Goal: Task Accomplishment & Management: Manage account settings

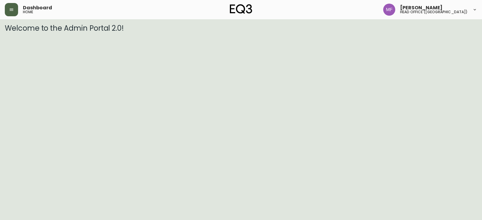
click at [16, 9] on button "button" at bounding box center [11, 9] width 13 height 13
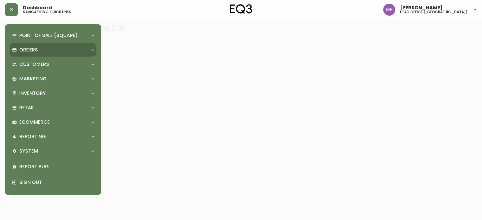
click at [29, 46] on div "Orders" at bounding box center [53, 49] width 87 height 13
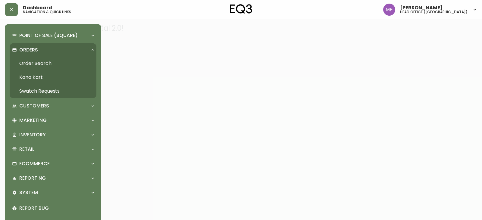
click at [59, 62] on link "Order Search" at bounding box center [53, 64] width 87 height 14
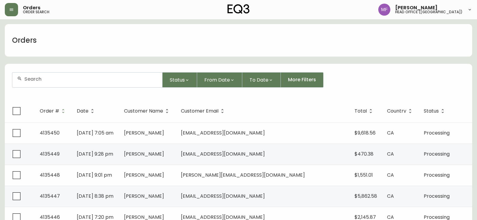
click at [49, 82] on div at bounding box center [87, 80] width 150 height 15
type input "kataryzyna tyka"
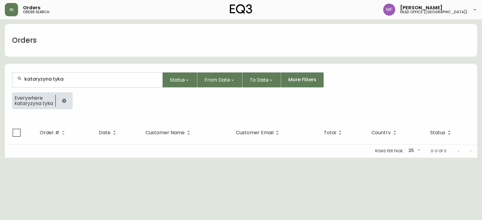
click at [62, 101] on icon "button" at bounding box center [64, 101] width 4 height 4
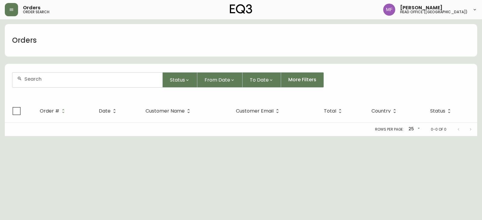
click at [61, 82] on input "text" at bounding box center [90, 79] width 133 height 6
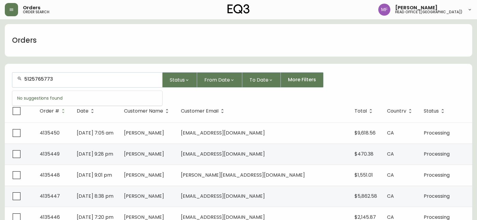
type input "5125765773"
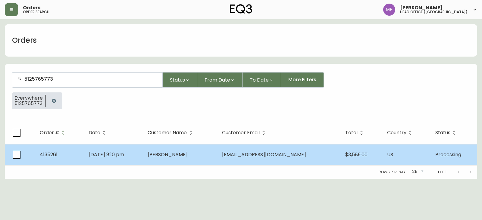
click at [192, 163] on td "Chloe Phea" at bounding box center [180, 154] width 74 height 21
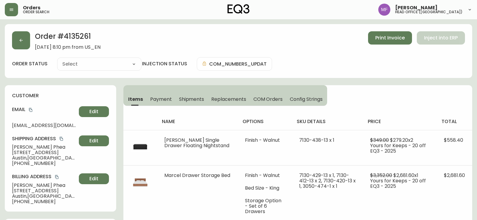
type input "Processing"
select select "PROCESSING"
click at [21, 48] on button "button" at bounding box center [21, 40] width 18 height 18
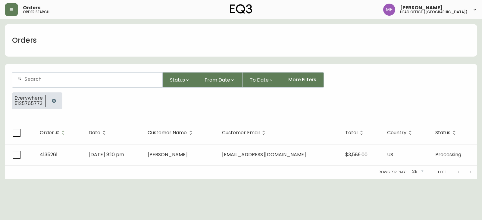
click at [52, 105] on button "button" at bounding box center [54, 101] width 12 height 12
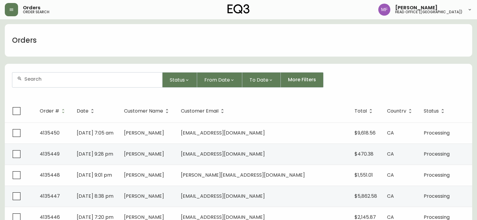
click at [56, 84] on div at bounding box center [87, 80] width 150 height 15
type input "7788489609"
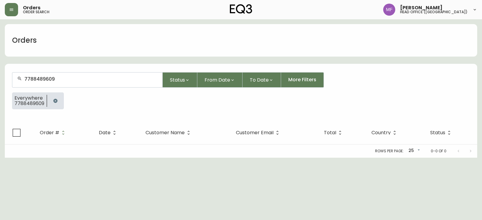
click at [58, 100] on button "button" at bounding box center [55, 101] width 12 height 12
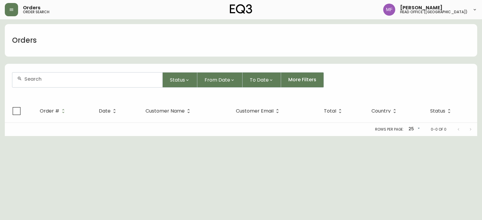
click at [53, 84] on div at bounding box center [87, 80] width 150 height 15
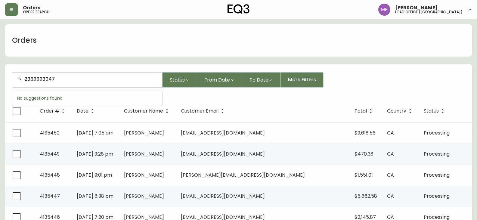
type input "2369993047"
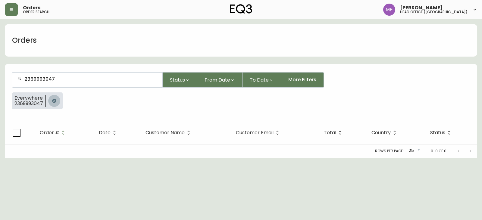
click at [58, 101] on button "button" at bounding box center [54, 101] width 12 height 12
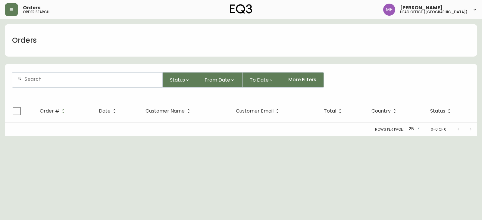
click at [55, 82] on div at bounding box center [87, 80] width 150 height 15
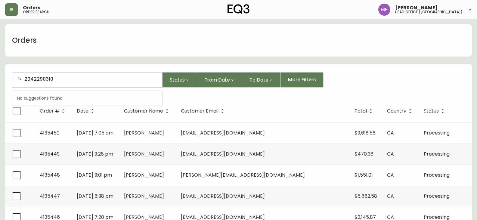
type input "2042290310"
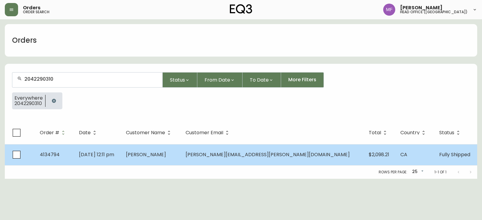
click at [181, 161] on td "[PERSON_NAME]" at bounding box center [151, 154] width 60 height 21
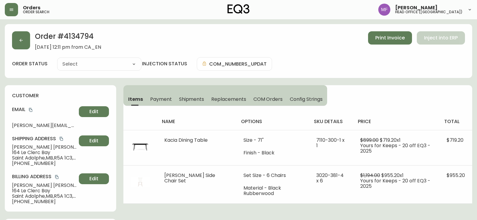
type input "Fully Shipped"
select select "FULLY_SHIPPED"
click at [189, 104] on button "Shipments" at bounding box center [192, 98] width 33 height 13
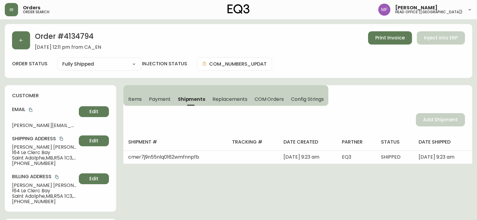
click at [135, 100] on span "Items" at bounding box center [135, 99] width 14 height 6
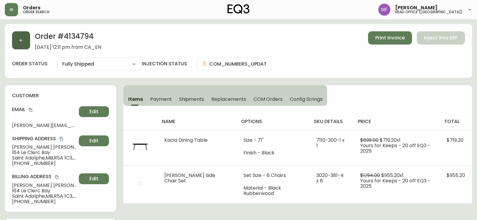
click at [26, 45] on button "button" at bounding box center [21, 40] width 18 height 18
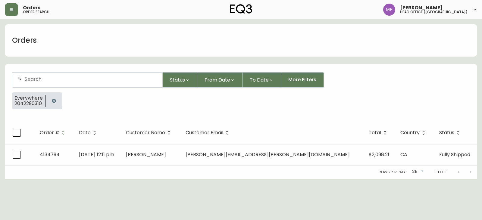
click at [56, 101] on button "button" at bounding box center [54, 101] width 12 height 12
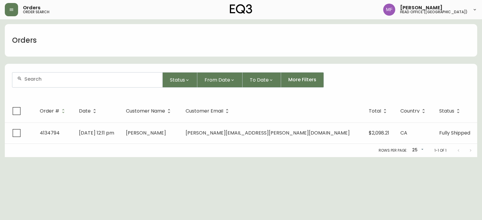
click at [47, 80] on input "text" at bounding box center [90, 79] width 133 height 6
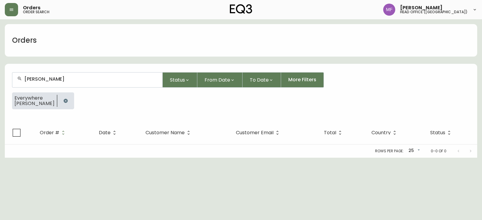
type input "kimberly crowe"
drag, startPoint x: 58, startPoint y: 99, endPoint x: 55, endPoint y: 84, distance: 15.2
click at [60, 99] on button "button" at bounding box center [66, 101] width 12 height 12
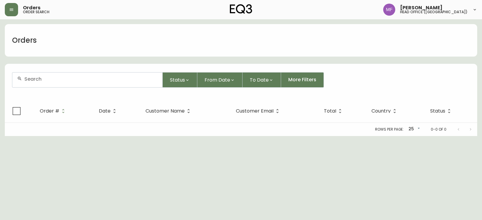
click at [55, 84] on div at bounding box center [87, 80] width 150 height 15
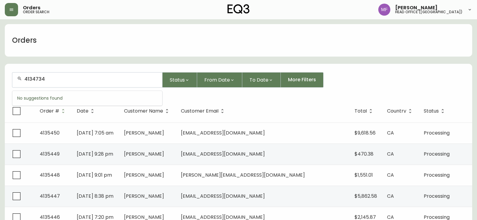
type input "4134734"
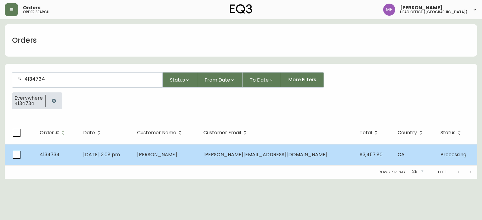
click at [132, 158] on td "Aug 21 2025, 3:08 pm" at bounding box center [105, 154] width 54 height 21
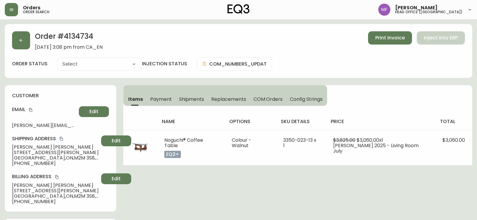
type input "Processing"
select select "PROCESSING"
click at [21, 51] on div "Order # 4134734 August 21, 2025 at 3:08 pm from CA_EN Print Invoice Inject into…" at bounding box center [239, 51] width 468 height 54
click at [22, 48] on button "button" at bounding box center [21, 40] width 18 height 18
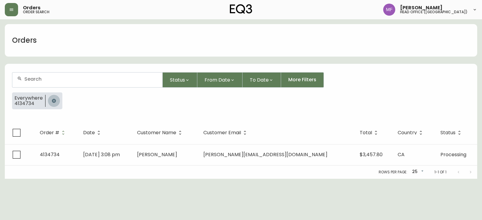
click at [50, 99] on button "button" at bounding box center [54, 101] width 12 height 12
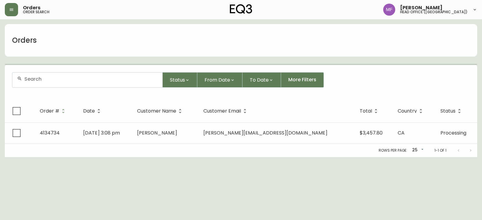
click at [47, 82] on div at bounding box center [87, 80] width 150 height 15
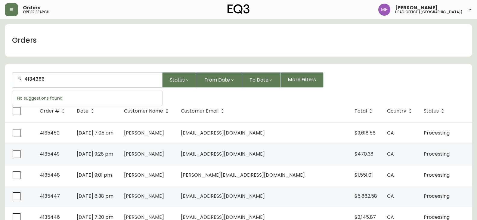
type input "4134386"
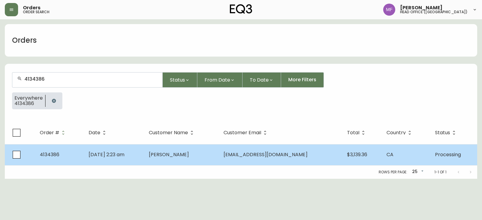
click at [216, 153] on td "Dong Ho Kim" at bounding box center [181, 154] width 75 height 21
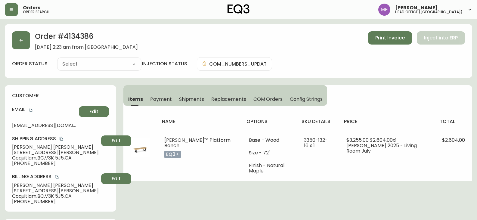
type input "Processing"
select select "PROCESSING"
click at [31, 40] on div "Order # 4134386 July 29, 2025 at 2:23 am from CA_EN Print Invoice Inject into E…" at bounding box center [238, 40] width 453 height 19
click at [29, 40] on button "button" at bounding box center [21, 40] width 18 height 18
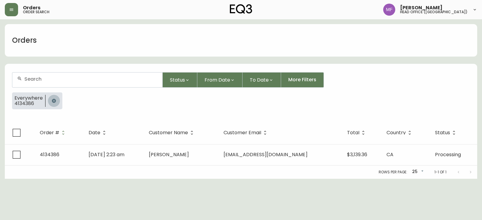
click at [54, 101] on icon "button" at bounding box center [54, 101] width 4 height 4
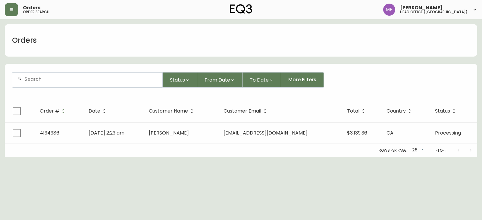
click at [53, 80] on input "text" at bounding box center [90, 79] width 133 height 6
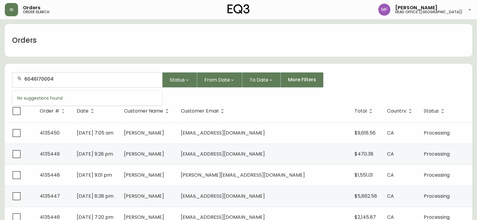
type input "6046170004"
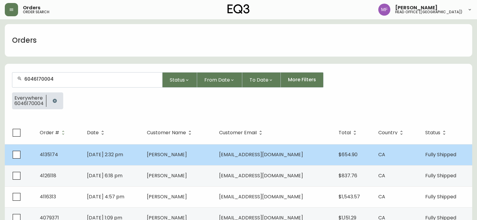
click at [137, 151] on td "[DATE] 2:32 pm" at bounding box center [112, 154] width 60 height 21
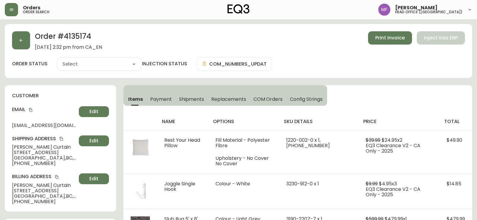
type input "Fully Shipped"
select select "FULLY_SHIPPED"
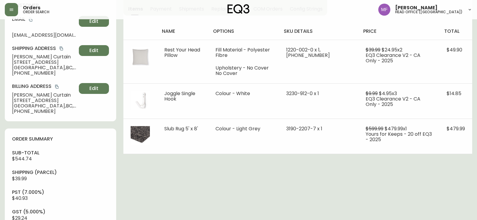
scroll to position [30, 0]
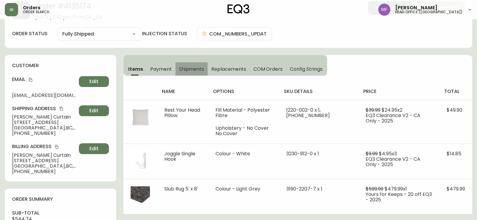
click at [200, 67] on span "Shipments" at bounding box center [191, 69] width 25 height 6
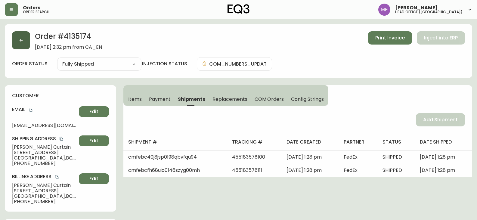
click at [26, 45] on button "button" at bounding box center [21, 40] width 18 height 18
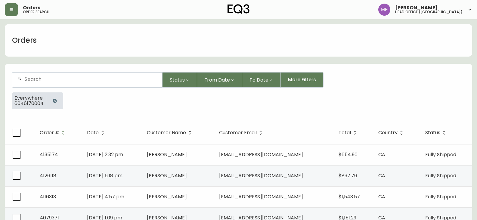
click at [51, 97] on button "button" at bounding box center [55, 101] width 12 height 12
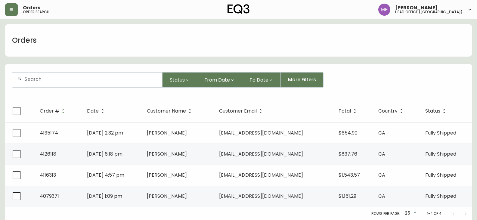
click at [51, 81] on input "text" at bounding box center [90, 79] width 133 height 6
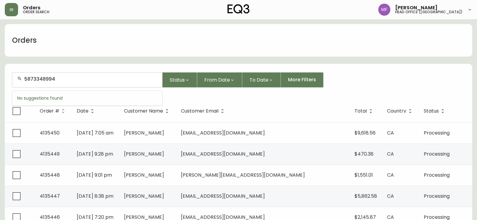
type input "5873348994"
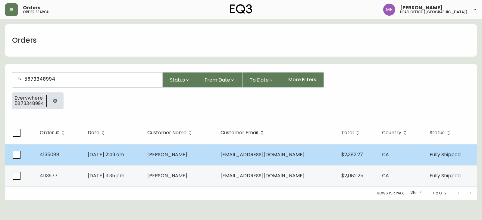
click at [209, 159] on td "Ali Haji Hirad" at bounding box center [178, 154] width 73 height 21
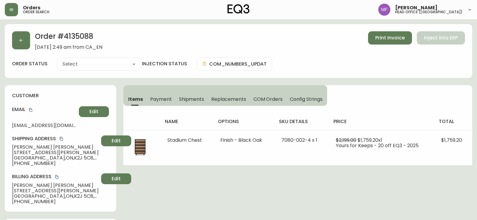
type input "Fully Shipped"
select select "FULLY_SHIPPED"
click at [23, 43] on button "button" at bounding box center [21, 40] width 18 height 18
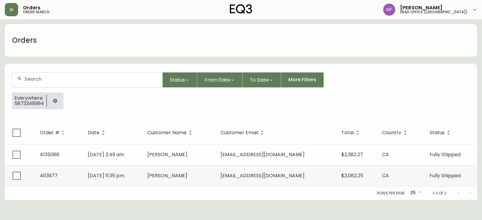
click at [56, 97] on button "button" at bounding box center [55, 101] width 12 height 12
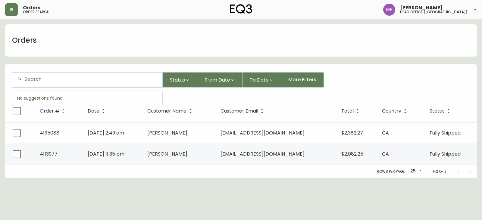
click at [58, 81] on input "text" at bounding box center [90, 79] width 133 height 6
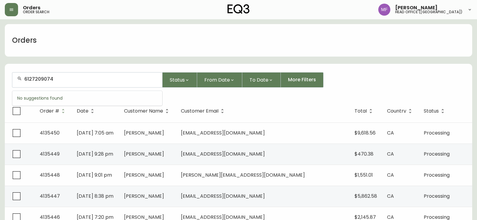
type input "6127209074"
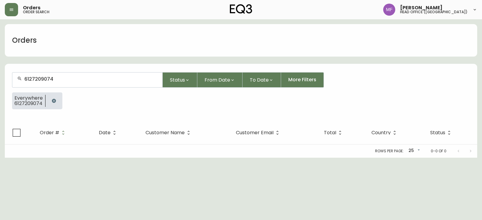
click at [53, 101] on icon "button" at bounding box center [53, 100] width 5 height 5
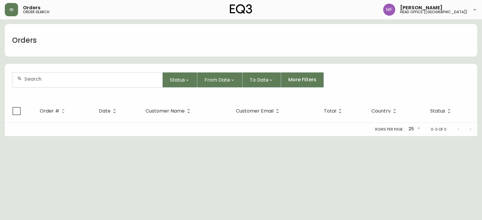
click at [47, 81] on input "text" at bounding box center [90, 79] width 133 height 6
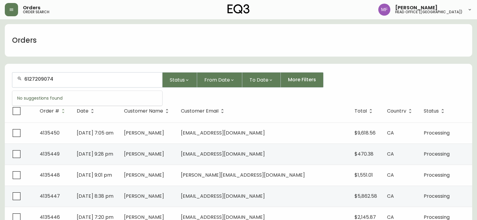
type input "6127209074"
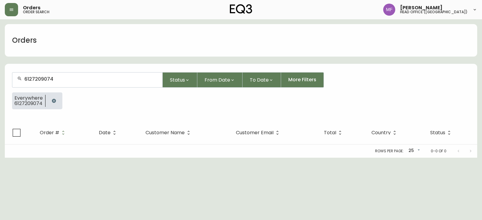
click at [55, 103] on icon "button" at bounding box center [53, 100] width 5 height 5
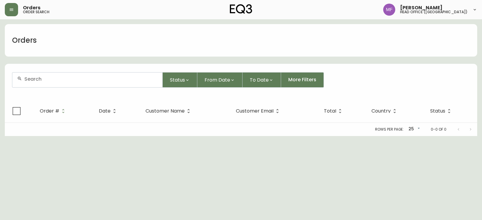
click at [53, 76] on div at bounding box center [87, 80] width 150 height 15
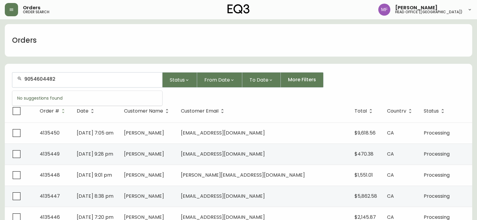
type input "9054604482"
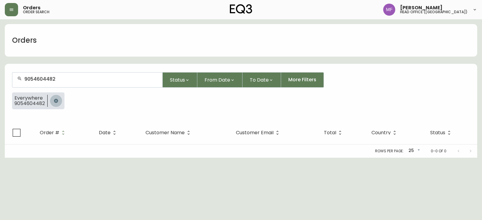
click at [54, 104] on button "button" at bounding box center [56, 101] width 12 height 12
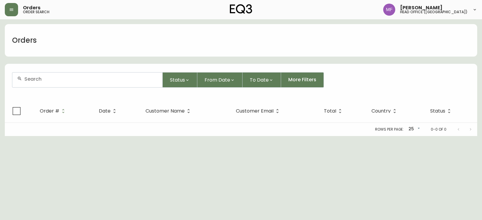
click at [53, 85] on div at bounding box center [87, 80] width 150 height 15
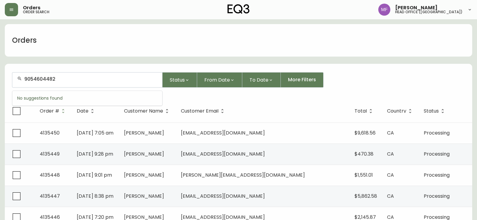
type input "9054604482"
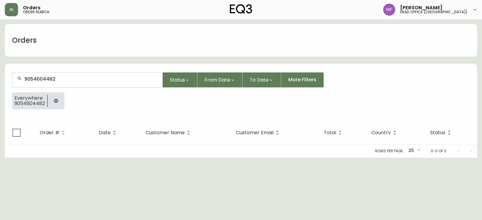
drag, startPoint x: 59, startPoint y: 102, endPoint x: 54, endPoint y: 85, distance: 17.2
click at [59, 102] on button "button" at bounding box center [56, 101] width 12 height 12
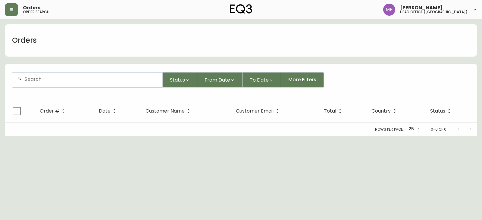
click at [54, 83] on div at bounding box center [87, 80] width 150 height 15
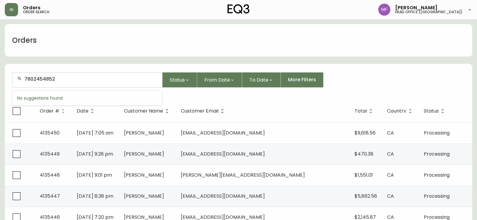
type input "7802454852"
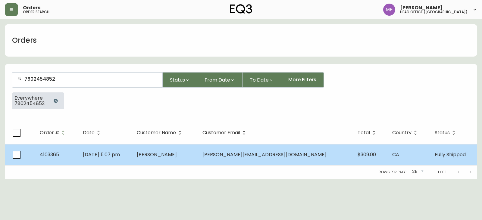
click at [132, 159] on td "Jan 22 2023, 5:07 pm" at bounding box center [105, 154] width 54 height 21
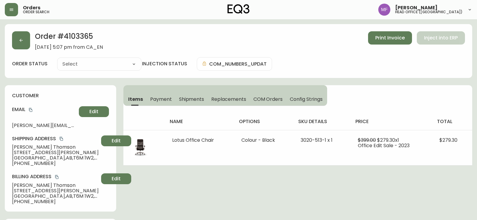
type input "Fully Shipped"
select select "FULLY_SHIPPED"
click at [29, 40] on button "button" at bounding box center [21, 40] width 18 height 18
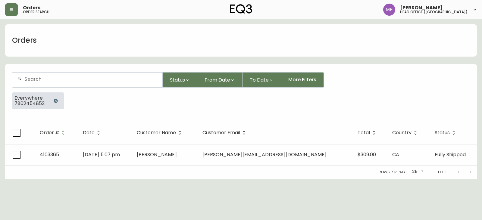
click at [60, 98] on button "button" at bounding box center [56, 101] width 12 height 12
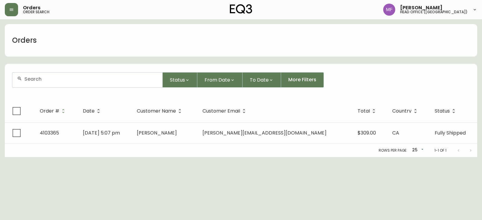
click at [57, 83] on div at bounding box center [87, 80] width 150 height 15
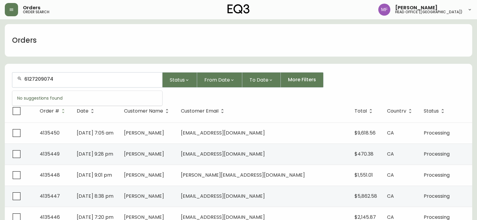
type input "6127209074"
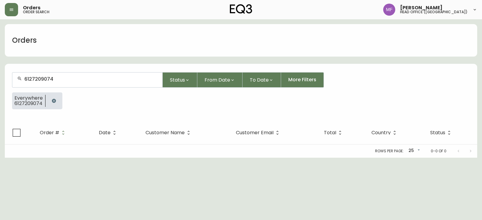
click at [52, 98] on button "button" at bounding box center [54, 101] width 12 height 12
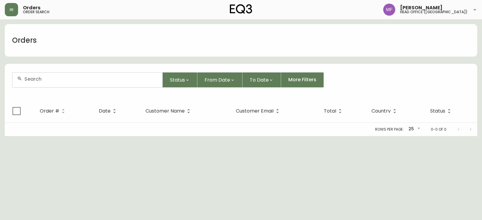
click at [56, 76] on div at bounding box center [87, 80] width 150 height 15
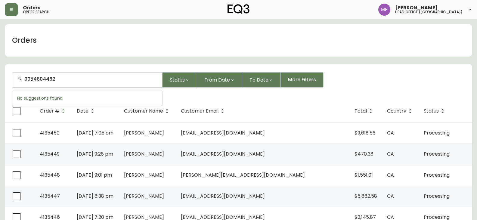
type input "9054604482"
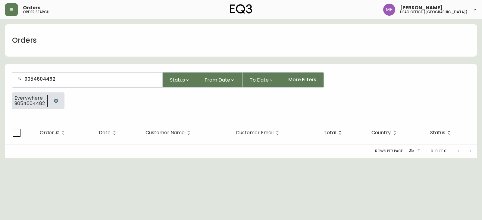
drag, startPoint x: 54, startPoint y: 101, endPoint x: 55, endPoint y: 94, distance: 6.7
click at [54, 101] on icon "button" at bounding box center [56, 101] width 4 height 4
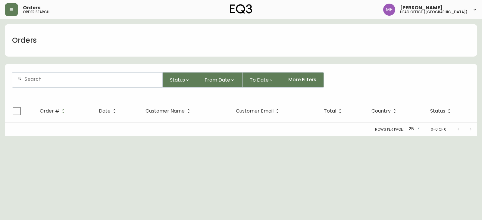
click at [56, 84] on div at bounding box center [87, 80] width 150 height 15
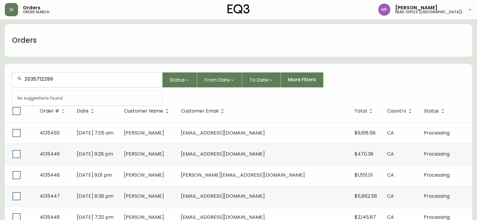
type input "2035712299"
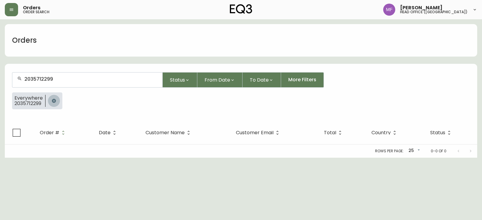
click at [58, 100] on button "button" at bounding box center [54, 101] width 12 height 12
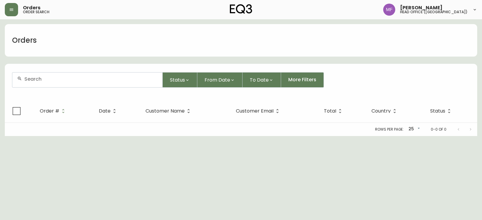
click at [51, 80] on input "text" at bounding box center [90, 79] width 133 height 6
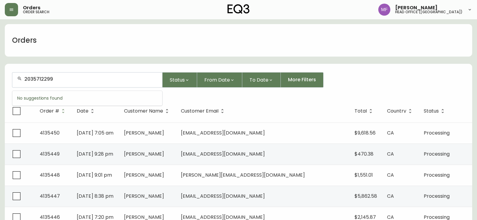
type input "2035712299"
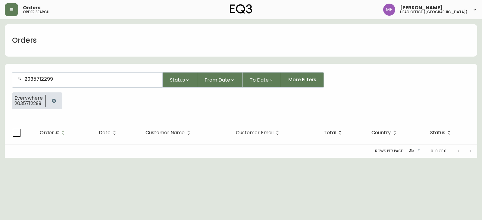
drag, startPoint x: 53, startPoint y: 101, endPoint x: 56, endPoint y: 90, distance: 10.7
click at [54, 101] on icon "button" at bounding box center [53, 100] width 5 height 5
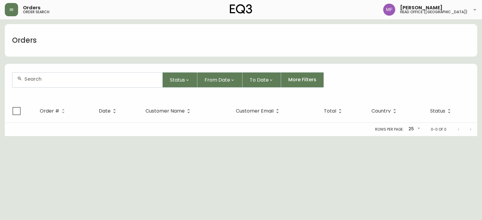
click at [56, 83] on div at bounding box center [87, 80] width 150 height 15
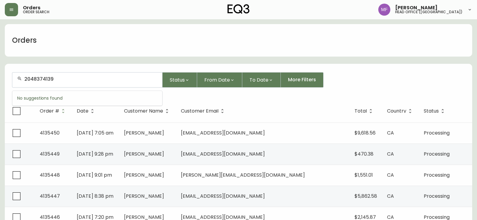
type input "2048374139"
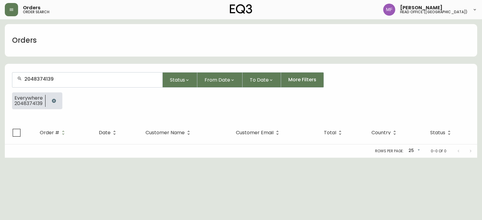
click at [53, 102] on icon "button" at bounding box center [54, 101] width 4 height 4
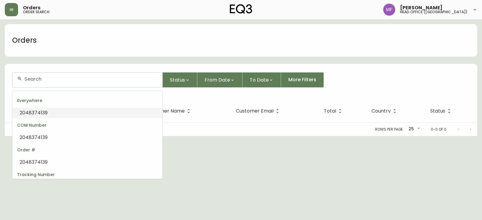
click at [53, 79] on input "text" at bounding box center [90, 79] width 133 height 6
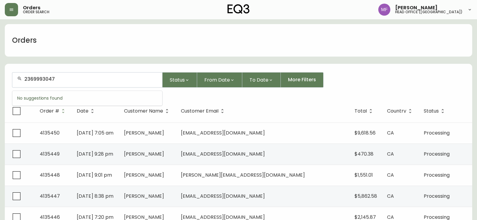
type input "2369993047"
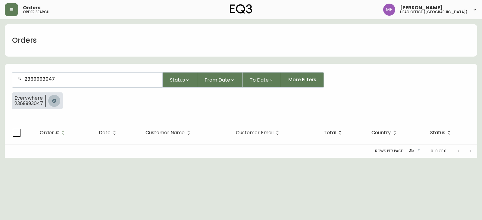
drag, startPoint x: 53, startPoint y: 102, endPoint x: 45, endPoint y: 85, distance: 19.0
click at [53, 102] on icon "button" at bounding box center [54, 100] width 5 height 5
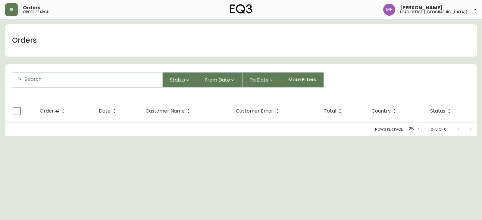
click at [42, 82] on div at bounding box center [87, 80] width 150 height 15
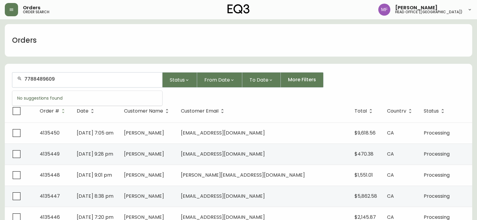
type input "7788489609"
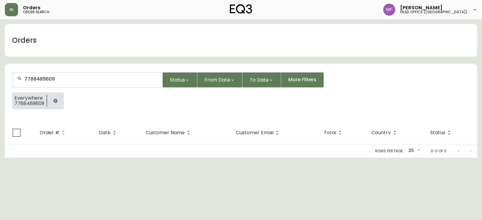
click at [54, 101] on icon "button" at bounding box center [55, 101] width 4 height 4
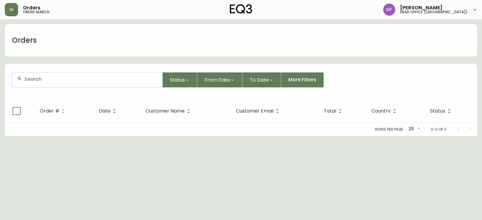
click at [50, 83] on div at bounding box center [87, 80] width 150 height 15
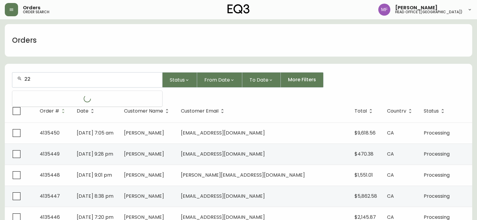
type input "2"
type input "2369993047"
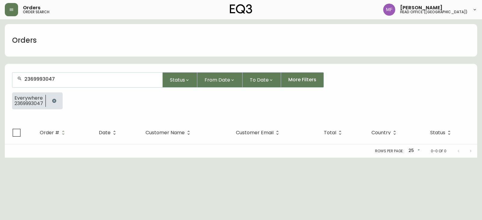
click at [55, 96] on button "button" at bounding box center [54, 101] width 12 height 12
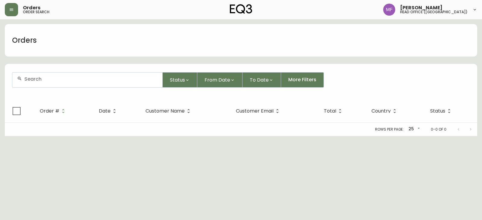
click at [58, 81] on input "text" at bounding box center [90, 79] width 133 height 6
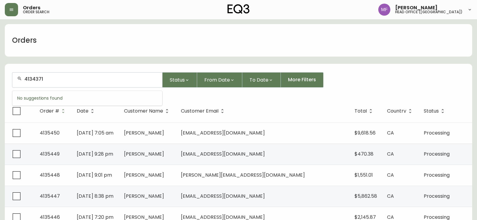
type input "4134371"
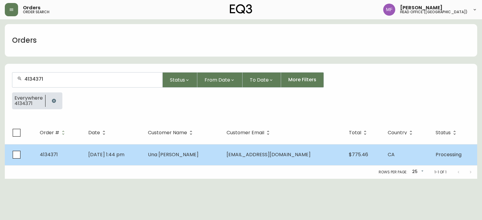
click at [183, 152] on span "Una Esden-Tempski" at bounding box center [173, 154] width 51 height 7
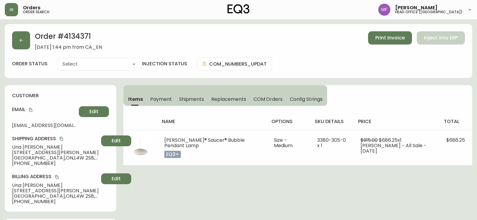
type input "Processing"
select select "PROCESSING"
click at [19, 41] on icon "button" at bounding box center [21, 40] width 5 height 5
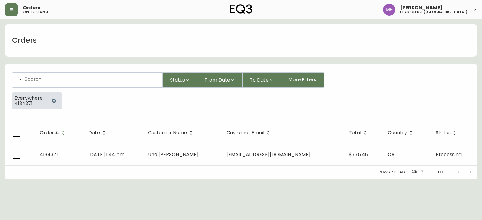
click at [59, 97] on div at bounding box center [53, 100] width 17 height 17
click at [51, 97] on button "button" at bounding box center [54, 101] width 12 height 12
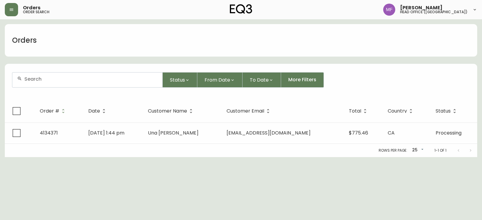
click at [52, 84] on div at bounding box center [87, 80] width 150 height 15
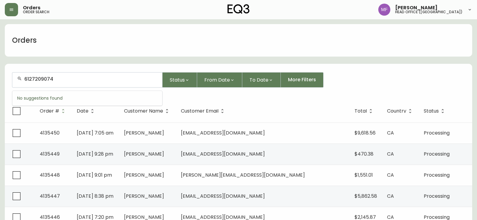
type input "6127209074"
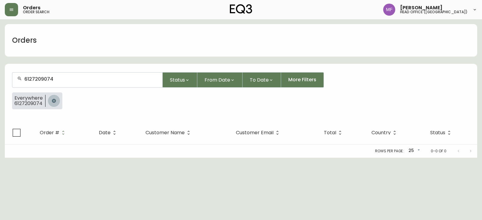
click at [55, 99] on icon "button" at bounding box center [53, 100] width 5 height 5
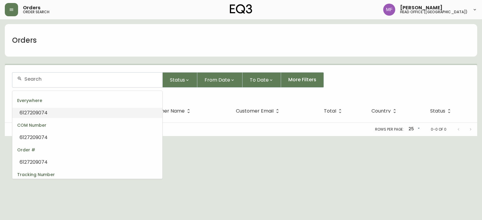
click at [54, 77] on input "text" at bounding box center [90, 79] width 133 height 6
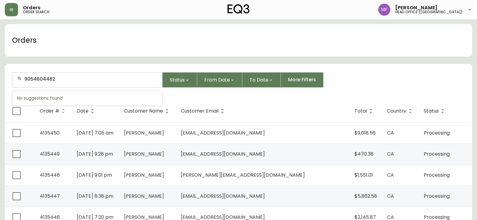
type input "9054604482"
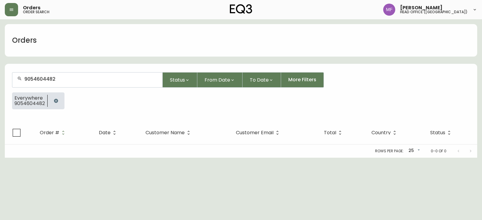
click at [59, 100] on button "button" at bounding box center [56, 101] width 12 height 12
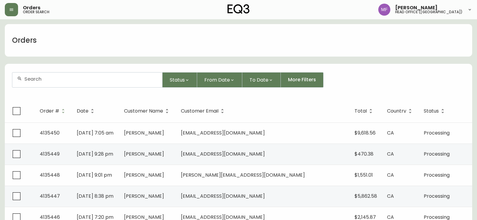
click at [68, 82] on div at bounding box center [87, 80] width 150 height 15
type input "4134847"
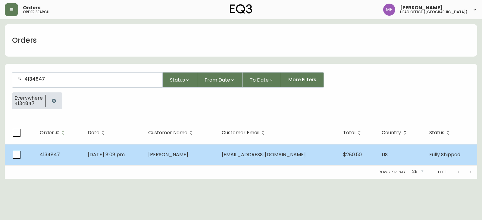
click at [143, 158] on td "Aug 25 2025, 8:08 pm" at bounding box center [113, 154] width 61 height 21
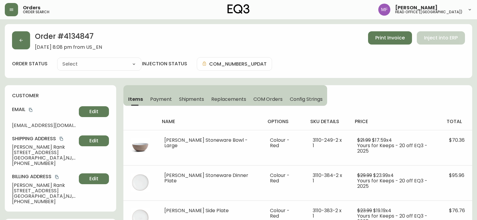
type input "Fully Shipped"
select select "FULLY_SHIPPED"
click at [84, 35] on h2 "Order # 4134847" at bounding box center [68, 37] width 67 height 13
click at [84, 36] on h2 "Order # 4134847" at bounding box center [68, 37] width 67 height 13
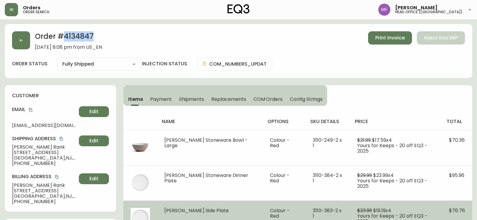
copy h2 "4134847"
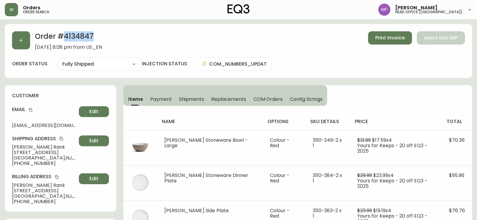
click at [75, 36] on h2 "Order # 4134847" at bounding box center [68, 37] width 67 height 13
click at [30, 110] on icon "copy" at bounding box center [30, 110] width 3 height 4
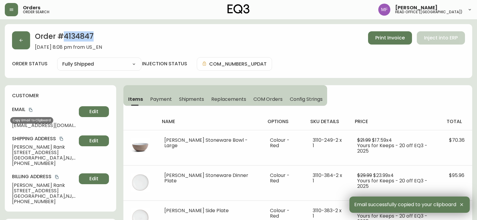
click at [31, 110] on icon "copy" at bounding box center [31, 110] width 4 height 4
click at [73, 38] on h2 "Order # 4134847" at bounding box center [68, 37] width 67 height 13
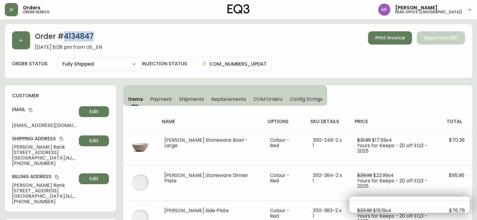
click at [73, 38] on h2 "Order # 4134847" at bounding box center [68, 37] width 67 height 13
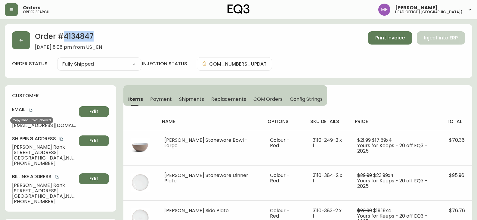
drag, startPoint x: 31, startPoint y: 109, endPoint x: 120, endPoint y: 107, distance: 89.2
click at [31, 109] on icon "copy" at bounding box center [31, 110] width 4 height 4
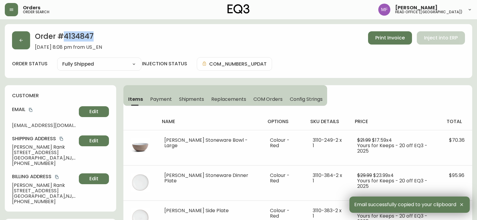
click at [88, 38] on h2 "Order # 4134847" at bounding box center [68, 37] width 67 height 13
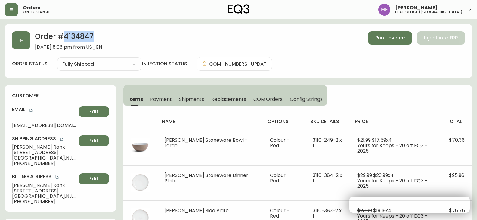
click at [88, 38] on h2 "Order # 4134847" at bounding box center [68, 37] width 67 height 13
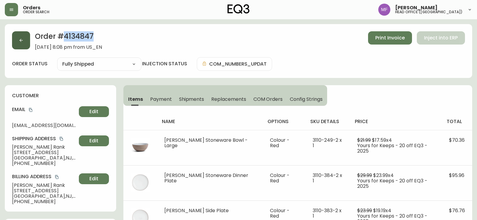
click at [13, 44] on button "button" at bounding box center [21, 40] width 18 height 18
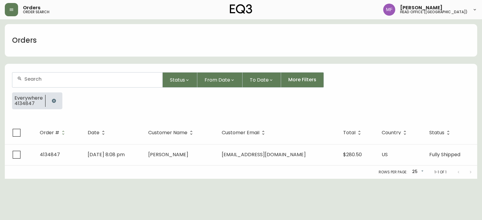
click at [50, 100] on button "button" at bounding box center [54, 101] width 12 height 12
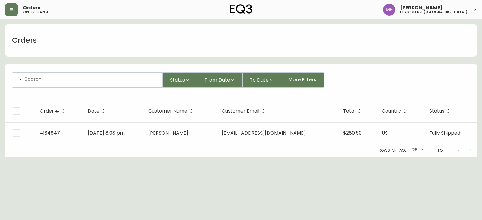
click at [52, 85] on div at bounding box center [87, 80] width 150 height 15
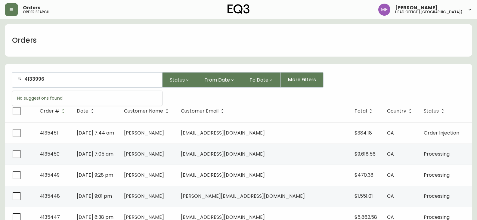
type input "4133996"
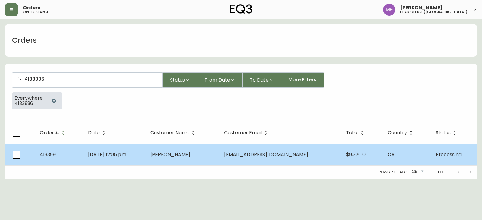
click at [219, 153] on td "Hakan Alpay" at bounding box center [182, 154] width 74 height 21
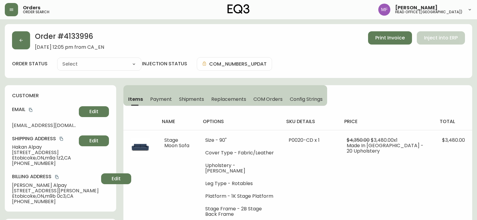
type input "Processing"
select select "PROCESSING"
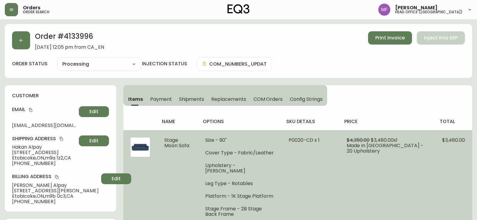
click at [340, 170] on td "P0020-CD x 1" at bounding box center [311, 201] width 58 height 143
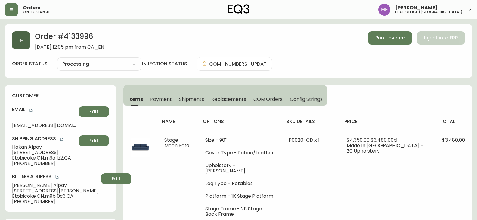
click at [25, 42] on button "button" at bounding box center [21, 40] width 18 height 18
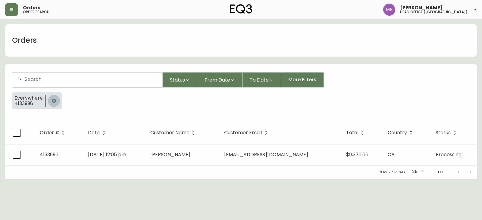
click at [53, 99] on button "button" at bounding box center [54, 101] width 12 height 12
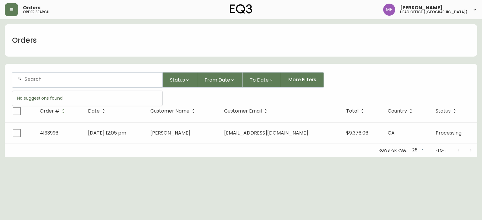
click at [47, 80] on input "text" at bounding box center [90, 79] width 133 height 6
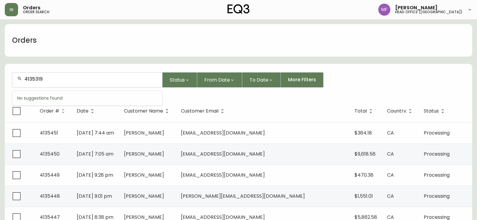
type input "4135319"
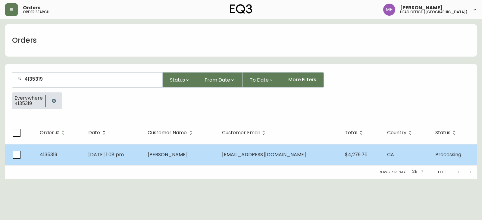
click at [120, 154] on span "Sep 13 2025, 1:08 pm" at bounding box center [106, 154] width 36 height 7
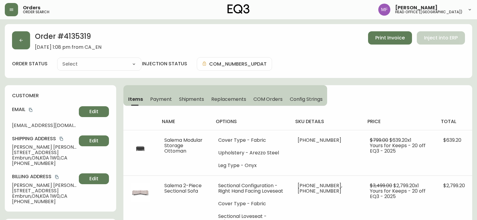
type input "Processing"
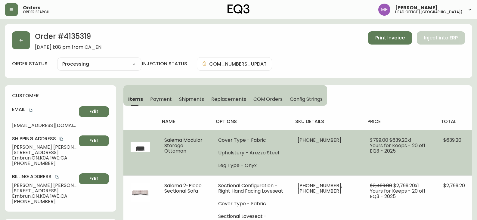
select select "PROCESSING"
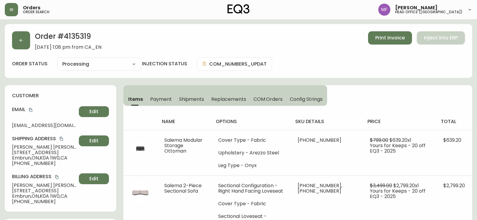
click at [462, 56] on div "Order # 4135319 September 13, 2025 at 1:08 pm from CA_EN Print Invoice Inject i…" at bounding box center [239, 51] width 468 height 54
click at [78, 38] on h2 "Order # 4135319" at bounding box center [68, 37] width 67 height 13
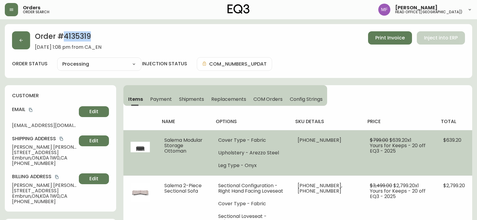
copy h2 "4135319"
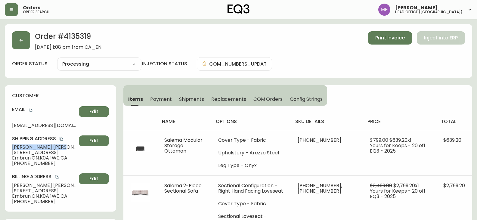
drag, startPoint x: 50, startPoint y: 148, endPoint x: 11, endPoint y: 146, distance: 38.3
click at [11, 146] on div "customer Email izza@nekomori.ca Edit Shipping Address Isabelle Lemay 138 Lachai…" at bounding box center [60, 148] width 111 height 126
copy span "Isabelle Lemay"
click at [32, 110] on icon "copy" at bounding box center [30, 110] width 3 height 4
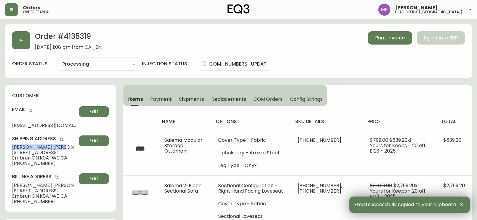
click at [48, 146] on span "Isabelle Lemay" at bounding box center [44, 147] width 64 height 5
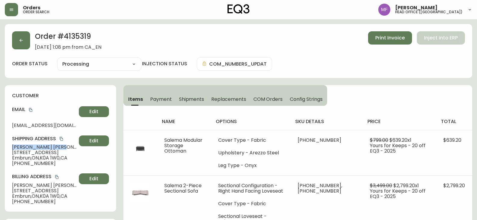
drag, startPoint x: 50, startPoint y: 146, endPoint x: 3, endPoint y: 147, distance: 47.0
copy span "Isabelle Lemay"
drag, startPoint x: 48, startPoint y: 165, endPoint x: 8, endPoint y: 164, distance: 40.1
click at [8, 164] on div "customer Email izza@nekomori.ca Edit Shipping Address Isabelle Lemay 138 Lachai…" at bounding box center [60, 148] width 111 height 126
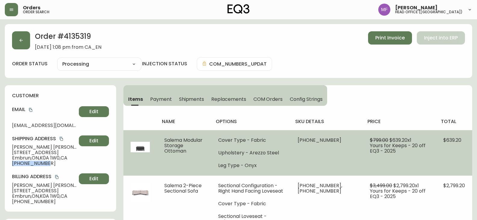
copy span "+16139099679"
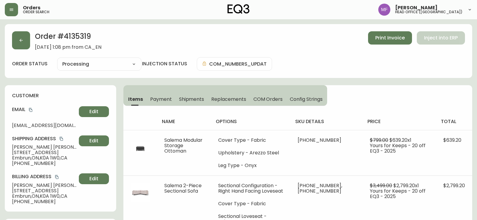
click at [77, 36] on h2 "Order # 4135319" at bounding box center [68, 37] width 67 height 13
copy h2 "4135319"
click at [16, 36] on button "button" at bounding box center [21, 40] width 18 height 18
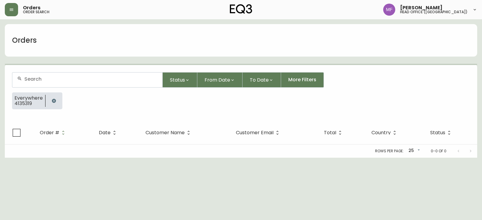
click at [53, 103] on icon "button" at bounding box center [54, 101] width 4 height 4
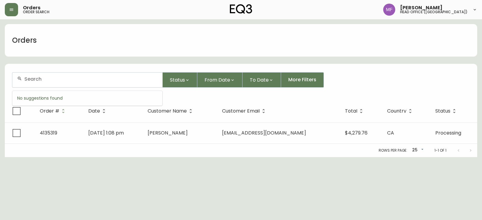
click at [51, 80] on input "text" at bounding box center [90, 79] width 133 height 6
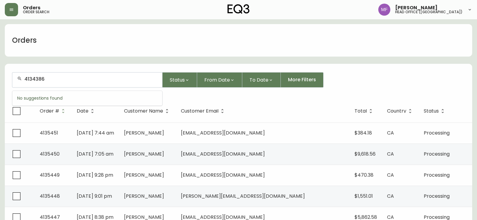
type input "4134386"
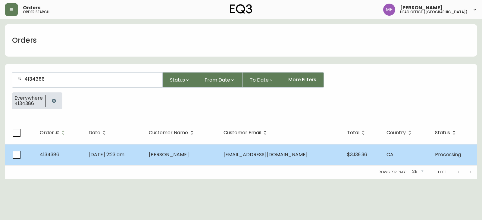
click at [176, 157] on span "Dong Ho Kim" at bounding box center [169, 154] width 40 height 7
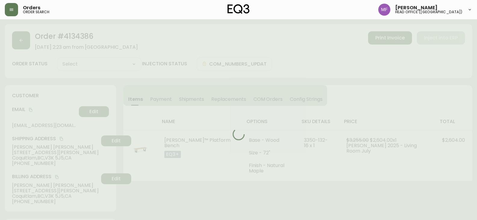
type input "Processing"
select select "PROCESSING"
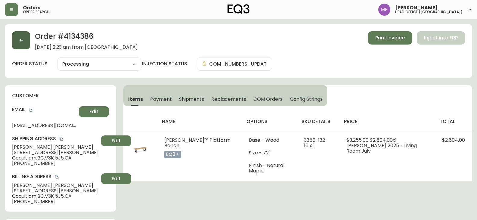
click at [20, 40] on icon "button" at bounding box center [21, 40] width 3 height 3
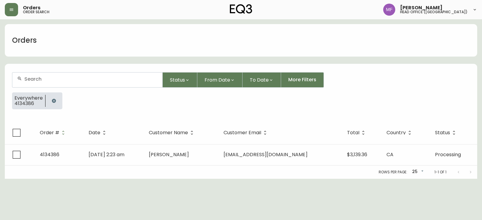
click at [52, 98] on icon "button" at bounding box center [53, 100] width 5 height 5
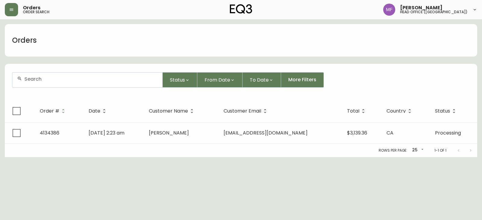
click at [48, 84] on div at bounding box center [87, 80] width 150 height 15
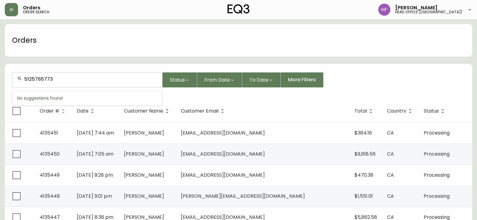
type input "5125765773"
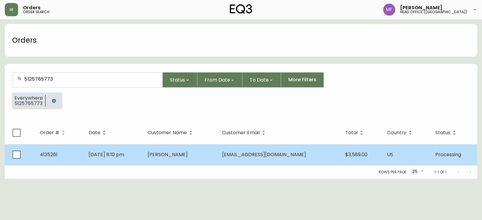
click at [143, 157] on td "Sep 10 2025, 8:10 pm" at bounding box center [113, 154] width 59 height 21
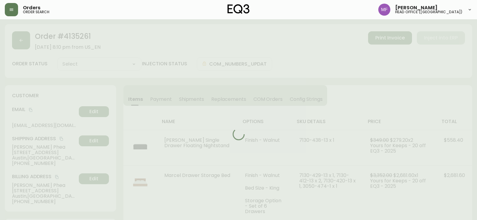
type input "Processing"
select select "PROCESSING"
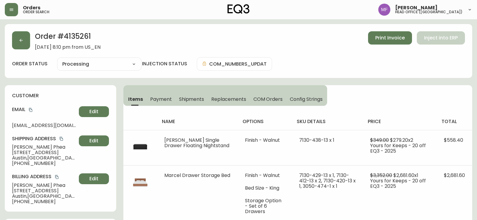
click at [201, 101] on span "Shipments" at bounding box center [191, 99] width 25 height 6
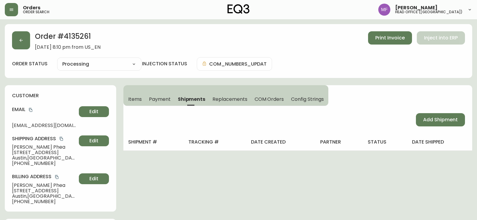
click at [135, 99] on span "Items" at bounding box center [135, 99] width 14 height 6
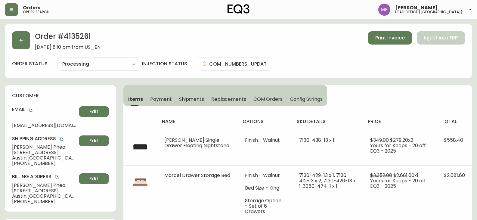
click at [81, 32] on h2 "Order # 4135261" at bounding box center [68, 37] width 66 height 13
copy h2 "4135261"
click at [32, 109] on icon "copy" at bounding box center [31, 110] width 4 height 4
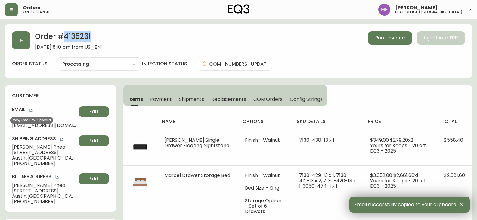
drag, startPoint x: 31, startPoint y: 110, endPoint x: 68, endPoint y: 110, distance: 37.3
click at [31, 110] on icon "copy" at bounding box center [31, 110] width 4 height 4
drag, startPoint x: 39, startPoint y: 148, endPoint x: 9, endPoint y: 148, distance: 29.8
click at [9, 148] on div "customer Email chloephea@gmail.com Edit Shipping Address Chloe Phea 2504 East S…" at bounding box center [60, 148] width 111 height 126
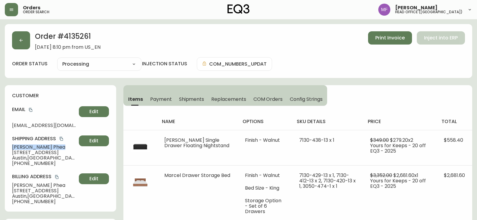
copy span "Chloe Phea"
drag, startPoint x: 48, startPoint y: 164, endPoint x: 0, endPoint y: 164, distance: 48.5
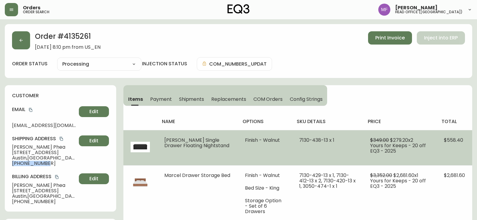
copy span "+15125765773"
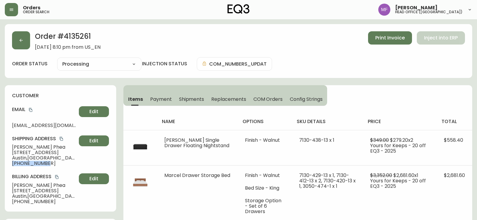
click at [75, 34] on h2 "Order # 4135261" at bounding box center [68, 37] width 66 height 13
copy h2 "4135261"
drag, startPoint x: 45, startPoint y: 147, endPoint x: 6, endPoint y: 147, distance: 38.5
click at [6, 147] on div "customer Email chloephea@gmail.com Edit Shipping Address Chloe Phea 2504 East S…" at bounding box center [60, 148] width 111 height 126
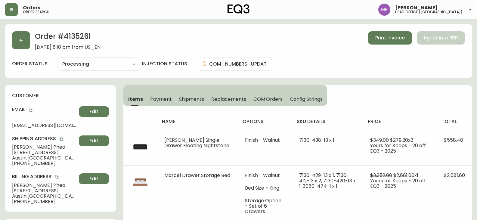
click at [89, 37] on h2 "Order # 4135261" at bounding box center [68, 37] width 66 height 13
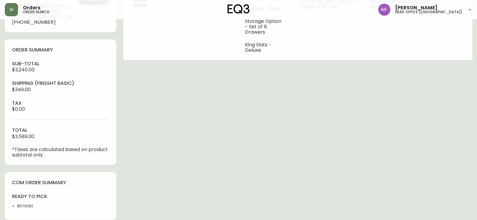
scroll to position [211, 0]
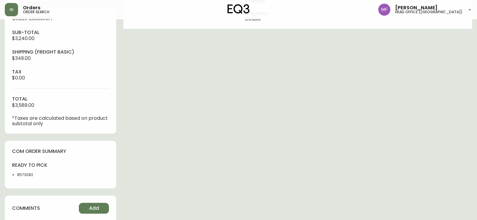
click at [26, 173] on li "8573082" at bounding box center [37, 174] width 40 height 5
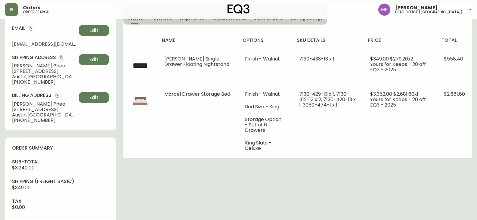
scroll to position [0, 0]
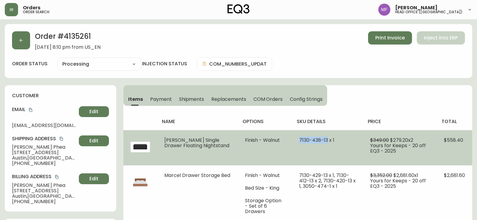
drag, startPoint x: 318, startPoint y: 140, endPoint x: 289, endPoint y: 139, distance: 29.2
click at [292, 139] on td "7130-438-13 x 1" at bounding box center [327, 147] width 71 height 35
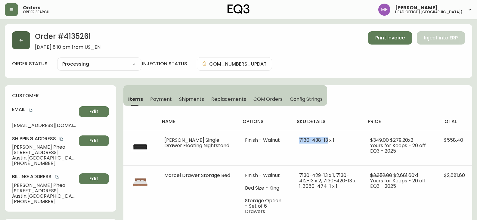
click at [21, 44] on button "button" at bounding box center [21, 40] width 18 height 18
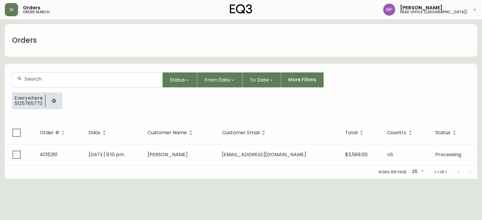
click at [55, 97] on button "button" at bounding box center [54, 101] width 12 height 12
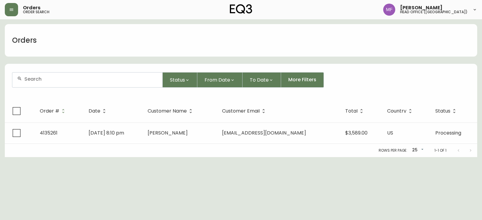
click at [52, 81] on input "text" at bounding box center [90, 79] width 133 height 6
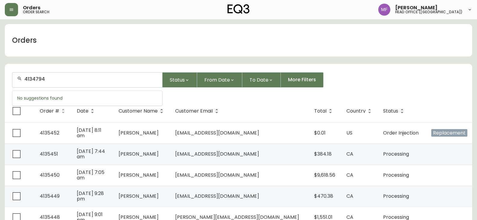
type input "4134794"
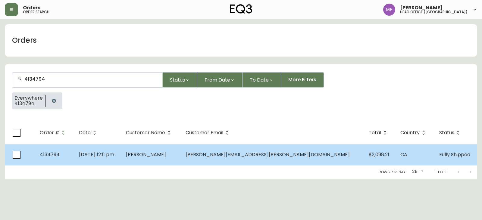
click at [121, 146] on td "[DATE] 12:11 pm" at bounding box center [97, 154] width 47 height 21
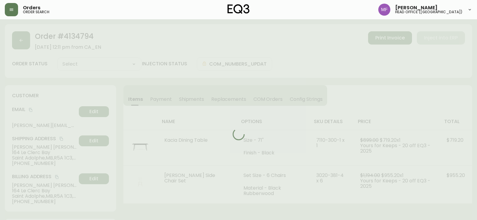
type input "Fully Shipped"
select select "FULLY_SHIPPED"
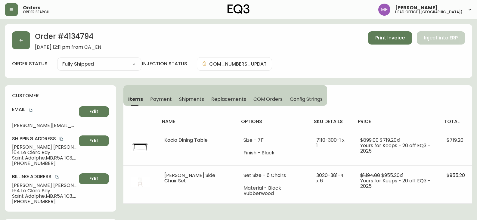
click at [194, 94] on button "Shipments" at bounding box center [192, 98] width 33 height 13
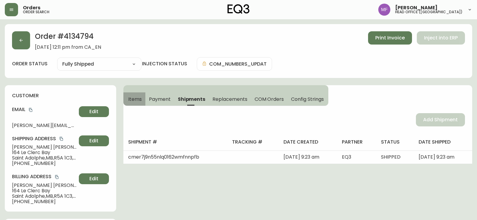
click at [127, 99] on button "Items" at bounding box center [134, 98] width 22 height 13
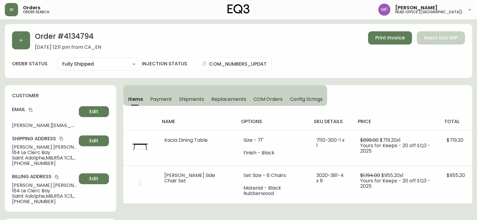
click at [84, 32] on h2 "Order # 4134794" at bounding box center [68, 37] width 66 height 13
drag, startPoint x: 55, startPoint y: 145, endPoint x: 19, endPoint y: 145, distance: 36.7
click at [19, 145] on span "Magdalena Weber" at bounding box center [44, 147] width 64 height 5
click at [54, 151] on span "164 Le Clerc Bay" at bounding box center [44, 152] width 64 height 5
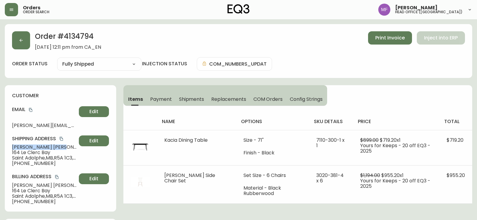
drag, startPoint x: 55, startPoint y: 146, endPoint x: 6, endPoint y: 145, distance: 48.2
click at [6, 145] on div "customer Email magda.rudzki@gmail.com Edit Shipping Address Magdalena Weber 164…" at bounding box center [60, 148] width 111 height 126
click at [83, 38] on h2 "Order # 4134794" at bounding box center [68, 37] width 66 height 13
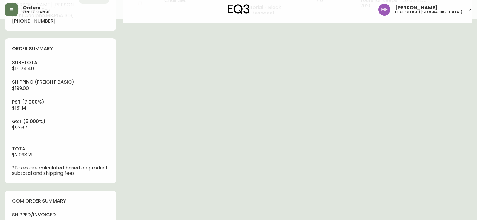
scroll to position [271, 0]
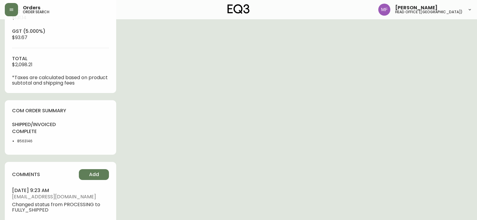
click at [28, 143] on li "8563146" at bounding box center [37, 141] width 40 height 5
click at [360, 129] on div "Order # 4134794 August 24, 2025 at 12:11 pm from CA_EN Print Invoice Inject int…" at bounding box center [239, 11] width 468 height 516
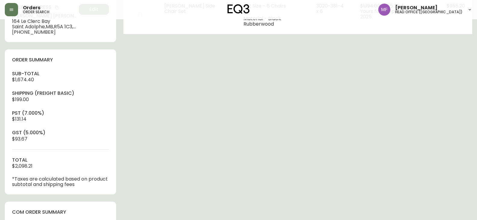
scroll to position [90, 0]
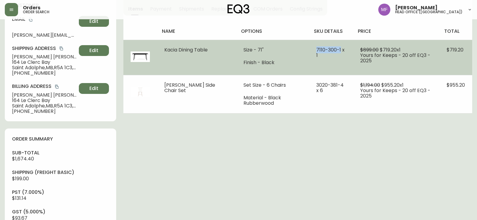
drag, startPoint x: 300, startPoint y: 53, endPoint x: 328, endPoint y: 54, distance: 27.4
click at [328, 54] on td "7110-300-1 x 1" at bounding box center [331, 57] width 44 height 35
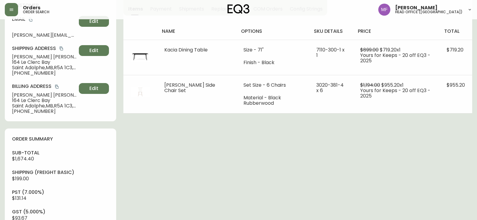
click at [310, 164] on div "Order # 4134794 August 24, 2025 at 12:11 pm from CA_EN Print Invoice Inject int…" at bounding box center [239, 192] width 468 height 516
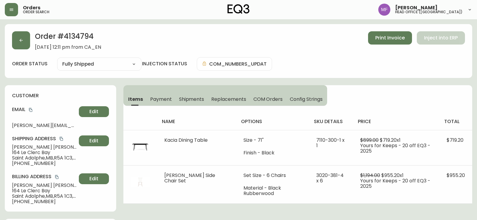
click at [82, 36] on h2 "Order # 4134794" at bounding box center [68, 37] width 66 height 13
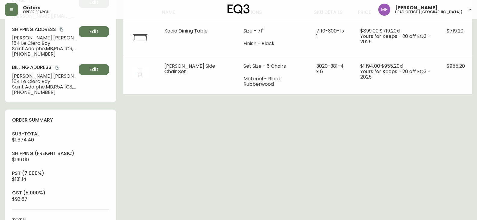
scroll to position [211, 0]
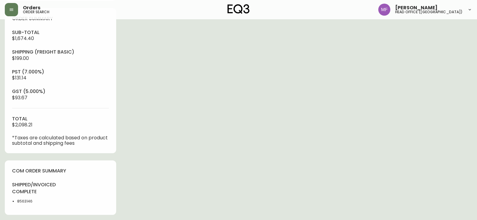
click at [29, 201] on li "8563146" at bounding box center [37, 201] width 40 height 5
drag, startPoint x: 234, startPoint y: 156, endPoint x: 236, endPoint y: 152, distance: 4.0
click at [235, 155] on div "Order # 4134794 August 24, 2025 at 12:11 pm from CA_EN Print Invoice Inject int…" at bounding box center [239, 71] width 468 height 516
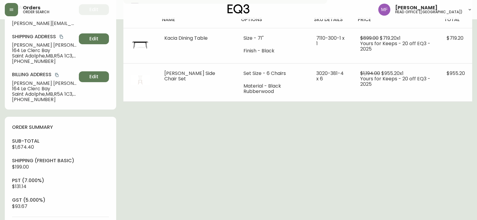
scroll to position [0, 0]
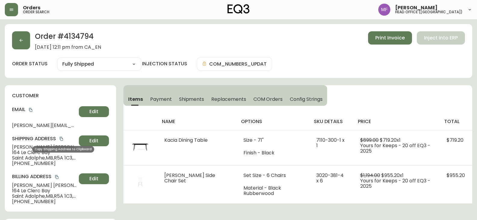
click at [60, 139] on icon "copy" at bounding box center [61, 139] width 4 height 4
click at [30, 109] on icon "copy" at bounding box center [30, 110] width 3 height 4
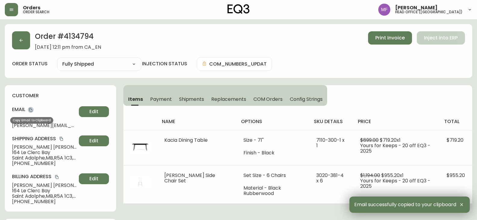
click at [31, 109] on icon "copy" at bounding box center [31, 110] width 4 height 4
drag, startPoint x: 58, startPoint y: 148, endPoint x: 8, endPoint y: 147, distance: 49.7
click at [8, 147] on div "customer Email magda.rudzki@gmail.com Edit Shipping Address Magdalena Weber 164…" at bounding box center [60, 148] width 111 height 126
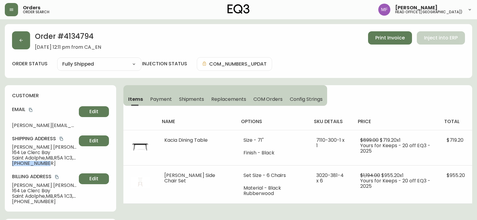
drag, startPoint x: 51, startPoint y: 166, endPoint x: 0, endPoint y: 166, distance: 50.9
click at [29, 46] on button "button" at bounding box center [21, 40] width 18 height 18
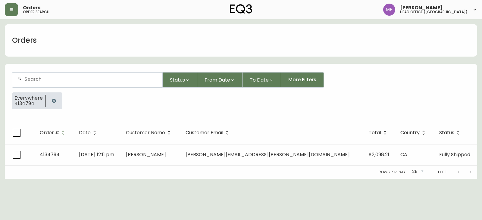
click at [53, 99] on icon "button" at bounding box center [53, 100] width 5 height 5
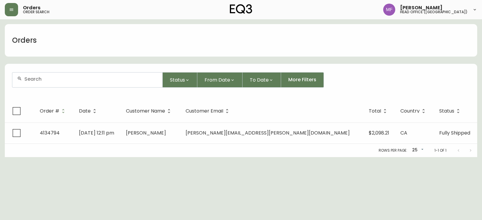
click at [45, 75] on div at bounding box center [87, 80] width 150 height 15
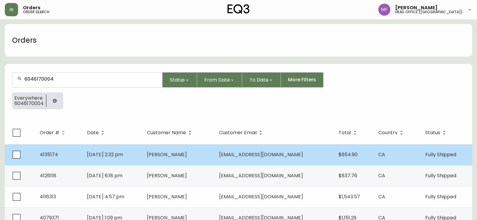
type input "6046170004"
click at [167, 154] on span "[PERSON_NAME]" at bounding box center [167, 154] width 40 height 7
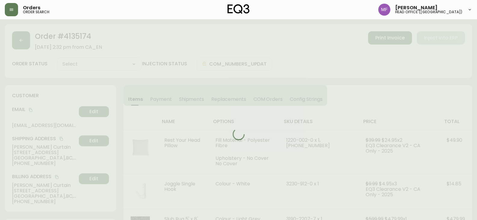
type input "Fully Shipped"
select select "FULLY_SHIPPED"
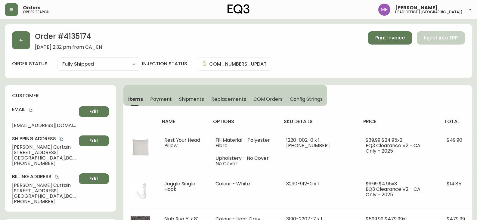
click at [183, 100] on span "Shipments" at bounding box center [191, 99] width 25 height 6
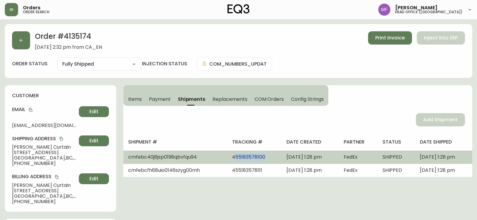
drag, startPoint x: 246, startPoint y: 159, endPoint x: 215, endPoint y: 159, distance: 31.0
click at [227, 159] on td "455183578100" at bounding box center [254, 157] width 55 height 13
click at [232, 159] on span "455183578100" at bounding box center [248, 157] width 33 height 7
drag, startPoint x: 246, startPoint y: 159, endPoint x: 206, endPoint y: 159, distance: 39.4
click at [227, 159] on td "455183578100" at bounding box center [254, 157] width 55 height 13
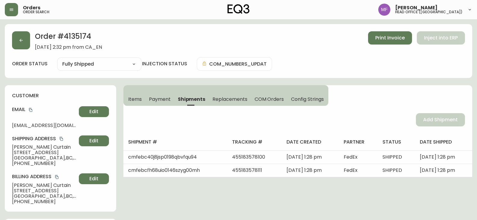
click at [72, 41] on h2 "Order # 4135174" at bounding box center [68, 37] width 67 height 13
click at [138, 99] on span "Items" at bounding box center [135, 99] width 14 height 6
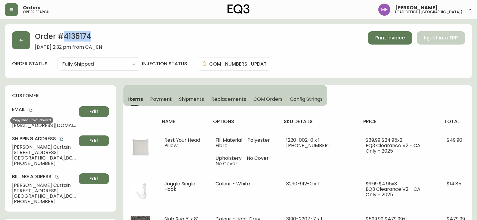
click at [31, 109] on icon "copy" at bounding box center [30, 110] width 3 height 4
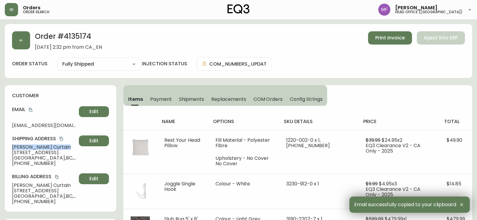
drag, startPoint x: 50, startPoint y: 147, endPoint x: 13, endPoint y: 145, distance: 36.5
click at [13, 145] on span "Suzette Curtain" at bounding box center [44, 147] width 64 height 5
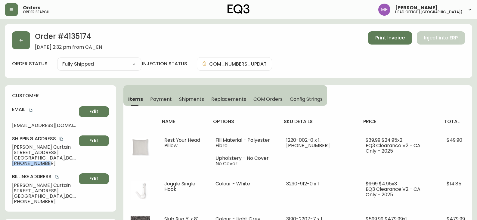
drag, startPoint x: 55, startPoint y: 162, endPoint x: 0, endPoint y: 164, distance: 55.1
click at [78, 30] on div "Order # 4135174 September 7, 2025 at 2:32 pm from CA_EN Print Invoice Inject in…" at bounding box center [239, 51] width 468 height 54
click at [77, 36] on h2 "Order # 4135174" at bounding box center [68, 37] width 67 height 13
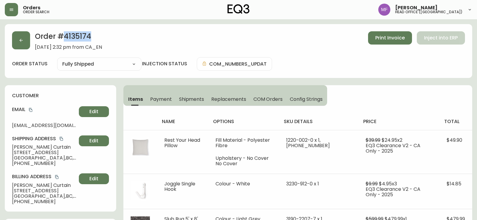
click at [77, 36] on h2 "Order # 4135174" at bounding box center [68, 37] width 67 height 13
drag, startPoint x: 53, startPoint y: 147, endPoint x: 13, endPoint y: 147, distance: 40.4
click at [13, 147] on span "Suzette Curtain" at bounding box center [44, 147] width 64 height 5
click at [78, 40] on h2 "Order # 4135174" at bounding box center [68, 37] width 67 height 13
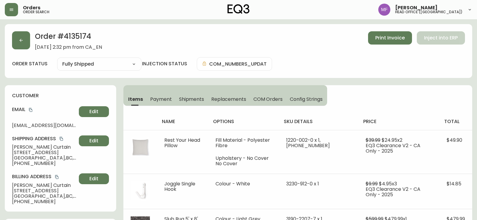
drag, startPoint x: 438, startPoint y: 71, endPoint x: 388, endPoint y: 85, distance: 51.9
click at [438, 71] on div "Order # 4135174 September 7, 2025 at 2:32 pm from CA_EN Print Invoice Inject in…" at bounding box center [239, 51] width 468 height 54
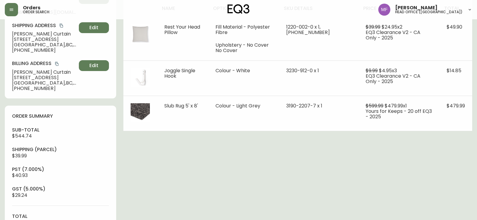
scroll to position [211, 0]
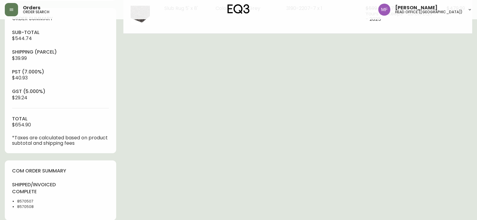
click at [27, 209] on li "8570508" at bounding box center [37, 206] width 40 height 5
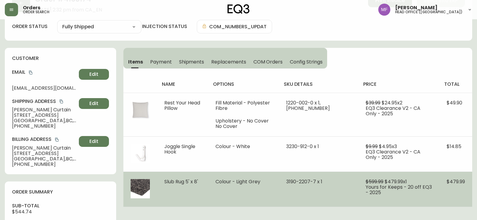
scroll to position [90, 0]
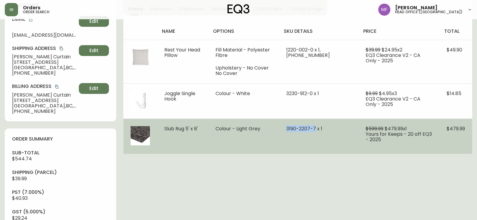
drag, startPoint x: 313, startPoint y: 129, endPoint x: 326, endPoint y: 130, distance: 12.7
click at [326, 130] on td "3190-2207-7 x 1" at bounding box center [318, 136] width 79 height 35
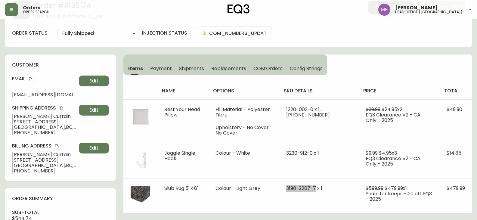
scroll to position [0, 0]
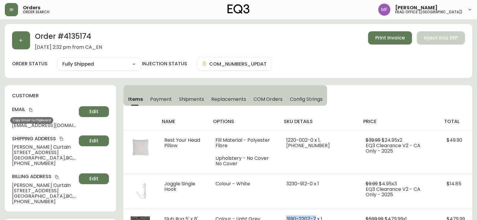
drag, startPoint x: 30, startPoint y: 109, endPoint x: 59, endPoint y: 102, distance: 29.0
click at [30, 109] on icon "copy" at bounding box center [30, 110] width 3 height 4
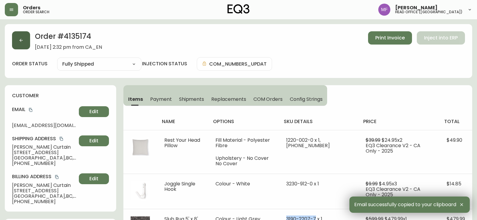
click at [20, 40] on icon "button" at bounding box center [21, 40] width 5 height 5
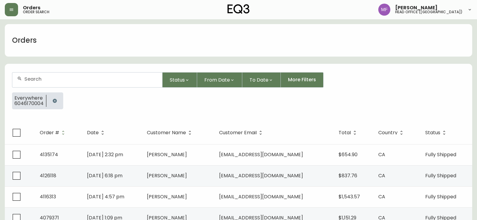
click at [52, 102] on icon "button" at bounding box center [54, 100] width 5 height 5
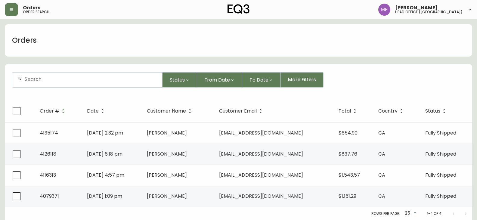
click at [51, 83] on div at bounding box center [87, 80] width 150 height 15
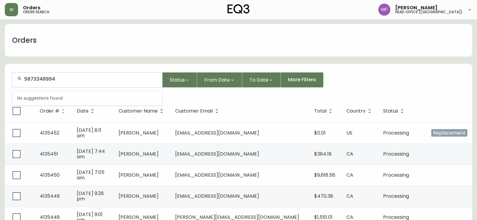
type input "5873348994"
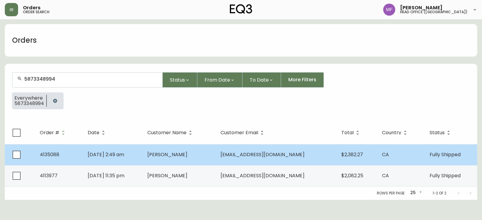
click at [216, 156] on td "Ali Haji Hirad" at bounding box center [178, 154] width 73 height 21
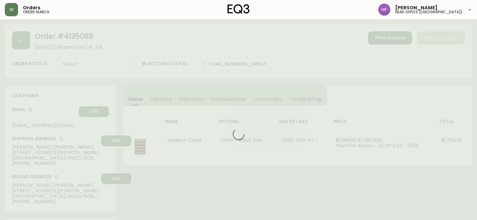
type input "Fully Shipped"
select select "FULLY_SHIPPED"
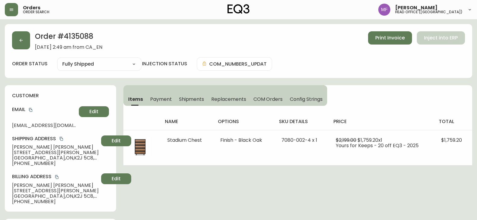
click at [188, 99] on span "Shipments" at bounding box center [191, 99] width 25 height 6
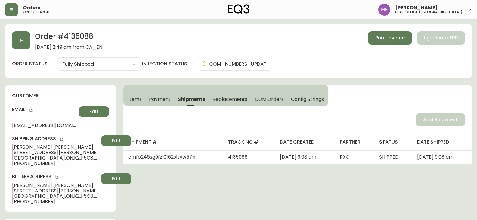
click at [87, 32] on h2 "Order # 4135088" at bounding box center [68, 37] width 67 height 13
click at [80, 34] on h2 "Order # 4135088" at bounding box center [68, 37] width 67 height 13
click at [141, 104] on button "Items" at bounding box center [134, 98] width 22 height 13
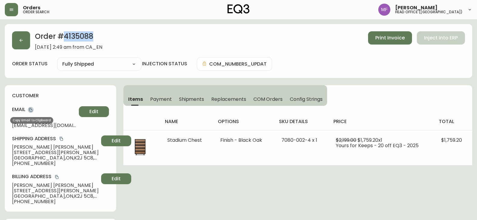
drag, startPoint x: 31, startPoint y: 108, endPoint x: 54, endPoint y: 108, distance: 23.5
click at [30, 108] on icon "copy" at bounding box center [30, 110] width 3 height 4
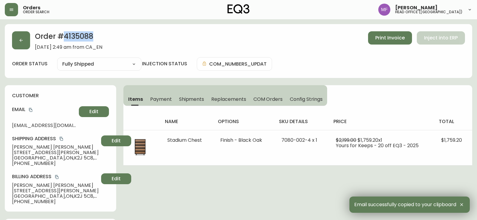
click at [84, 40] on h2 "Order # 4135088" at bounding box center [68, 37] width 67 height 13
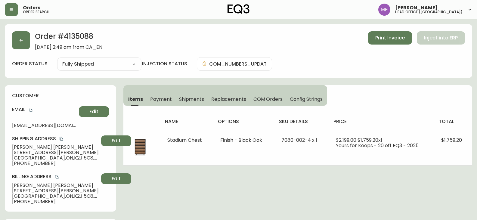
click at [78, 37] on h2 "Order # 4135088" at bounding box center [68, 37] width 67 height 13
drag, startPoint x: 43, startPoint y: 146, endPoint x: 0, endPoint y: 145, distance: 43.4
click at [78, 36] on h2 "Order # 4135088" at bounding box center [68, 37] width 67 height 13
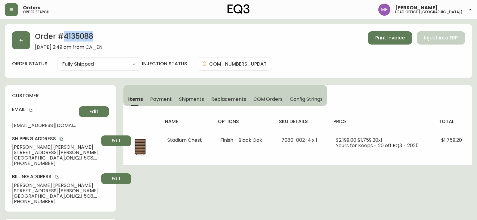
click at [78, 36] on h2 "Order # 4135088" at bounding box center [68, 37] width 67 height 13
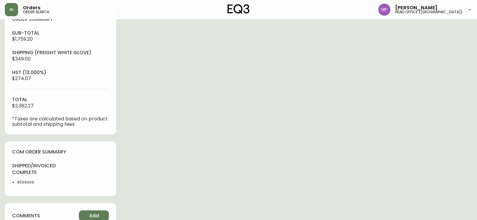
scroll to position [271, 0]
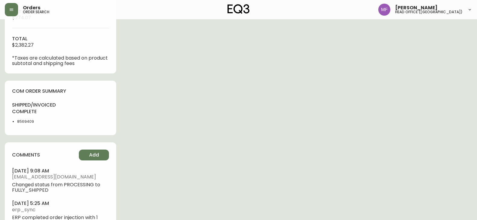
click at [26, 123] on li "8569409" at bounding box center [37, 121] width 40 height 5
click at [256, 101] on div "Order # 4135088 September 4, 2025 at 2:49 am from CA_EN Print Invoice Inject in…" at bounding box center [239, 1] width 468 height 496
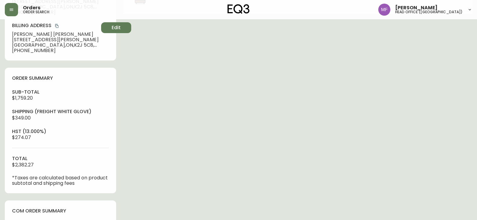
scroll to position [60, 0]
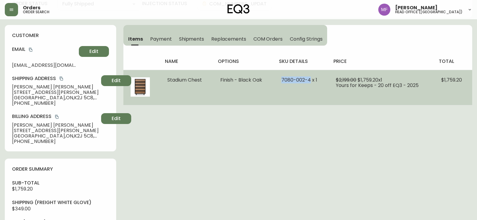
drag, startPoint x: 312, startPoint y: 79, endPoint x: 281, endPoint y: 79, distance: 31.3
click at [281, 79] on td "7080-002-4 x 1" at bounding box center [301, 87] width 55 height 35
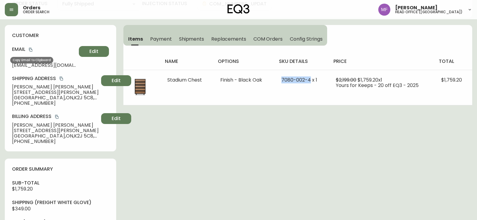
click at [31, 48] on icon "copy" at bounding box center [30, 50] width 3 height 4
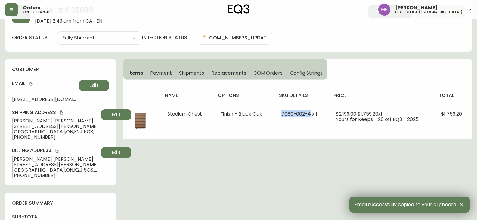
scroll to position [0, 0]
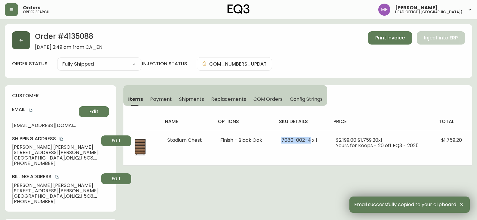
click at [22, 43] on button "button" at bounding box center [21, 40] width 18 height 18
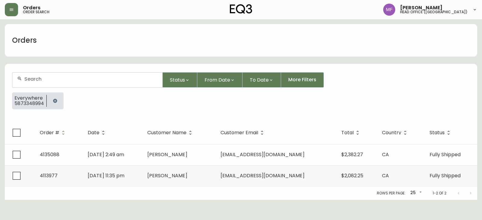
click at [60, 98] on button "button" at bounding box center [55, 101] width 12 height 12
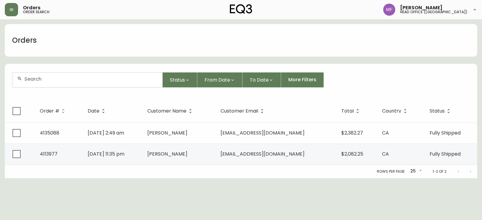
click at [55, 86] on div at bounding box center [87, 80] width 150 height 15
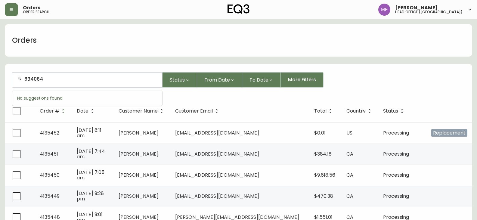
type input "834064"
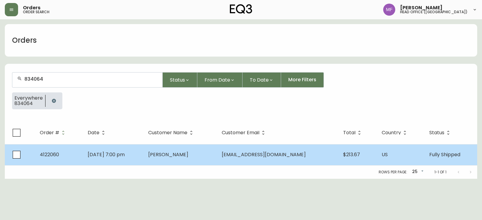
click at [211, 152] on td "Kevin Almady" at bounding box center [179, 154] width 73 height 21
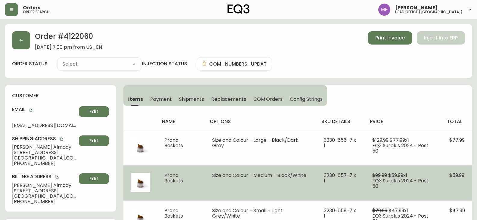
type input "Fully Shipped"
select select "FULLY_SHIPPED"
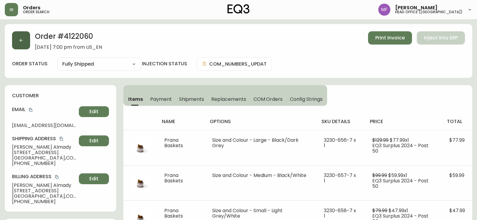
click at [29, 43] on button "button" at bounding box center [21, 40] width 18 height 18
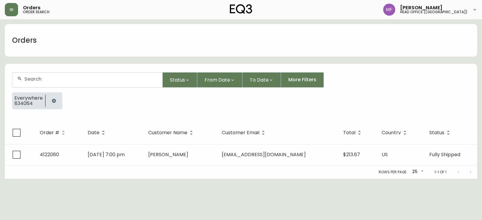
click at [58, 100] on button "button" at bounding box center [54, 101] width 12 height 12
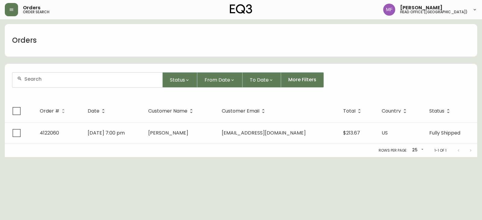
click at [49, 82] on div at bounding box center [87, 80] width 150 height 15
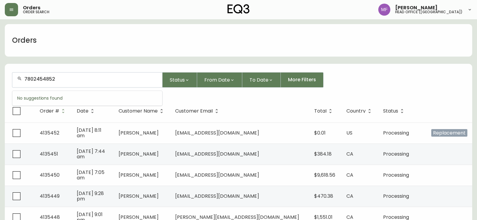
type input "7802454852"
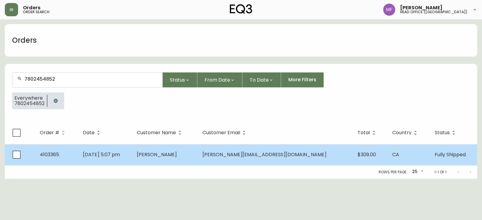
click at [99, 159] on td "Jan 22 2023, 5:07 pm" at bounding box center [105, 154] width 54 height 21
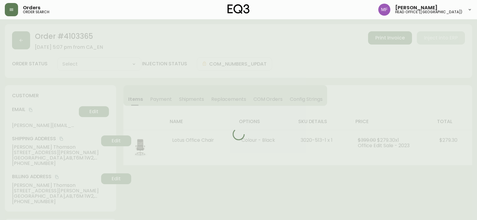
type input "Fully Shipped"
select select "FULLY_SHIPPED"
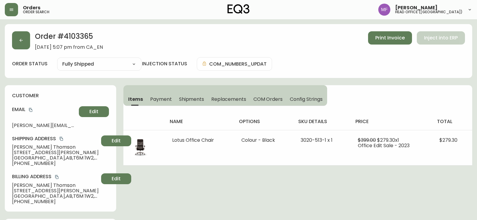
click at [188, 99] on span "Shipments" at bounding box center [191, 99] width 25 height 6
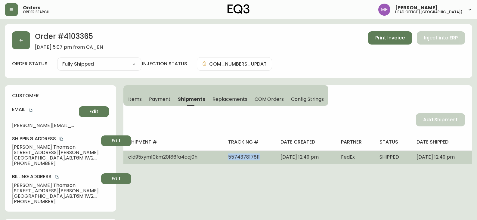
drag, startPoint x: 246, startPoint y: 159, endPoint x: 212, endPoint y: 163, distance: 34.0
click at [223, 163] on td "557437817811" at bounding box center [249, 157] width 52 height 13
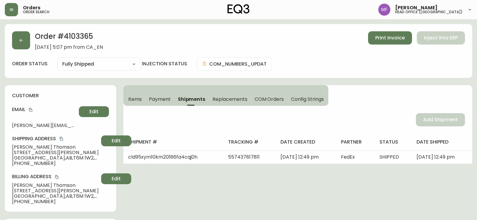
click at [76, 35] on h2 "Order # 4103365" at bounding box center [69, 37] width 68 height 13
click at [130, 98] on span "Items" at bounding box center [135, 99] width 14 height 6
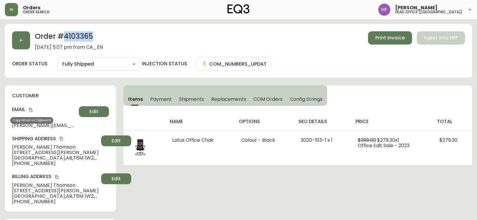
drag, startPoint x: 32, startPoint y: 110, endPoint x: 51, endPoint y: 110, distance: 19.9
click at [32, 110] on icon "copy" at bounding box center [31, 110] width 4 height 4
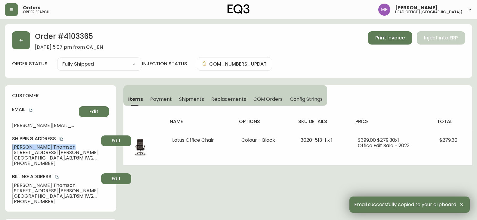
drag, startPoint x: 49, startPoint y: 148, endPoint x: 6, endPoint y: 147, distance: 43.4
click at [6, 147] on div "customer Email keith.thomson424@gmail.com Edit Shipping Address Keith Thomson 3…" at bounding box center [60, 148] width 111 height 126
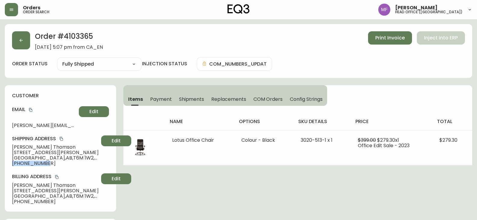
drag, startPoint x: 50, startPoint y: 163, endPoint x: 8, endPoint y: 163, distance: 41.6
click at [8, 163] on div "customer Email keith.thomson424@gmail.com Edit Shipping Address Keith Thomson 3…" at bounding box center [60, 148] width 111 height 126
click at [78, 33] on h2 "Order # 4103365" at bounding box center [69, 37] width 68 height 13
drag, startPoint x: 48, startPoint y: 147, endPoint x: 0, endPoint y: 147, distance: 47.9
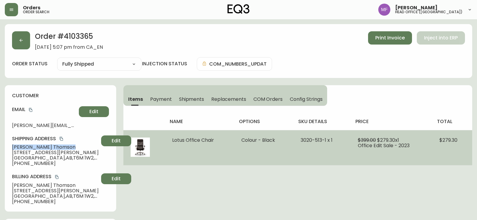
drag, startPoint x: 216, startPoint y: 139, endPoint x: 164, endPoint y: 140, distance: 51.5
click at [164, 140] on tr "Lotus Office Chair Colour - Black 3020-513-1 x 1 $399.00 $279.30 x 1 Office Edi…" at bounding box center [297, 147] width 349 height 35
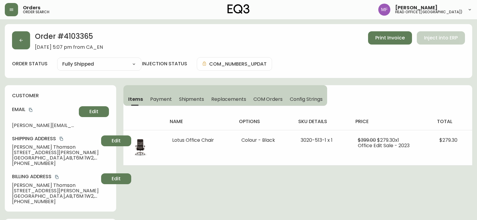
click at [86, 36] on h2 "Order # 4103365" at bounding box center [69, 37] width 68 height 13
click at [103, 34] on h2 "Order # 4103365" at bounding box center [69, 37] width 68 height 13
click at [85, 36] on h2 "Order # 4103365" at bounding box center [69, 37] width 68 height 13
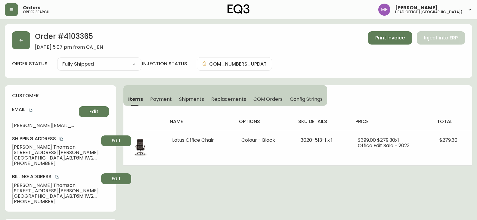
click at [85, 36] on h2 "Order # 4103365" at bounding box center [69, 37] width 68 height 13
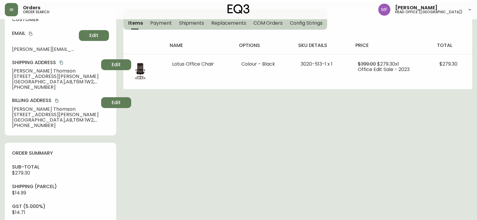
scroll to position [211, 0]
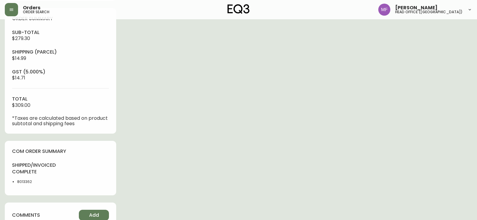
click at [26, 182] on li "8013362" at bounding box center [37, 181] width 40 height 5
click at [204, 129] on div "Order # 4103365 January 22, 2023 at 5:07 pm from CA_EN Print Invoice Inject int…" at bounding box center [239, 74] width 468 height 523
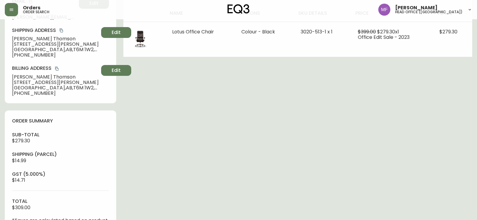
scroll to position [0, 0]
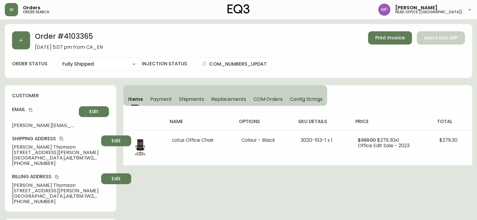
click at [188, 95] on button "Shipments" at bounding box center [192, 98] width 33 height 13
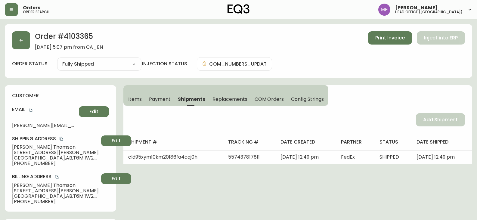
drag, startPoint x: 130, startPoint y: 101, endPoint x: 144, endPoint y: 105, distance: 13.9
click at [130, 101] on span "Items" at bounding box center [135, 99] width 14 height 6
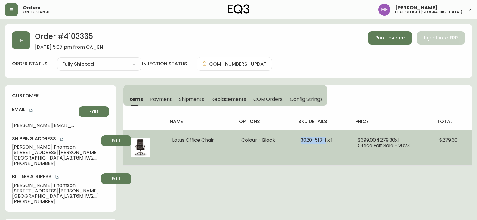
drag, startPoint x: 295, startPoint y: 142, endPoint x: 327, endPoint y: 141, distance: 32.3
click at [327, 141] on td "3020-513-1 x 1" at bounding box center [322, 147] width 57 height 35
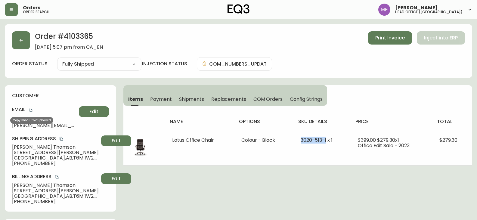
drag, startPoint x: 31, startPoint y: 111, endPoint x: 45, endPoint y: 106, distance: 14.7
click at [31, 111] on icon "copy" at bounding box center [31, 110] width 4 height 4
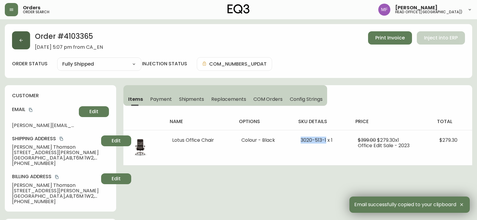
click at [26, 37] on button "button" at bounding box center [21, 40] width 18 height 18
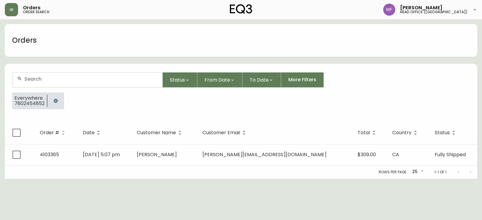
click at [55, 98] on button "button" at bounding box center [56, 101] width 12 height 12
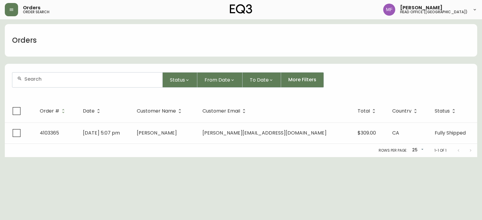
click at [48, 84] on div at bounding box center [87, 80] width 150 height 15
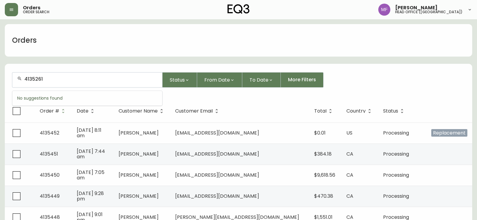
type input "4135261"
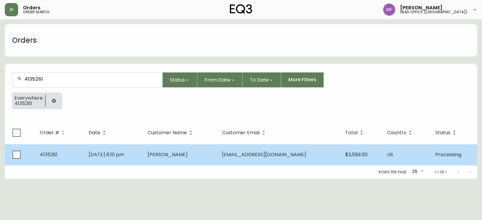
click at [205, 157] on td "Chloe Phea" at bounding box center [180, 154] width 74 height 21
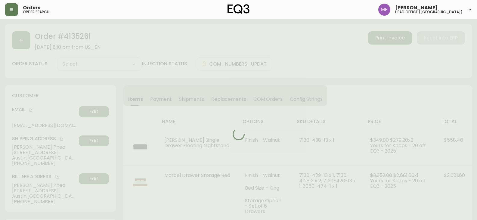
type input "Processing"
select select "PROCESSING"
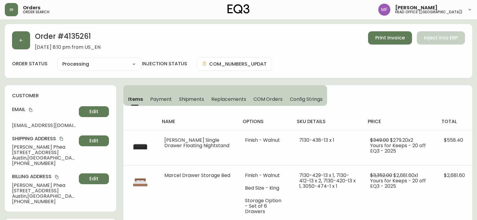
click at [188, 100] on span "Shipments" at bounding box center [191, 99] width 25 height 6
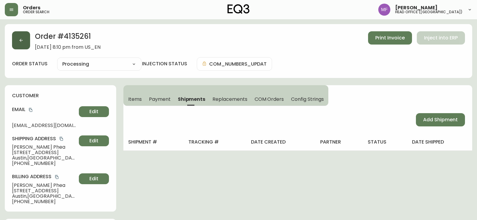
click at [28, 48] on button "button" at bounding box center [21, 40] width 18 height 18
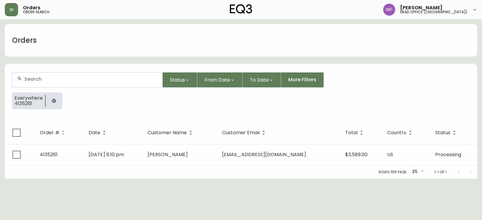
click at [53, 102] on icon "button" at bounding box center [54, 101] width 4 height 4
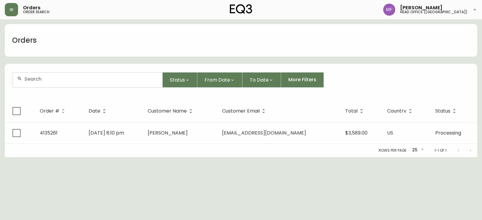
click at [48, 89] on form "Status From Date To Date More Filters" at bounding box center [241, 82] width 472 height 35
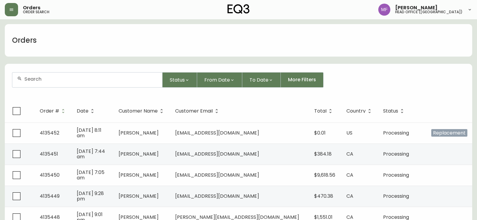
click at [49, 82] on input "text" at bounding box center [90, 79] width 133 height 6
paste input "4134831"
type input "4134831"
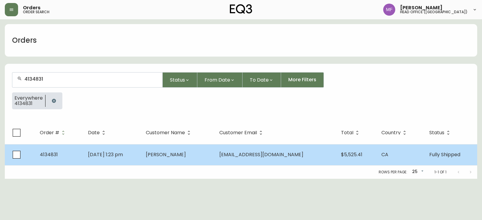
click at [214, 152] on td "Rainer Schira" at bounding box center [177, 154] width 73 height 21
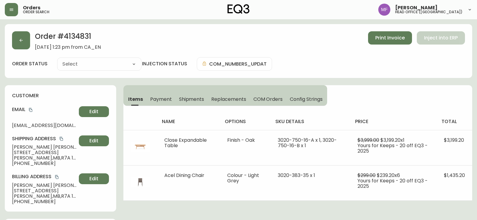
type input "Fully Shipped"
select select "FULLY_SHIPPED"
drag, startPoint x: 49, startPoint y: 148, endPoint x: 23, endPoint y: 145, distance: 25.7
click at [9, 147] on div "customer Email rainerschira@gmail.com Edit Shipping Address Rainer Schira 1437 …" at bounding box center [60, 148] width 111 height 126
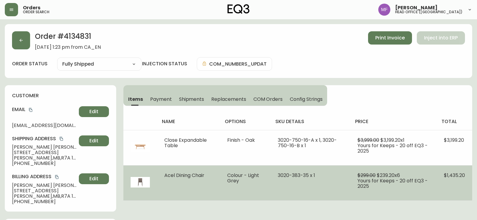
click at [203, 175] on span "Acel Dining Chair" at bounding box center [184, 175] width 40 height 7
drag, startPoint x: 209, startPoint y: 175, endPoint x: 152, endPoint y: 172, distance: 56.7
click at [152, 172] on tr "Acel Dining Chair Colour - Light Grey 3020-383-35 x 1 $299.00 $239.20 x 6 Yours…" at bounding box center [297, 182] width 349 height 35
click at [198, 186] on td "Acel Dining Chair" at bounding box center [188, 182] width 63 height 35
drag, startPoint x: 164, startPoint y: 174, endPoint x: 208, endPoint y: 176, distance: 44.6
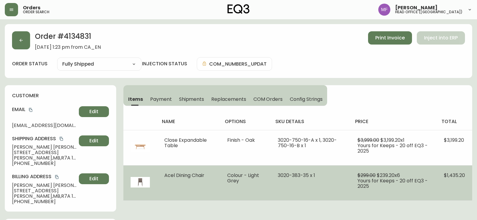
click at [208, 176] on td "Acel Dining Chair" at bounding box center [188, 182] width 63 height 35
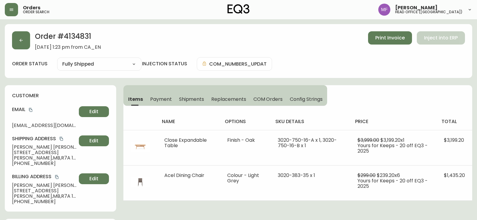
click at [76, 34] on h2 "Order # 4134831" at bounding box center [68, 37] width 66 height 13
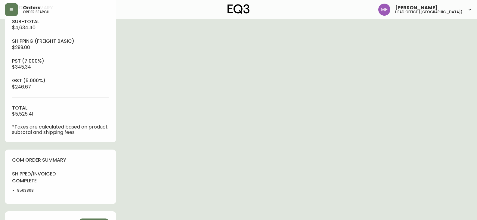
scroll to position [271, 0]
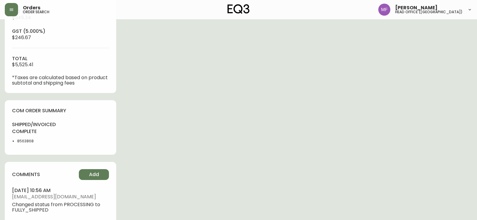
click at [21, 139] on li "8563868" at bounding box center [37, 141] width 40 height 5
click at [226, 117] on div "Order # 4134831 August 25, 2025 at 1:23 pm from CA_EN Print Invoice Inject into…" at bounding box center [239, 11] width 468 height 516
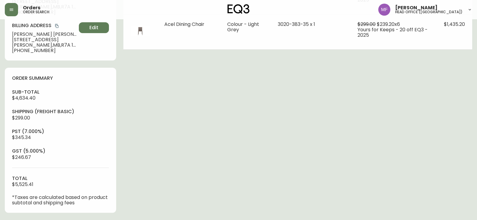
scroll to position [120, 0]
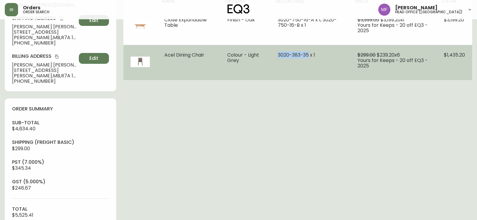
drag, startPoint x: 279, startPoint y: 55, endPoint x: 310, endPoint y: 55, distance: 31.0
click at [310, 55] on span "3020-383-35 x 1" at bounding box center [296, 54] width 37 height 7
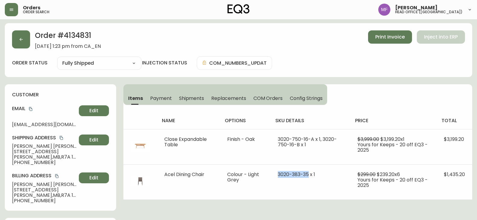
scroll to position [0, 0]
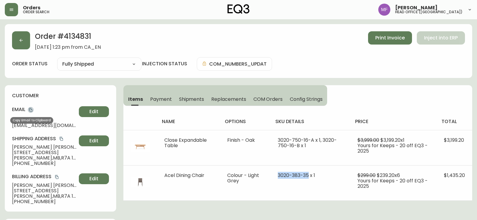
drag, startPoint x: 31, startPoint y: 109, endPoint x: 228, endPoint y: 87, distance: 197.9
click at [31, 109] on icon "copy" at bounding box center [31, 110] width 4 height 4
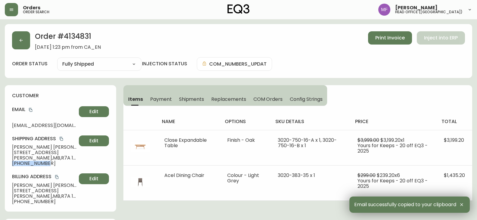
drag, startPoint x: 52, startPoint y: 164, endPoint x: 13, endPoint y: 164, distance: 38.8
click at [13, 164] on span "+12047615870" at bounding box center [44, 163] width 64 height 5
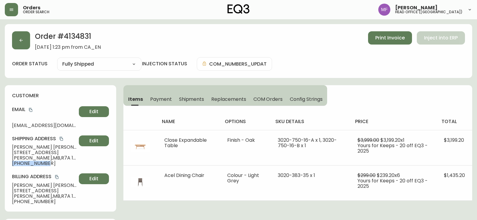
click at [32, 110] on icon "copy" at bounding box center [30, 110] width 3 height 4
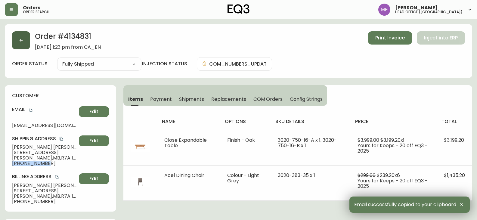
click at [24, 39] on button "button" at bounding box center [21, 40] width 18 height 18
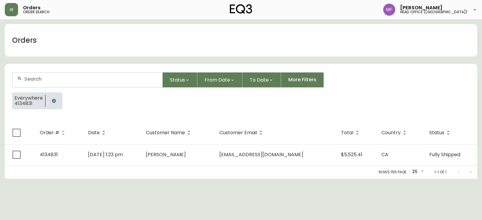
click at [57, 100] on button "button" at bounding box center [54, 101] width 12 height 12
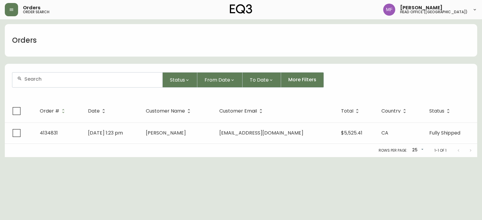
click at [32, 79] on input "text" at bounding box center [90, 79] width 133 height 6
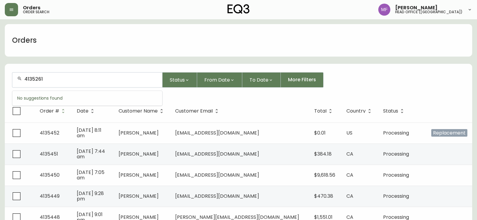
type input "4135261"
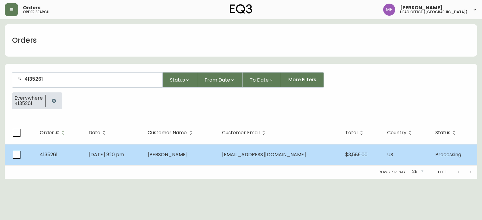
click at [176, 148] on td "Chloe Phea" at bounding box center [180, 154] width 74 height 21
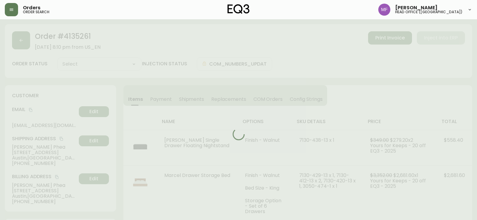
type input "Processing"
select select "PROCESSING"
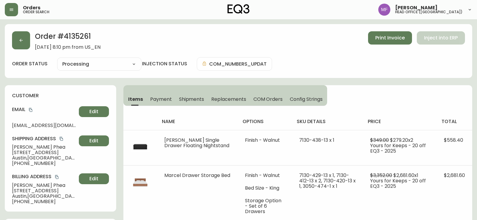
click at [30, 43] on div "Order # 4135261 September 10, 2025 at 8:10 pm from US_EN Print Invoice Inject i…" at bounding box center [238, 40] width 453 height 19
click at [25, 44] on button "button" at bounding box center [21, 40] width 18 height 18
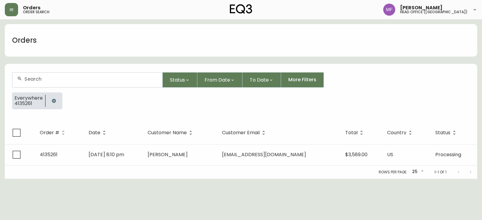
click at [51, 107] on div at bounding box center [53, 100] width 17 height 17
click at [51, 101] on icon "button" at bounding box center [53, 100] width 5 height 5
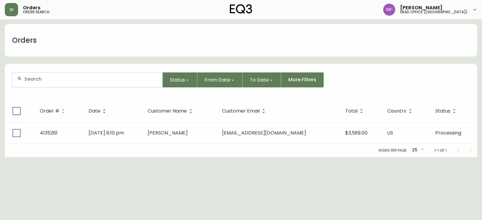
click at [49, 89] on form "Status From Date To Date More Filters" at bounding box center [241, 82] width 472 height 35
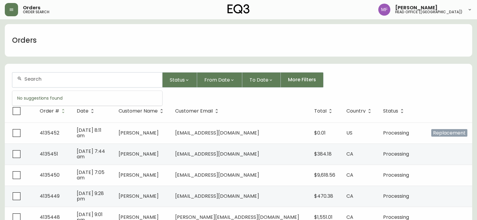
click at [51, 79] on input "text" at bounding box center [90, 79] width 133 height 6
type input "4133833"
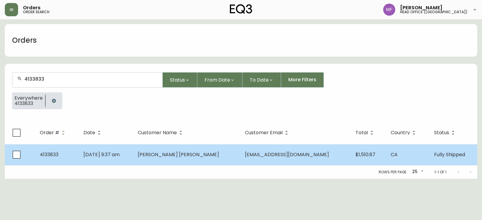
click at [198, 150] on td "[PERSON_NAME] [PERSON_NAME]" at bounding box center [186, 154] width 107 height 21
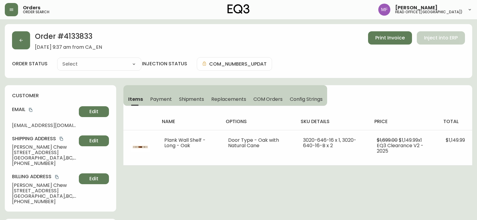
type input "Fully Shipped"
select select "FULLY_SHIPPED"
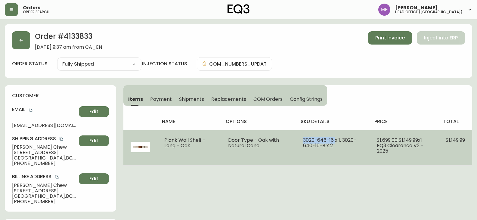
drag, startPoint x: 335, startPoint y: 139, endPoint x: 303, endPoint y: 139, distance: 31.6
click at [303, 139] on span "3020-646-16 x 1, 3020-640-16-B x 2" at bounding box center [329, 143] width 53 height 12
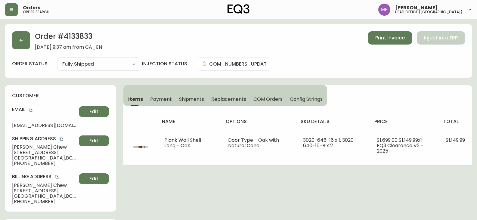
click at [84, 36] on h2 "Order # 4133833" at bounding box center [68, 37] width 67 height 13
click at [26, 42] on button "button" at bounding box center [21, 40] width 18 height 18
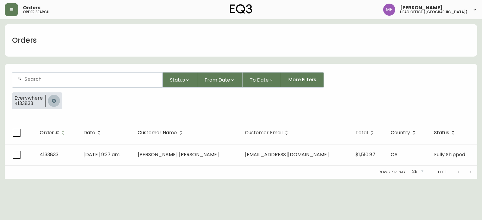
click at [52, 100] on icon "button" at bounding box center [54, 101] width 4 height 4
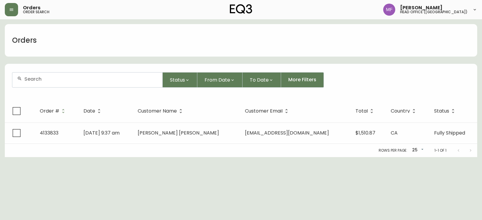
click at [52, 81] on input "text" at bounding box center [90, 79] width 133 height 6
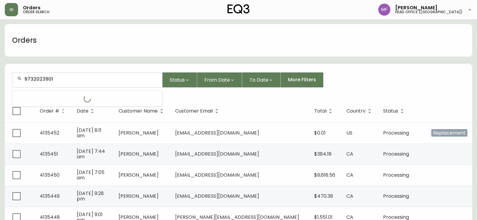
type input "9732023901"
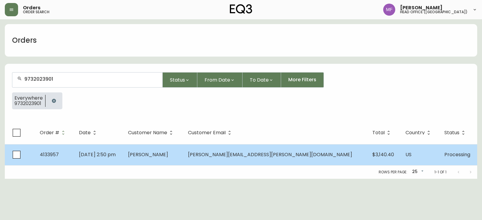
click at [171, 151] on td "Stuart Litwin" at bounding box center [153, 154] width 60 height 21
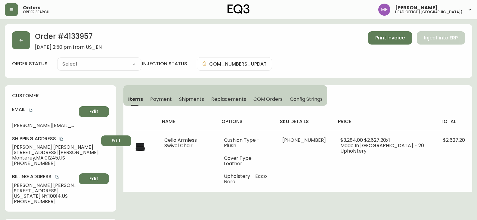
type input "Processing"
select select "PROCESSING"
click at [23, 45] on button "button" at bounding box center [21, 40] width 18 height 18
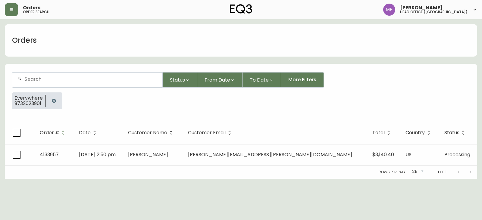
click at [53, 98] on button "button" at bounding box center [54, 101] width 12 height 12
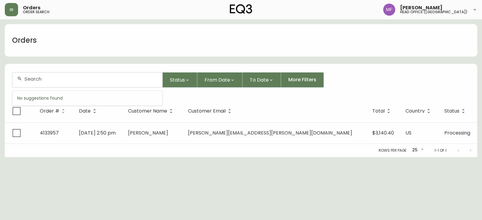
click at [50, 76] on input "text" at bounding box center [90, 79] width 133 height 6
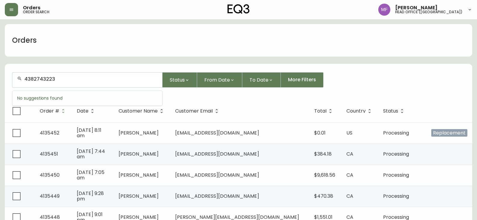
type input "4382743223"
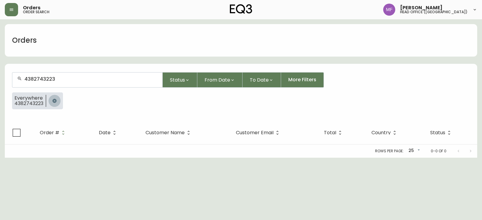
click at [52, 99] on icon "button" at bounding box center [54, 100] width 5 height 5
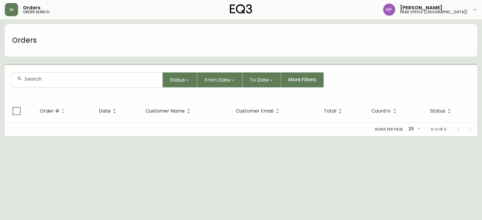
click at [48, 85] on div at bounding box center [87, 80] width 150 height 15
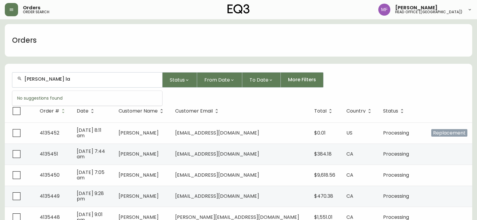
type input "vivian la"
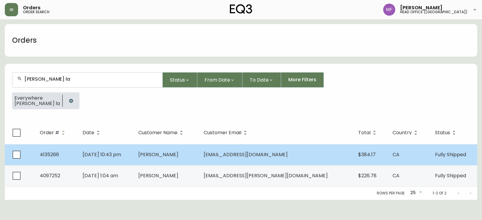
click at [165, 156] on td "Vivian La" at bounding box center [165, 154] width 65 height 21
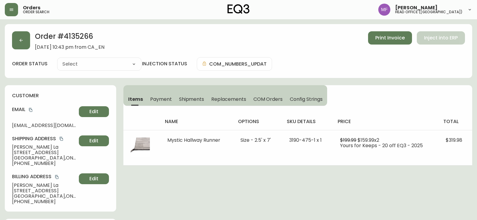
type input "Fully Shipped"
select select "FULLY_SHIPPED"
click at [26, 45] on button "button" at bounding box center [21, 40] width 18 height 18
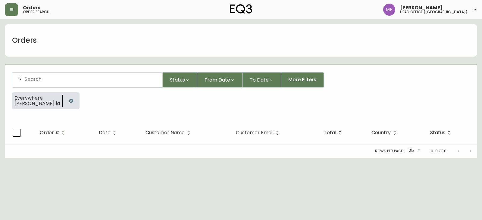
click at [65, 103] on button "button" at bounding box center [71, 101] width 12 height 12
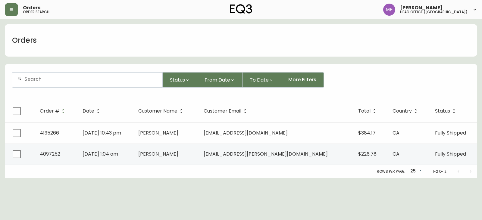
click at [58, 75] on div at bounding box center [87, 80] width 150 height 15
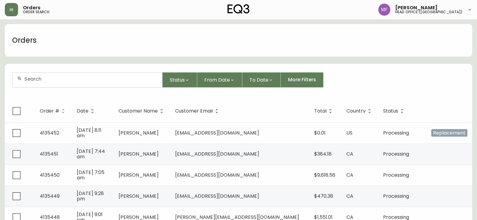
paste input "4133957"
type input "4133957"
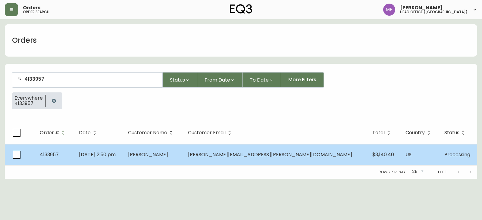
click at [168, 155] on span "Stuart Litwin" at bounding box center [148, 154] width 40 height 7
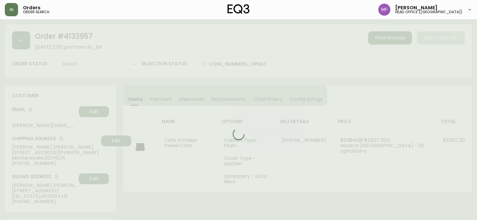
type input "Processing"
select select "PROCESSING"
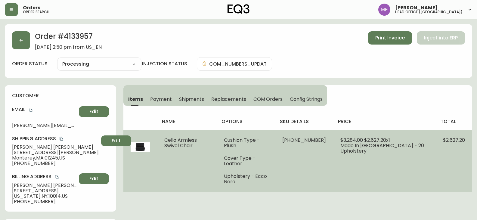
click at [350, 170] on td "$3,284.00 $2,627.20 x 1 Made In Canada - 20 Upholstery" at bounding box center [384, 161] width 103 height 62
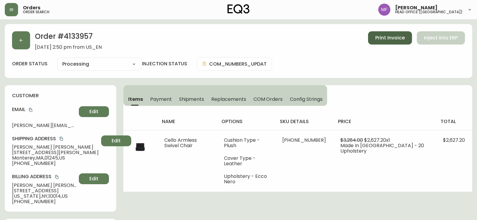
click at [396, 39] on span "Print Invoice" at bounding box center [391, 38] width 30 height 7
click at [31, 109] on icon "copy" at bounding box center [30, 110] width 3 height 4
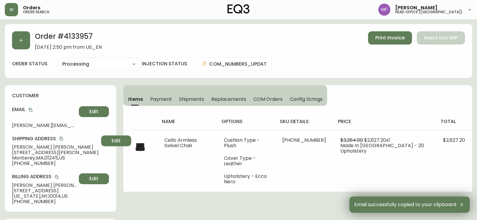
click at [86, 39] on h2 "Order # 4133957" at bounding box center [68, 37] width 67 height 13
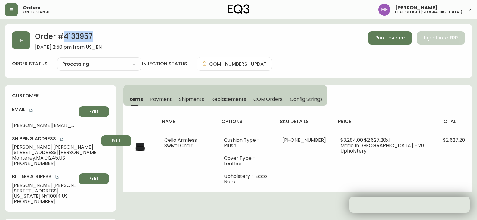
click at [86, 39] on h2 "Order # 4133957" at bounding box center [68, 37] width 67 height 13
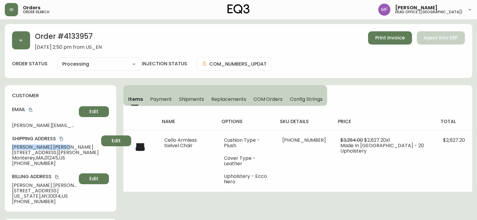
drag, startPoint x: 45, startPoint y: 146, endPoint x: 8, endPoint y: 146, distance: 37.0
click at [8, 146] on div "customer Email stuart@litwin.com Edit Shipping Address Stuart Litwin 39 Wellman…" at bounding box center [60, 148] width 111 height 126
click at [82, 38] on h2 "Order # 4133957" at bounding box center [68, 37] width 67 height 13
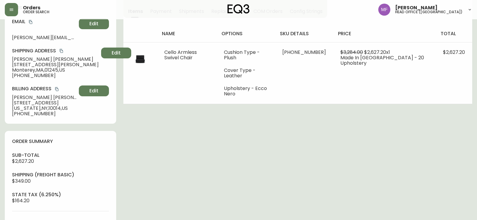
scroll to position [181, 0]
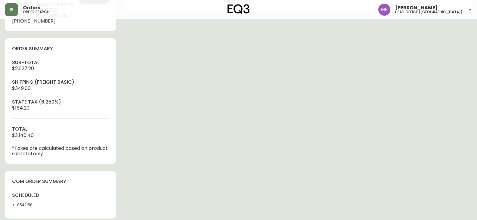
click at [28, 205] on li "8542158" at bounding box center [37, 204] width 40 height 5
click at [248, 136] on div "Order # 4133957 July 4, 2025 at 2:50 pm from US_EN Print Invoice Inject into ER…" at bounding box center [239, 85] width 468 height 484
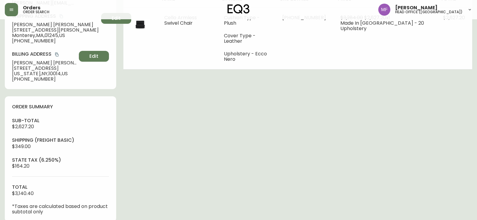
scroll to position [90, 0]
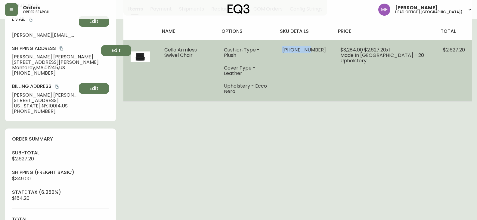
drag, startPoint x: 309, startPoint y: 49, endPoint x: 332, endPoint y: 49, distance: 22.6
click at [332, 49] on td "37392-71 x 1" at bounding box center [304, 71] width 58 height 62
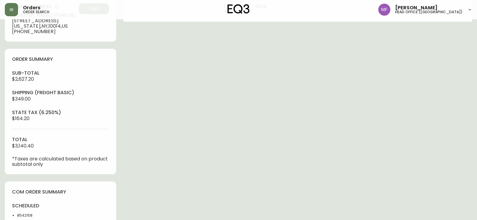
scroll to position [211, 0]
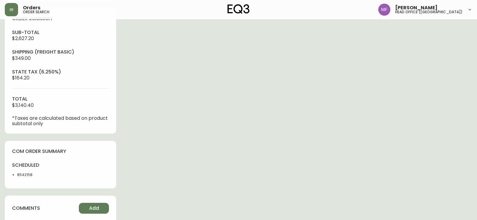
click at [358, 135] on div "Order # 4133957 July 4, 2025 at 2:50 pm from US_EN Print Invoice Inject into ER…" at bounding box center [239, 55] width 468 height 484
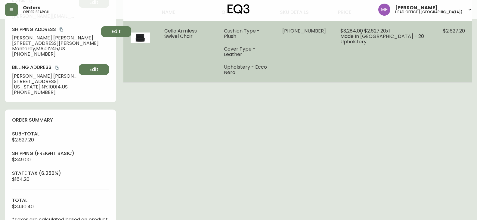
scroll to position [0, 0]
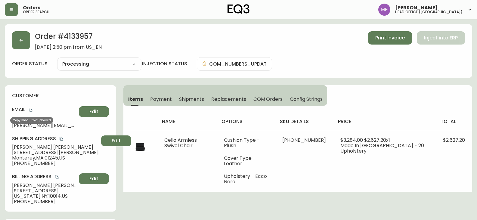
click at [32, 109] on icon "copy" at bounding box center [30, 110] width 3 height 4
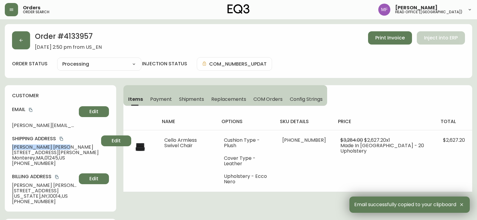
drag, startPoint x: 42, startPoint y: 148, endPoint x: 11, endPoint y: 146, distance: 31.7
click at [11, 146] on div "customer Email stuart@litwin.com Edit Shipping Address Stuart Litwin 39 Wellman…" at bounding box center [60, 148] width 111 height 126
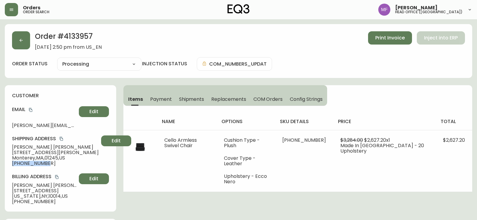
drag, startPoint x: 47, startPoint y: 164, endPoint x: 8, endPoint y: 164, distance: 39.8
click at [8, 164] on div "customer Email stuart@litwin.com Edit Shipping Address Stuart Litwin 39 Wellman…" at bounding box center [60, 148] width 111 height 126
click at [31, 110] on icon "copy" at bounding box center [31, 110] width 4 height 4
click at [22, 39] on icon "button" at bounding box center [21, 40] width 5 height 5
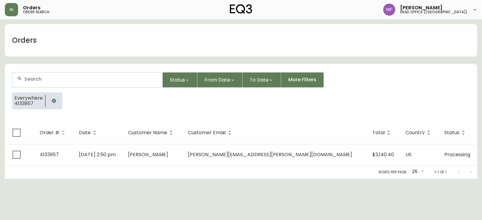
click at [50, 99] on button "button" at bounding box center [54, 101] width 12 height 12
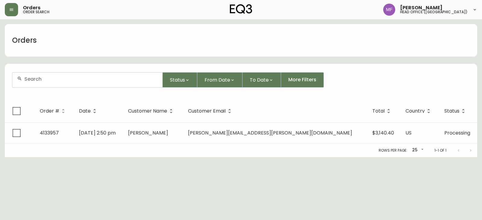
click at [48, 83] on div at bounding box center [87, 80] width 150 height 15
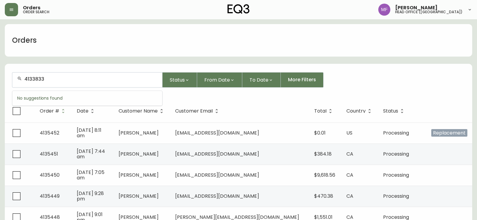
type input "4133833"
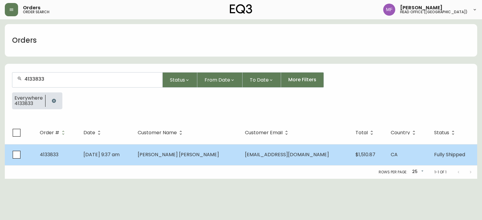
click at [217, 160] on td "[PERSON_NAME] [PERSON_NAME]" at bounding box center [186, 154] width 107 height 21
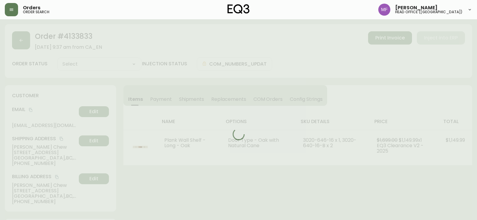
type input "Fully Shipped"
select select "FULLY_SHIPPED"
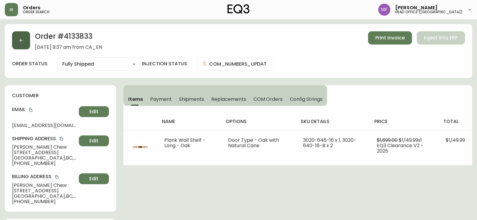
click at [21, 43] on button "button" at bounding box center [21, 40] width 18 height 18
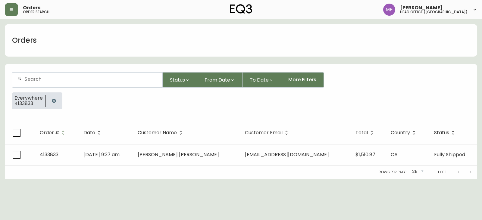
click at [51, 98] on icon "button" at bounding box center [53, 100] width 5 height 5
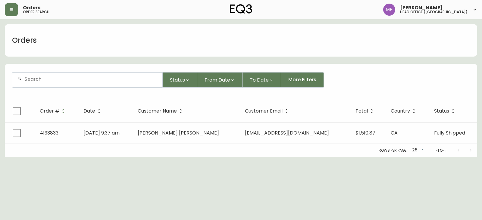
click at [47, 77] on input "text" at bounding box center [90, 79] width 133 height 6
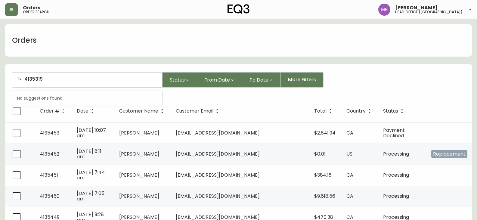
type input "4135319"
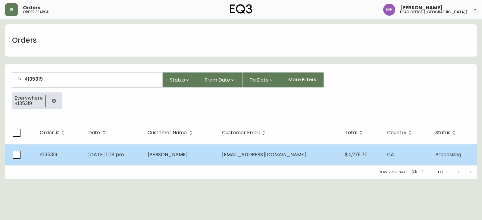
click at [217, 145] on td "Isabelle Lemay" at bounding box center [180, 154] width 74 height 21
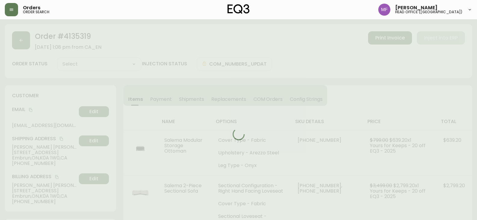
type input "Processing"
select select "PROCESSING"
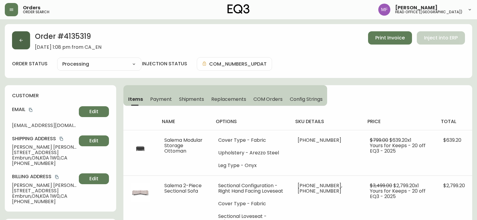
click at [26, 40] on button "button" at bounding box center [21, 40] width 18 height 18
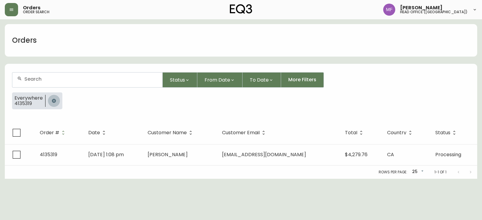
click at [57, 98] on button "button" at bounding box center [54, 101] width 12 height 12
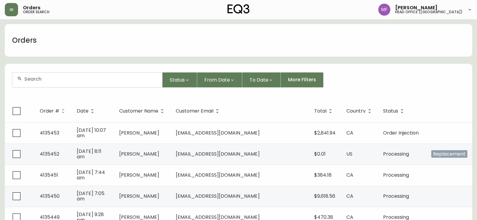
click at [139, 79] on input "text" at bounding box center [90, 79] width 133 height 6
paste input "4133833"
type input "4133833"
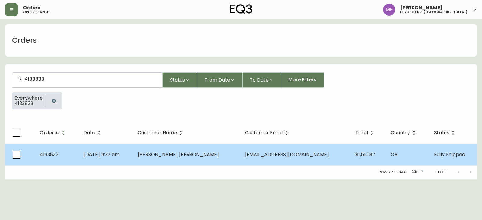
click at [231, 159] on td "[PERSON_NAME] [PERSON_NAME]" at bounding box center [186, 154] width 107 height 21
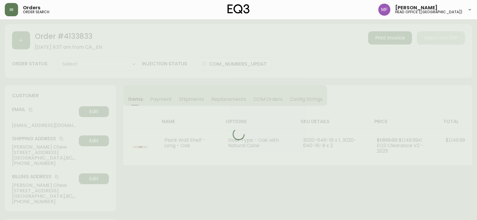
type input "Fully Shipped"
select select "FULLY_SHIPPED"
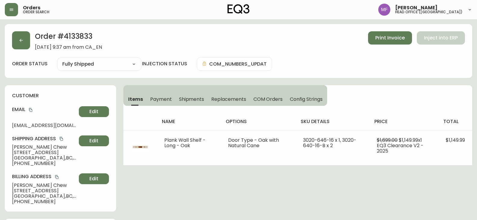
click at [72, 39] on h2 "Order # 4133833" at bounding box center [68, 37] width 67 height 13
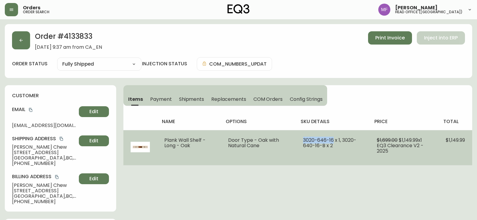
drag, startPoint x: 334, startPoint y: 139, endPoint x: 304, endPoint y: 137, distance: 30.8
click at [304, 137] on span "3020-646-16 x 1, 3020-640-16-B x 2" at bounding box center [329, 143] width 53 height 12
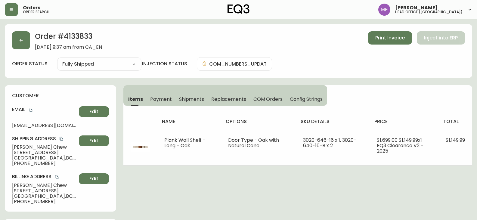
click at [77, 39] on h2 "Order # 4133833" at bounding box center [68, 37] width 67 height 13
click at [83, 37] on h2 "Order # 4133833" at bounding box center [68, 37] width 67 height 13
click at [31, 109] on icon "copy" at bounding box center [30, 110] width 3 height 4
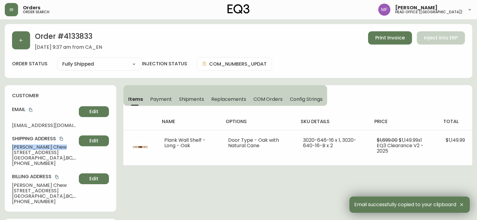
drag, startPoint x: 58, startPoint y: 147, endPoint x: 10, endPoint y: 147, distance: 48.2
click at [10, 147] on div "customer Email fortesquieu@gmail.com Edit Shipping Address Hsiao Siang Chew 240…" at bounding box center [60, 148] width 111 height 126
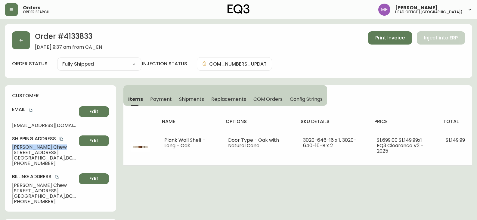
drag, startPoint x: 67, startPoint y: 153, endPoint x: 11, endPoint y: 151, distance: 56.0
click at [11, 151] on div "customer Email fortesquieu@gmail.com Edit Shipping Address Hsiao Siang Chew 240…" at bounding box center [60, 148] width 111 height 126
drag, startPoint x: 50, startPoint y: 159, endPoint x: 67, endPoint y: 156, distance: 17.1
click at [67, 156] on span "Vancouver , BC , V5S 1X3 , CA" at bounding box center [44, 157] width 64 height 5
drag, startPoint x: 48, startPoint y: 163, endPoint x: 18, endPoint y: 163, distance: 30.1
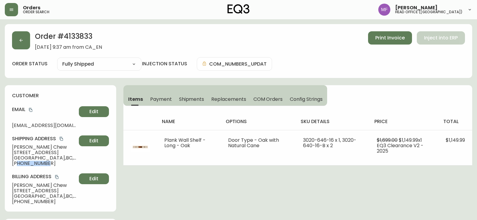
click at [18, 163] on span "[PHONE_NUMBER]" at bounding box center [44, 163] width 64 height 5
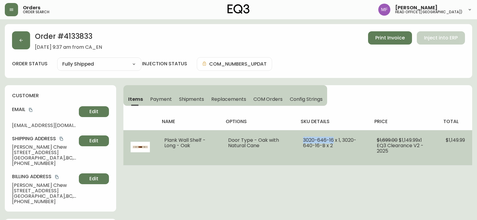
drag, startPoint x: 333, startPoint y: 140, endPoint x: 304, endPoint y: 138, distance: 29.0
click at [304, 138] on span "3020-646-16 x 1, 3020-640-16-B x 2" at bounding box center [329, 143] width 53 height 12
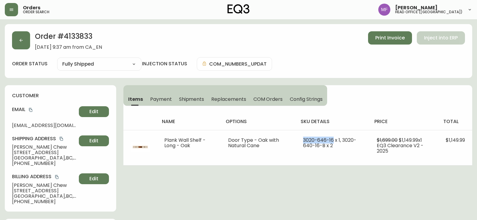
drag, startPoint x: 354, startPoint y: 70, endPoint x: 476, endPoint y: 54, distance: 123.9
click at [354, 70] on div "order status Fully Shipped Cancelled Fully Shipped injection status COM_NUMBERS…" at bounding box center [238, 64] width 453 height 14
click at [26, 42] on button "button" at bounding box center [21, 40] width 18 height 18
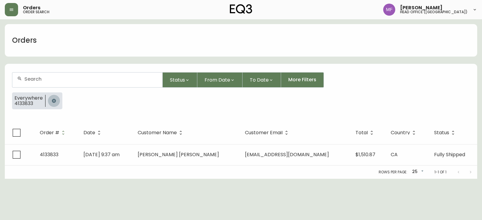
click at [55, 98] on icon "button" at bounding box center [53, 100] width 5 height 5
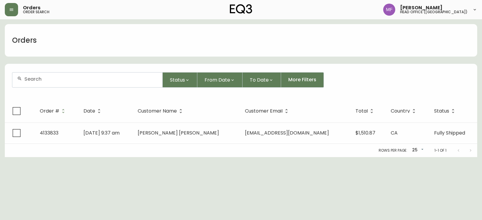
click at [49, 80] on input "text" at bounding box center [90, 79] width 133 height 6
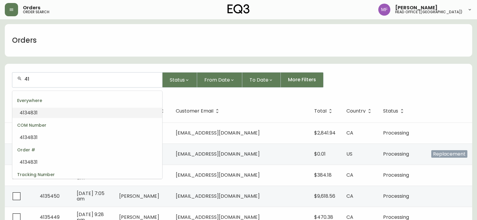
type input "4"
type input "4134831"
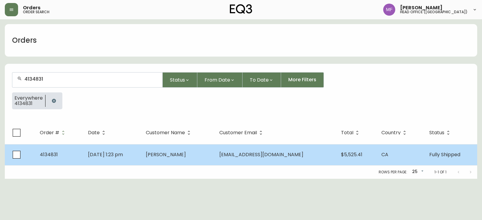
click at [141, 161] on td "Aug 25 2025, 1:23 pm" at bounding box center [112, 154] width 58 height 21
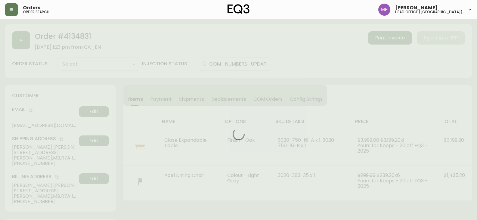
type input "Fully Shipped"
select select "FULLY_SHIPPED"
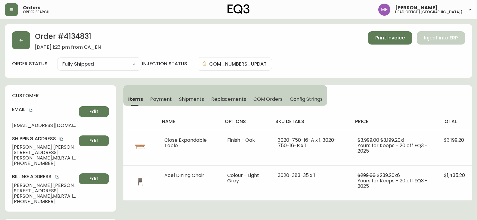
click at [72, 36] on h2 "Order # 4134831" at bounding box center [68, 37] width 66 height 13
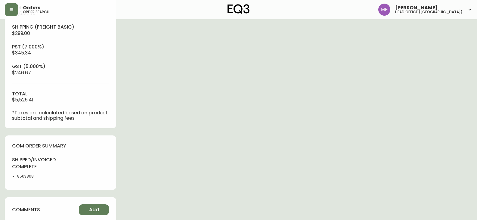
scroll to position [301, 0]
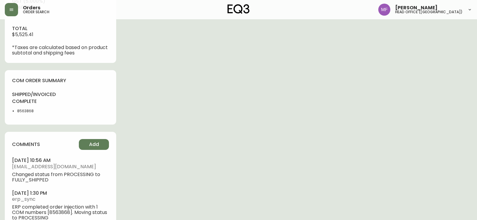
click at [23, 112] on li "8563868" at bounding box center [37, 110] width 40 height 5
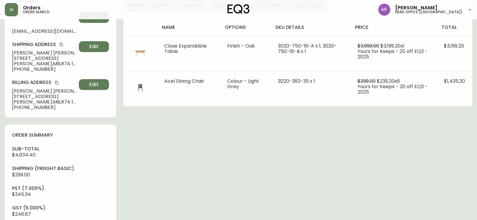
scroll to position [90, 0]
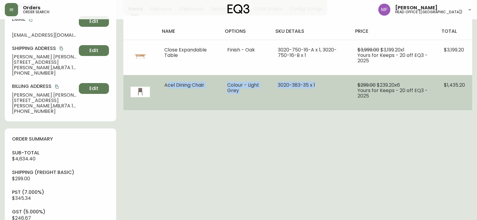
drag, startPoint x: 170, startPoint y: 86, endPoint x: 316, endPoint y: 91, distance: 146.2
click at [316, 91] on tr "Acel Dining Chair Colour - Light Grey 3020-383-35 x 1 $299.00 $239.20 x 6 Yours…" at bounding box center [297, 92] width 349 height 35
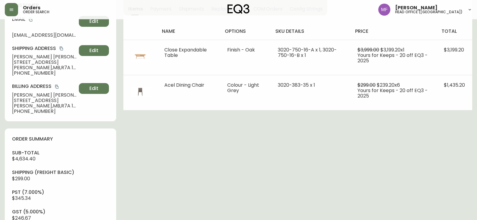
drag, startPoint x: 291, startPoint y: 141, endPoint x: 288, endPoint y: 130, distance: 11.3
click at [291, 141] on div "Order # 4134831 August 25, 2025 at 1:23 pm from CA_EN Print Invoice Inject into…" at bounding box center [239, 192] width 468 height 516
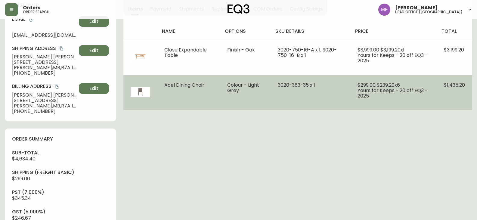
click at [287, 107] on td "3020-383-35 x 1" at bounding box center [311, 92] width 80 height 35
drag, startPoint x: 280, startPoint y: 84, endPoint x: 309, endPoint y: 85, distance: 29.5
click at [309, 85] on span "3020-383-35 x 1" at bounding box center [296, 85] width 37 height 7
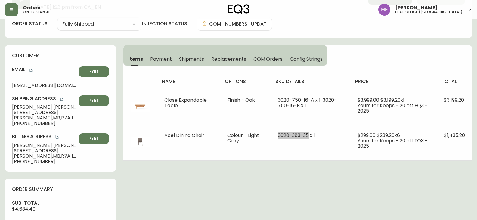
scroll to position [0, 0]
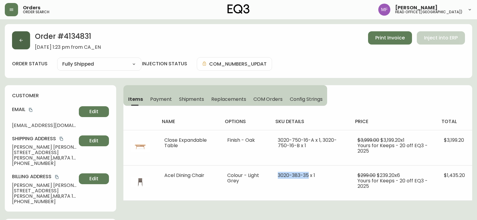
click at [19, 47] on button "button" at bounding box center [21, 40] width 18 height 18
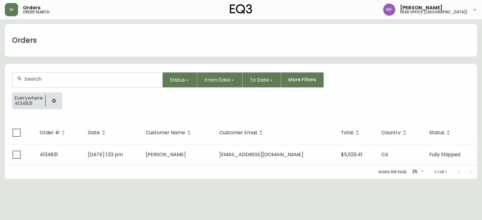
click at [55, 98] on button "button" at bounding box center [54, 101] width 12 height 12
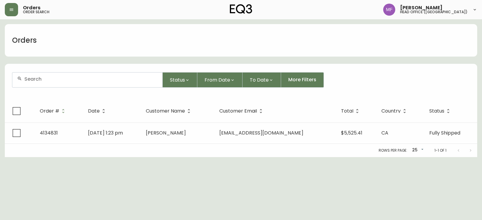
click at [46, 77] on input "text" at bounding box center [90, 79] width 133 height 6
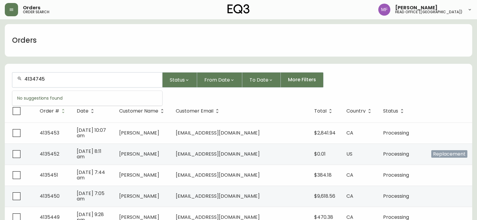
type input "4134745"
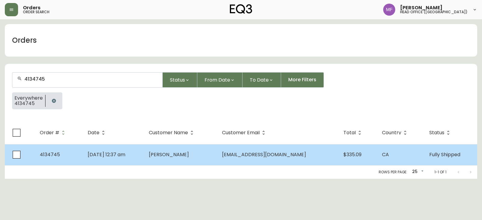
click at [179, 155] on span "Kaden Romich" at bounding box center [169, 154] width 40 height 7
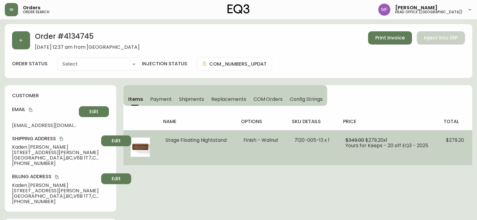
type input "Fully Shipped"
select select "FULLY_SHIPPED"
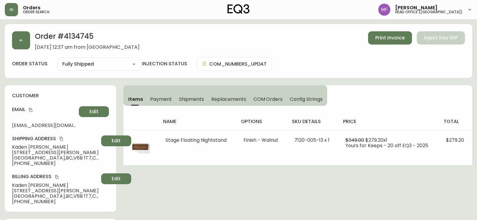
drag, startPoint x: 199, startPoint y: 102, endPoint x: 204, endPoint y: 105, distance: 6.2
click at [199, 102] on span "Shipments" at bounding box center [191, 99] width 25 height 6
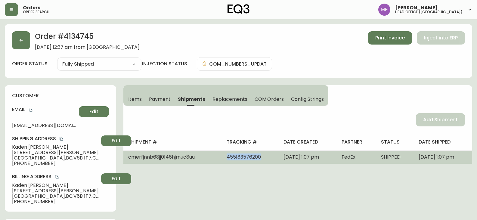
drag, startPoint x: 252, startPoint y: 159, endPoint x: 212, endPoint y: 160, distance: 40.1
click at [222, 160] on td "455183576200" at bounding box center [250, 157] width 57 height 13
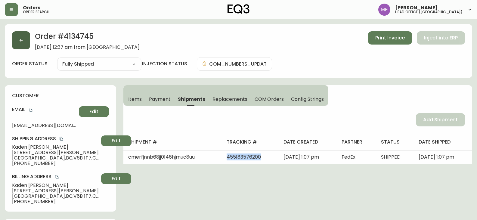
click at [26, 42] on button "button" at bounding box center [21, 40] width 18 height 18
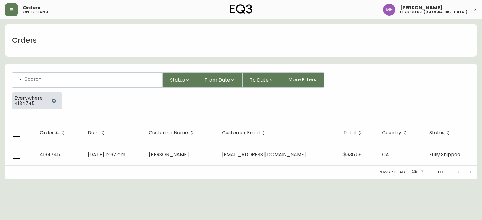
drag, startPoint x: 49, startPoint y: 98, endPoint x: 49, endPoint y: 94, distance: 4.2
click at [49, 98] on button "button" at bounding box center [54, 101] width 12 height 12
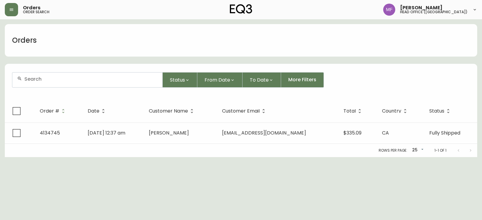
click at [47, 82] on div at bounding box center [87, 80] width 150 height 15
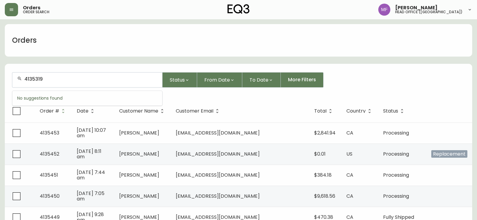
type input "4135319"
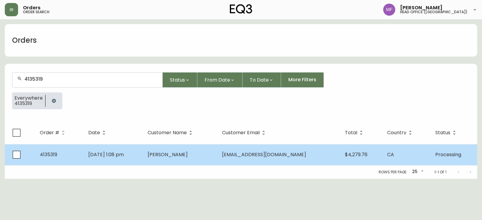
click at [193, 159] on td "Isabelle Lemay" at bounding box center [180, 154] width 74 height 21
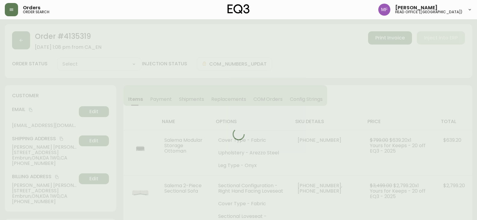
type input "Processing"
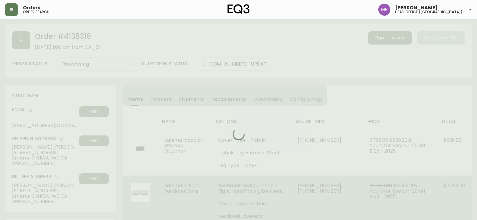
select select "PROCESSING"
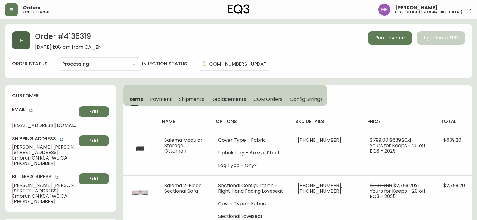
click at [22, 44] on button "button" at bounding box center [21, 40] width 18 height 18
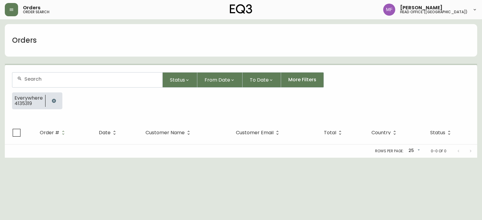
click at [57, 103] on button "button" at bounding box center [54, 101] width 12 height 12
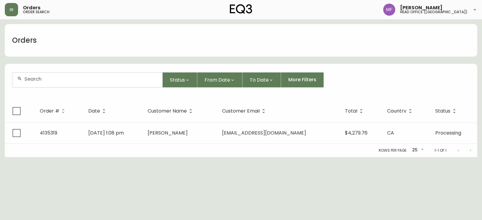
click at [45, 83] on div at bounding box center [87, 80] width 150 height 15
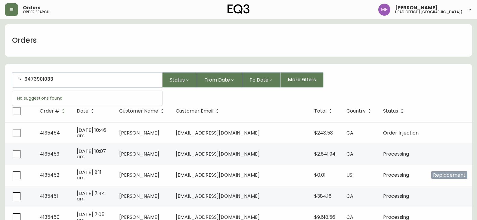
type input "6473901033"
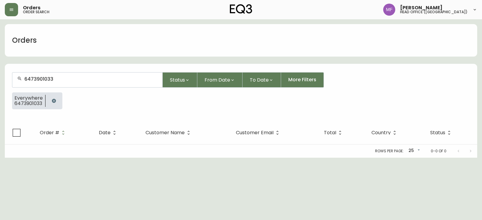
click at [57, 100] on button "button" at bounding box center [54, 101] width 12 height 12
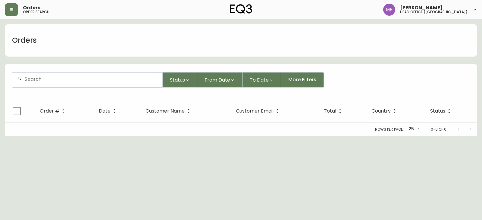
click at [53, 78] on input "text" at bounding box center [90, 79] width 133 height 6
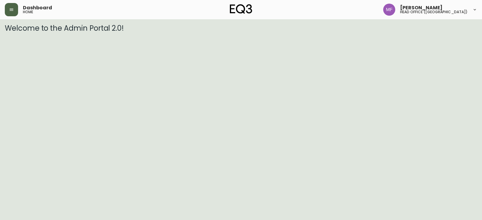
click at [17, 10] on button "button" at bounding box center [11, 9] width 13 height 13
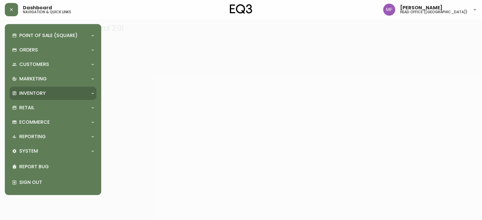
click at [36, 91] on p "Inventory" at bounding box center [32, 93] width 26 height 7
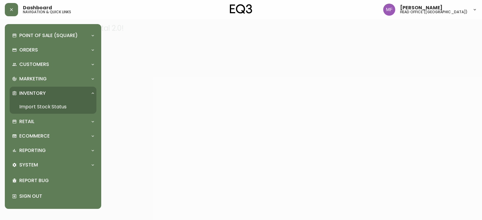
drag, startPoint x: 48, startPoint y: 105, endPoint x: 47, endPoint y: 87, distance: 17.8
click at [48, 105] on link "Import Stock Status" at bounding box center [53, 107] width 87 height 14
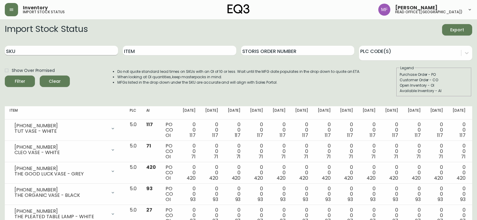
click at [94, 49] on input "SKU" at bounding box center [61, 51] width 113 height 10
paste input "3020-383-35"
click at [5, 76] on button "Filter" at bounding box center [20, 81] width 30 height 11
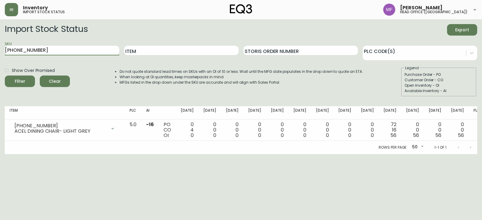
drag, startPoint x: 89, startPoint y: 52, endPoint x: 0, endPoint y: 51, distance: 89.2
click at [0, 51] on main "Import Stock Status Export SKU 3020-383-35 Item Storis Order Number PLC Code(s)…" at bounding box center [241, 86] width 482 height 135
paste input "646-16"
type input "[PHONE_NUMBER]"
click at [5, 76] on button "Filter" at bounding box center [20, 81] width 30 height 11
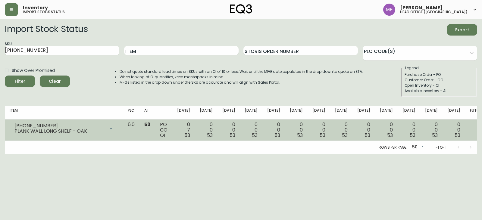
drag, startPoint x: 13, startPoint y: 125, endPoint x: 46, endPoint y: 125, distance: 33.1
click at [46, 125] on div "3020-646-16 PLANK WALL LONG SHELF - OAK" at bounding box center [64, 128] width 108 height 13
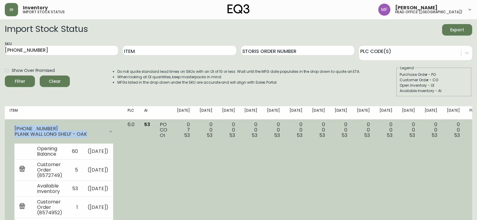
drag, startPoint x: 85, startPoint y: 135, endPoint x: 14, endPoint y: 129, distance: 70.7
click at [14, 129] on div "3020-646-16 PLANK WALL LONG SHELF - OAK" at bounding box center [59, 131] width 90 height 11
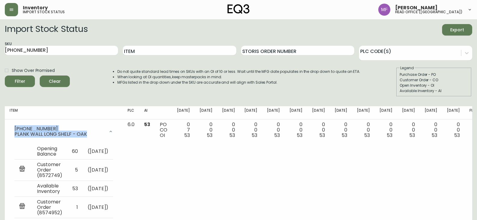
copy div "3020-646-16 PLANK WALL LONG SHELF - OAK"
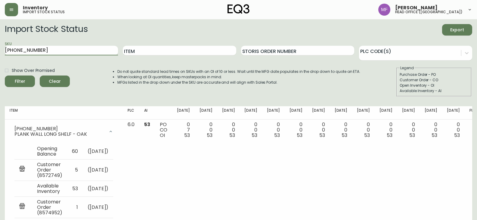
drag, startPoint x: 0, startPoint y: 0, endPoint x: 0, endPoint y: 52, distance: 51.8
click at [0, 52] on main "Import Stock Status Export SKU [PHONE_NUMBER] Item Storis Order Number PLC Code…" at bounding box center [238, 139] width 477 height 241
paste input "text"
click at [5, 76] on button "Filter" at bounding box center [20, 81] width 30 height 11
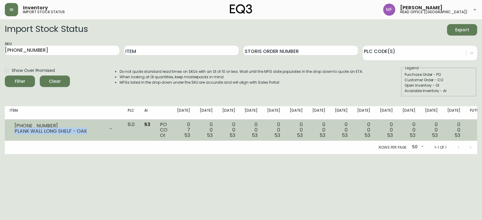
drag, startPoint x: 87, startPoint y: 131, endPoint x: 14, endPoint y: 130, distance: 72.9
click at [14, 130] on div "3020-646-16 PLANK WALL LONG SHELF - OAK" at bounding box center [64, 128] width 108 height 13
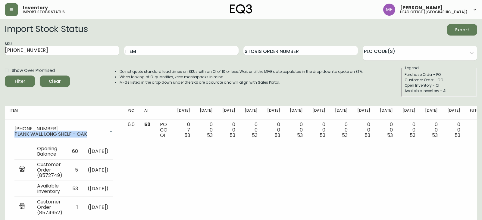
copy div "PLANK WALL LONG SHELF - OAK"
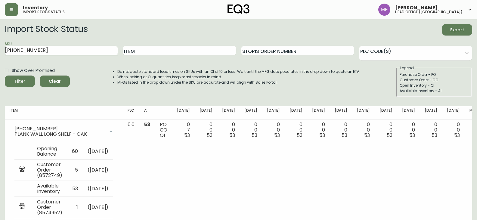
drag, startPoint x: 54, startPoint y: 49, endPoint x: 0, endPoint y: 49, distance: 53.6
click at [0, 49] on main "Import Stock Status Export SKU 3020-646-16 Item Storis Order Number PLC Code(s)…" at bounding box center [238, 139] width 477 height 241
paste input "383-35"
type input "3020-383-35"
click at [5, 76] on button "Filter" at bounding box center [20, 81] width 30 height 11
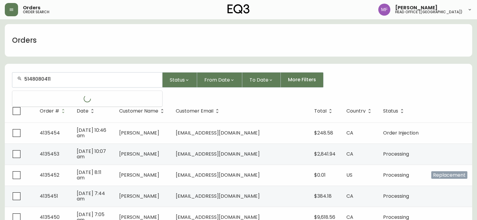
type input "5148080411"
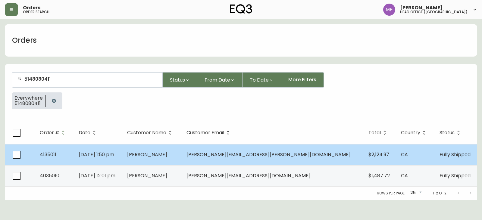
click at [167, 158] on span "[PERSON_NAME]" at bounding box center [147, 154] width 40 height 7
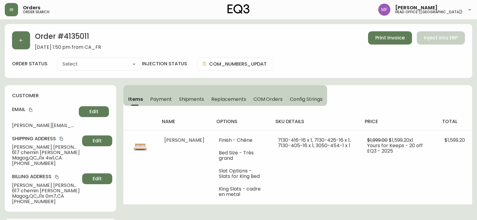
type input "Fully Shipped"
select select "FULLY_SHIPPED"
click at [30, 42] on button "button" at bounding box center [21, 40] width 18 height 18
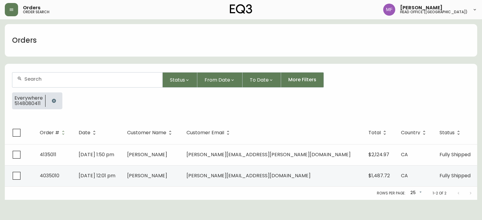
click at [58, 95] on div at bounding box center [53, 100] width 17 height 17
click at [56, 98] on button "button" at bounding box center [54, 101] width 12 height 12
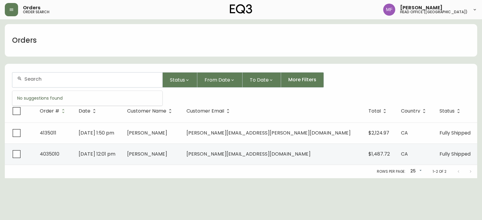
click at [51, 82] on input "text" at bounding box center [90, 79] width 133 height 6
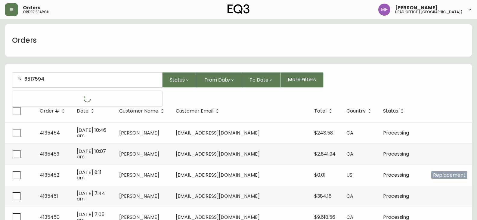
type input "8517594"
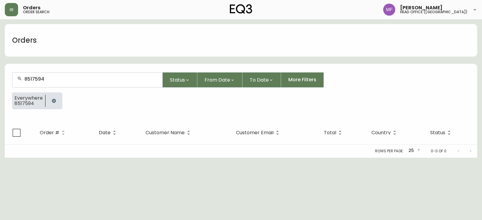
click at [57, 99] on button "button" at bounding box center [54, 101] width 12 height 12
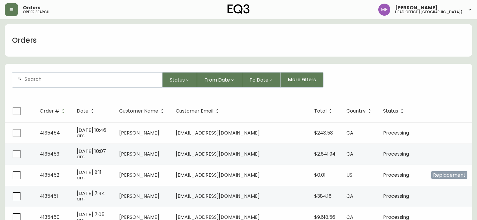
click at [39, 85] on div at bounding box center [87, 80] width 150 height 15
type input "4382305777"
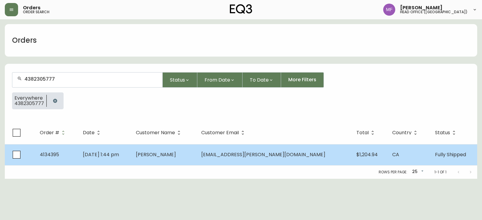
click at [251, 156] on span "[EMAIL_ADDRESS][PERSON_NAME][DOMAIN_NAME]" at bounding box center [263, 154] width 124 height 7
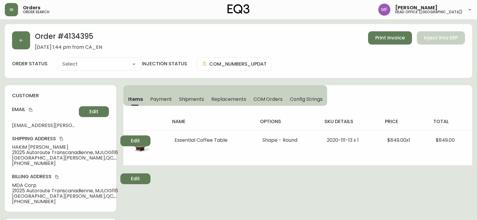
type input "Fully Shipped"
select select "FULLY_SHIPPED"
click at [21, 42] on icon "button" at bounding box center [21, 40] width 5 height 5
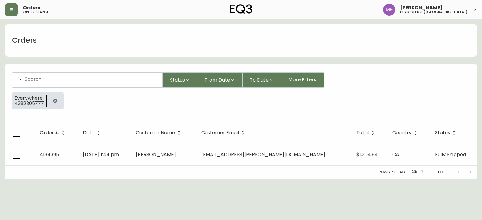
click at [54, 98] on icon "button" at bounding box center [55, 100] width 5 height 5
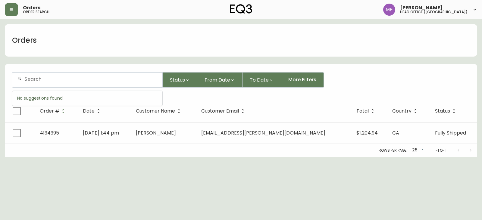
click at [52, 82] on input "text" at bounding box center [90, 79] width 133 height 6
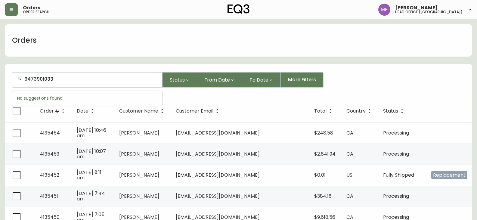
type input "6473901033"
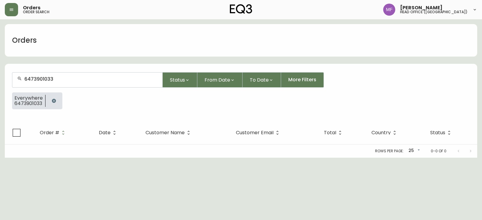
drag, startPoint x: 55, startPoint y: 102, endPoint x: 49, endPoint y: 85, distance: 18.3
click at [56, 102] on icon "button" at bounding box center [53, 100] width 5 height 5
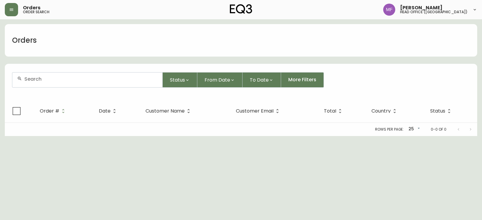
click at [46, 68] on form "Status From Date To Date More Filters" at bounding box center [241, 82] width 472 height 35
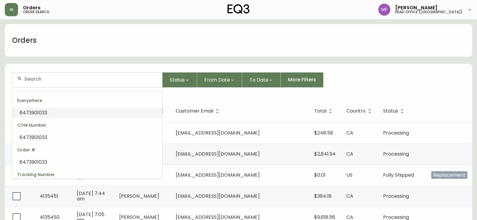
click at [40, 77] on input "text" at bounding box center [90, 79] width 133 height 6
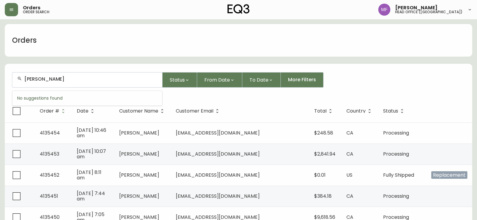
type input "katarzyna tyrka"
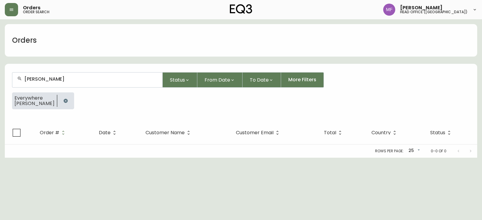
click at [60, 99] on button "button" at bounding box center [66, 101] width 12 height 12
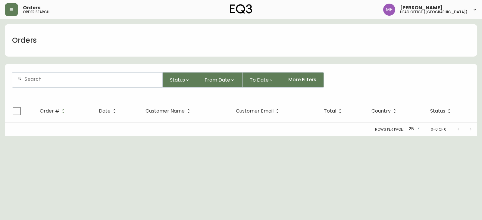
click at [61, 83] on div at bounding box center [87, 80] width 150 height 15
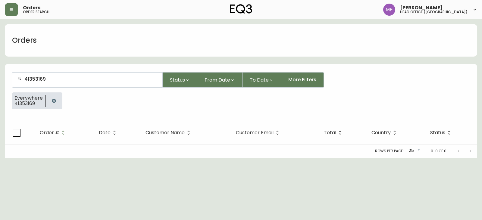
type input "41353169"
click at [51, 100] on icon "button" at bounding box center [53, 100] width 5 height 5
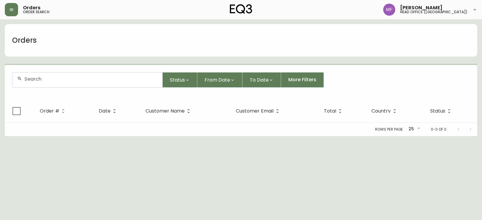
click at [49, 83] on div at bounding box center [87, 80] width 150 height 15
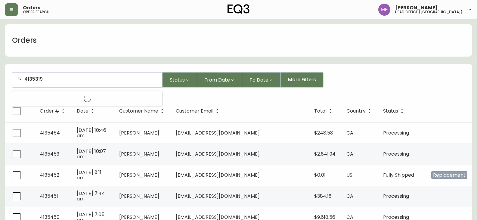
type input "4135319"
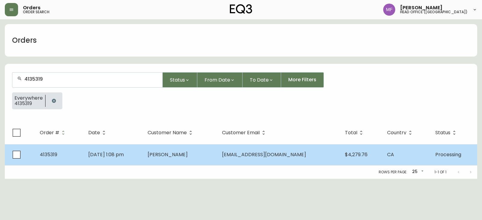
click at [217, 150] on td "Isabelle Lemay" at bounding box center [180, 154] width 74 height 21
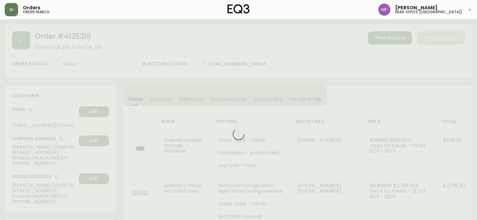
type input "Processing"
select select "PROCESSING"
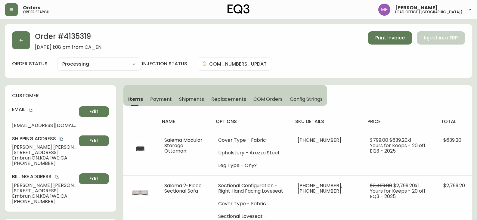
click at [77, 35] on h2 "Order # 4135319" at bounding box center [68, 37] width 67 height 13
copy h2 "4135319"
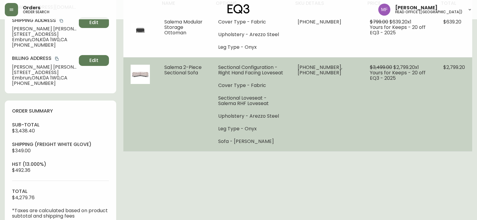
scroll to position [120, 0]
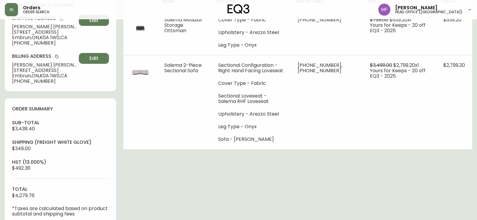
click at [24, 128] on span "$3,438.40" at bounding box center [23, 128] width 23 height 7
copy span "3,438.40"
click at [23, 127] on span "$3,438.40" at bounding box center [23, 128] width 23 height 7
drag, startPoint x: 23, startPoint y: 127, endPoint x: 33, endPoint y: 134, distance: 11.9
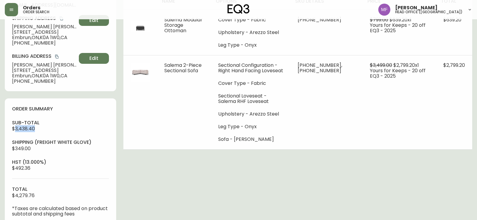
click at [23, 127] on span "$3,438.40" at bounding box center [23, 128] width 23 height 7
drag, startPoint x: 215, startPoint y: 157, endPoint x: 208, endPoint y: 151, distance: 9.2
click at [216, 157] on div "Order # 4135319 September 13, 2025 at 1:08 pm from CA_EN Print Invoice Inject i…" at bounding box center [239, 132] width 468 height 457
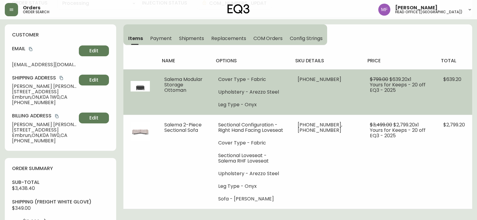
scroll to position [0, 0]
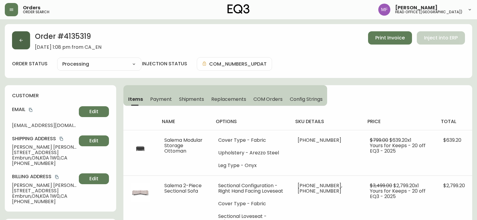
click at [21, 42] on icon "button" at bounding box center [21, 40] width 5 height 5
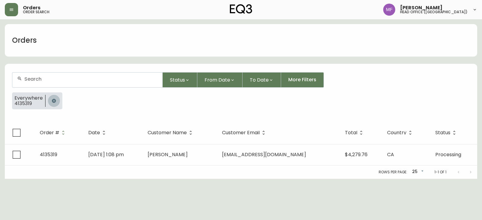
click at [53, 101] on icon "button" at bounding box center [53, 100] width 5 height 5
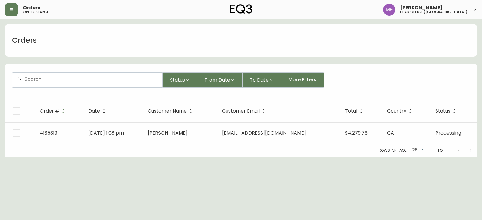
click at [44, 83] on div at bounding box center [87, 80] width 150 height 15
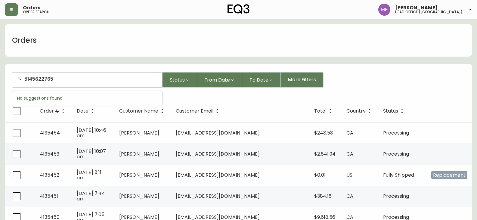
type input "5145622765"
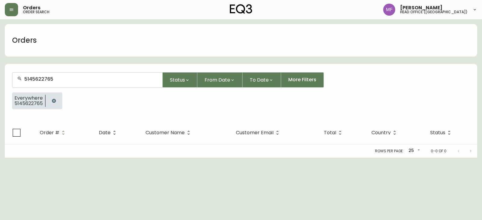
click at [53, 101] on icon "button" at bounding box center [53, 100] width 5 height 5
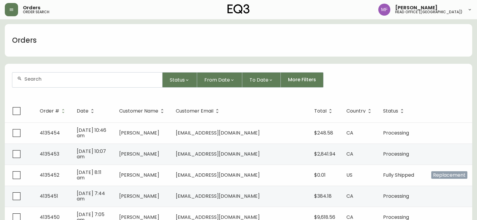
click at [56, 84] on div at bounding box center [87, 80] width 150 height 15
type input "5147716223"
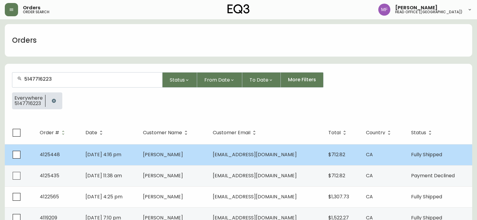
click at [183, 153] on span "Genevieve Sauviat" at bounding box center [163, 154] width 40 height 7
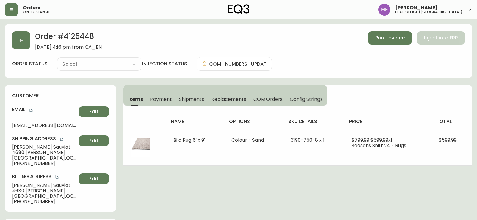
type input "Fully Shipped"
select select "FULLY_SHIPPED"
click at [24, 42] on button "button" at bounding box center [21, 40] width 18 height 18
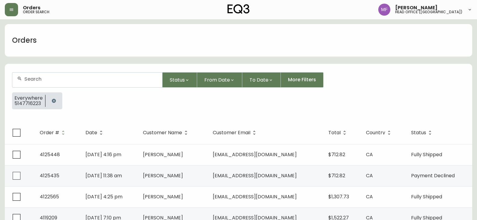
drag, startPoint x: 53, startPoint y: 100, endPoint x: 50, endPoint y: 94, distance: 7.0
click at [53, 100] on icon "button" at bounding box center [54, 101] width 4 height 4
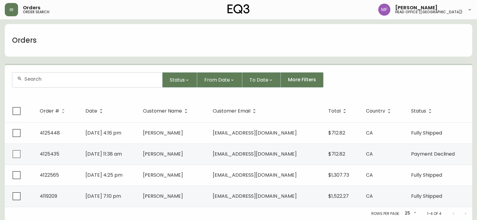
click at [49, 81] on input "text" at bounding box center [90, 79] width 133 height 6
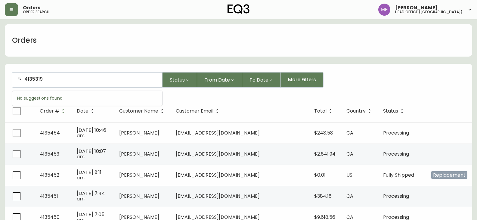
type input "4135319"
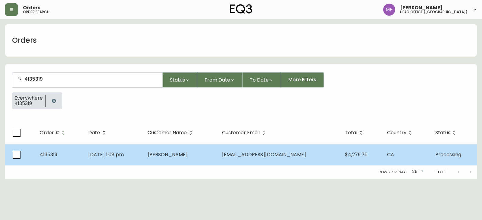
click at [117, 164] on td "Sep 13 2025, 1:08 pm" at bounding box center [112, 154] width 59 height 21
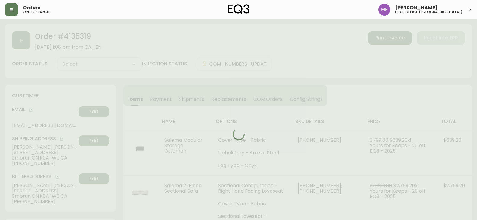
type input "Processing"
select select "PROCESSING"
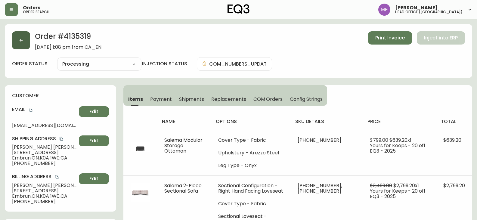
click at [21, 45] on button "button" at bounding box center [21, 40] width 18 height 18
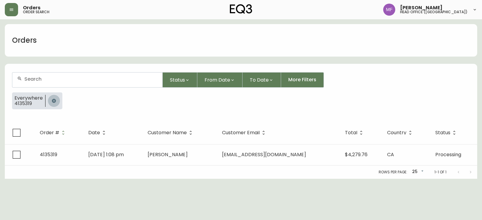
click at [51, 97] on button "button" at bounding box center [54, 101] width 12 height 12
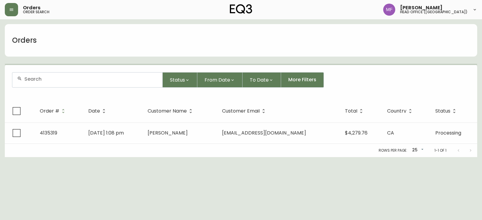
click at [48, 77] on input "text" at bounding box center [90, 79] width 133 height 6
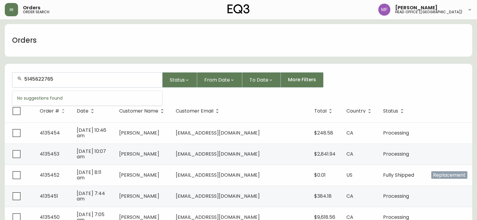
type input "5145622765"
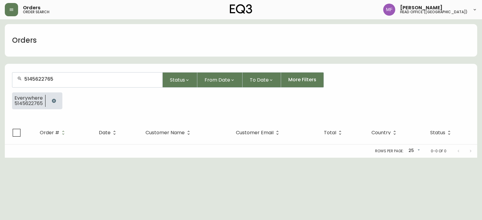
click at [59, 98] on div at bounding box center [53, 100] width 17 height 17
click at [46, 98] on div at bounding box center [53, 100] width 17 height 17
click at [51, 97] on button "button" at bounding box center [54, 101] width 12 height 12
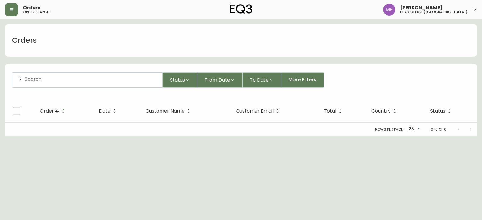
click at [40, 81] on input "text" at bounding box center [90, 79] width 133 height 6
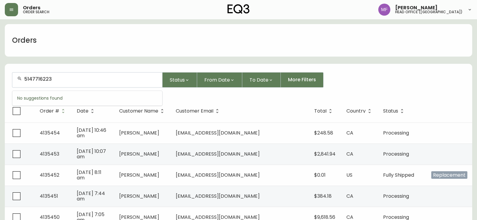
type input "5147716223"
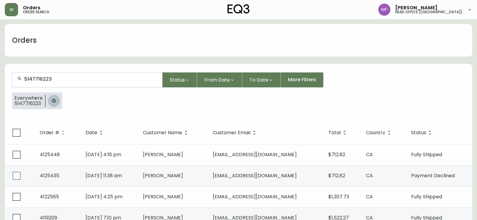
click at [50, 102] on button "button" at bounding box center [54, 101] width 12 height 12
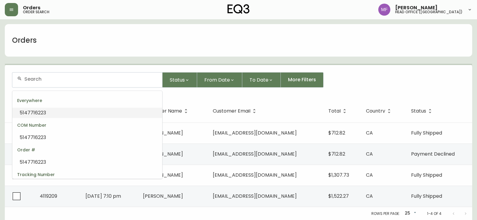
click at [55, 80] on input "text" at bounding box center [90, 79] width 133 height 6
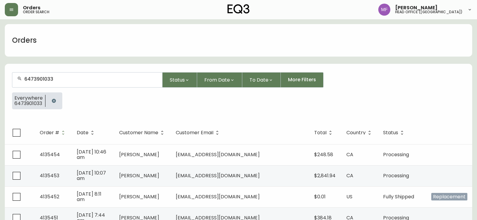
type input "6473901033"
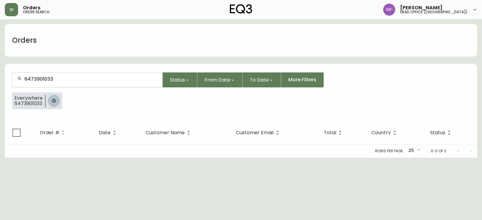
drag, startPoint x: 58, startPoint y: 101, endPoint x: 60, endPoint y: 85, distance: 17.1
click at [58, 101] on button "button" at bounding box center [54, 101] width 12 height 12
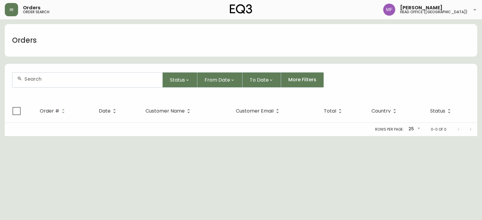
click at [59, 80] on input "text" at bounding box center [90, 79] width 133 height 6
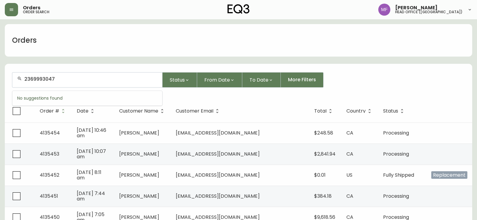
type input "2369993047"
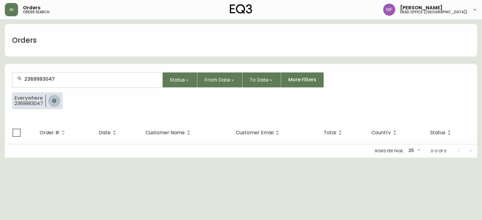
click at [55, 100] on icon "button" at bounding box center [54, 101] width 4 height 4
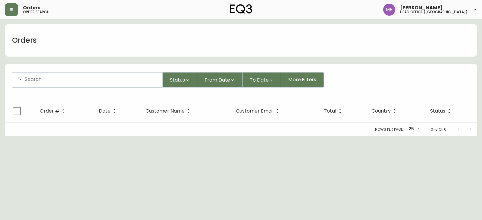
click at [58, 85] on div at bounding box center [87, 80] width 150 height 15
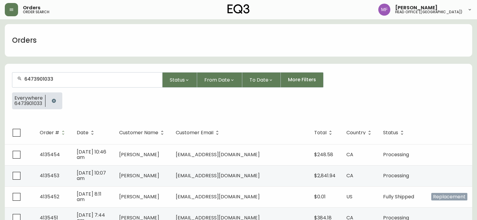
type input "6473901033"
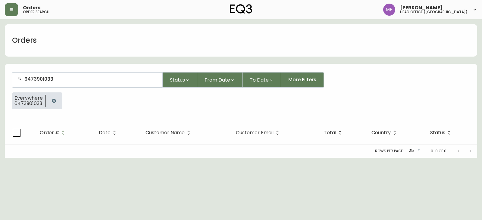
drag, startPoint x: 55, startPoint y: 101, endPoint x: 52, endPoint y: 91, distance: 10.2
click at [55, 101] on icon "button" at bounding box center [54, 101] width 4 height 4
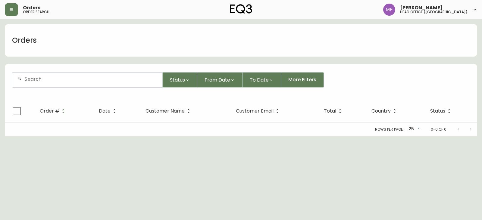
click at [55, 82] on input "text" at bounding box center [90, 79] width 133 height 6
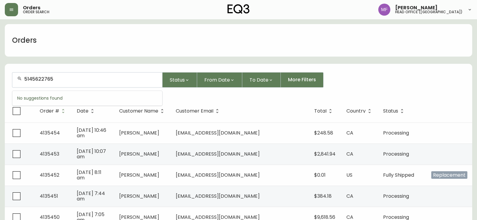
type input "5145622765"
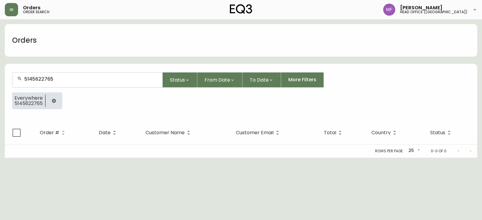
click at [52, 103] on icon "button" at bounding box center [53, 100] width 5 height 5
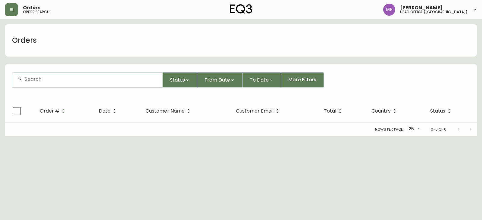
click at [45, 85] on div at bounding box center [87, 80] width 150 height 15
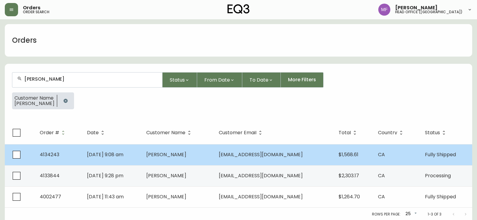
type input "benny wong"
click at [183, 161] on td "Benny Wong" at bounding box center [178, 154] width 72 height 21
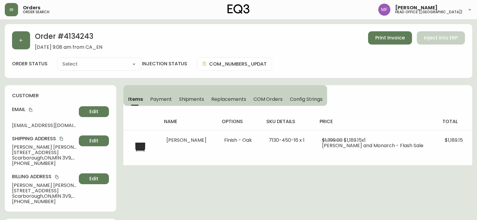
type input "Fully Shipped"
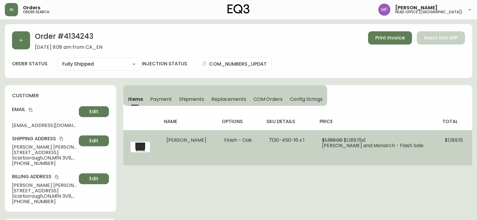
select select "FULLY_SHIPPED"
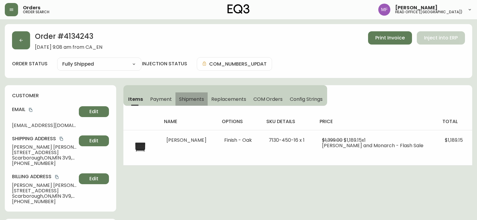
click at [186, 98] on span "Shipments" at bounding box center [191, 99] width 25 height 6
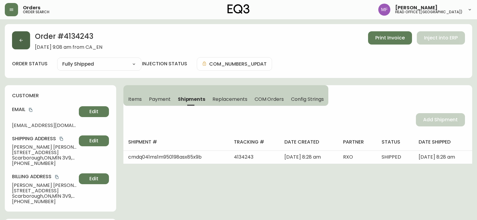
click at [17, 37] on button "button" at bounding box center [21, 40] width 18 height 18
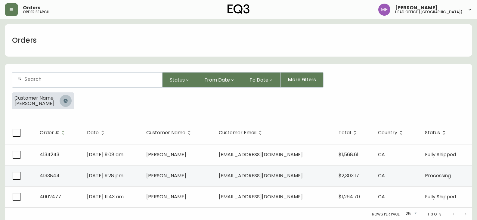
click at [62, 103] on button "button" at bounding box center [66, 101] width 12 height 12
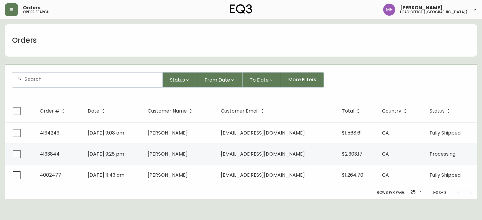
click at [59, 85] on div at bounding box center [87, 80] width 150 height 15
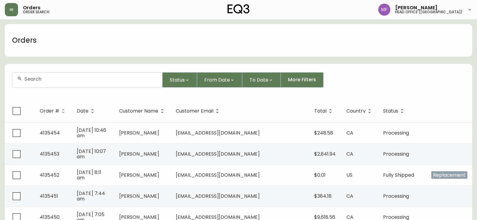
paste input "4133844"
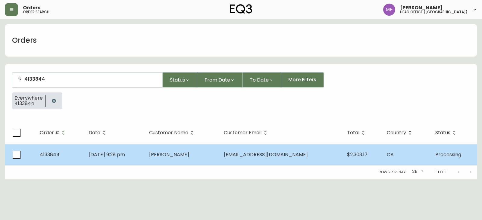
type input "4133844"
click at [202, 154] on td "Benny Wong" at bounding box center [181, 154] width 75 height 21
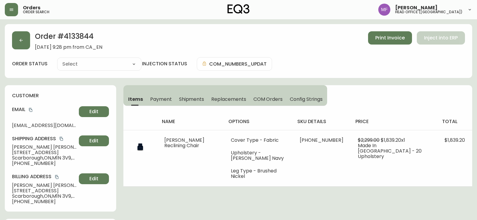
type input "Processing"
select select "PROCESSING"
click at [116, 120] on div "customer Email layhomahman@gmail.com Edit Shipping Address Benny Wong 44A Sando…" at bounding box center [60, 148] width 111 height 126
click at [29, 41] on button "button" at bounding box center [21, 40] width 18 height 18
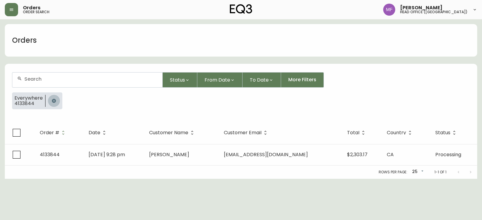
click at [51, 100] on icon "button" at bounding box center [53, 100] width 5 height 5
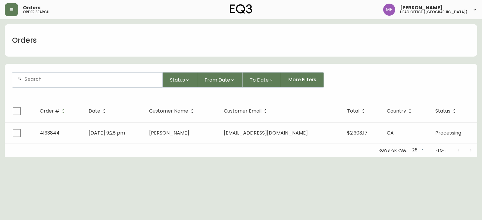
click at [50, 78] on input "text" at bounding box center [90, 79] width 133 height 6
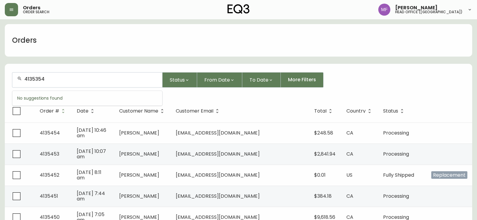
type input "4135354"
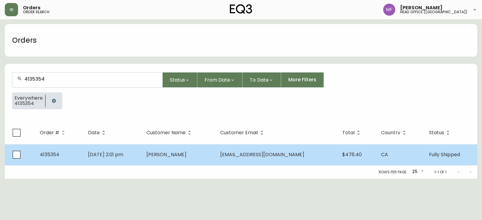
click at [215, 153] on td "Dean Cozzi" at bounding box center [179, 154] width 74 height 21
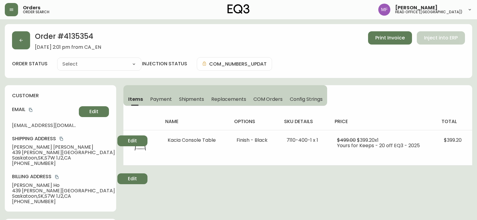
type input "Fully Shipped"
select select "FULLY_SHIPPED"
click at [22, 43] on button "button" at bounding box center [21, 40] width 18 height 18
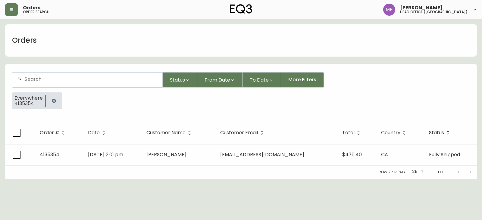
click at [50, 101] on button "button" at bounding box center [54, 101] width 12 height 12
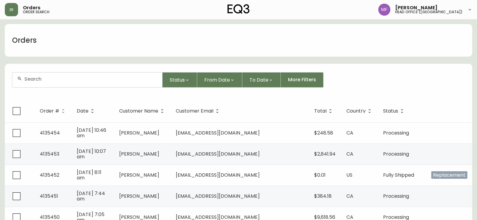
click at [53, 83] on div at bounding box center [87, 80] width 150 height 15
type input "2369993047"
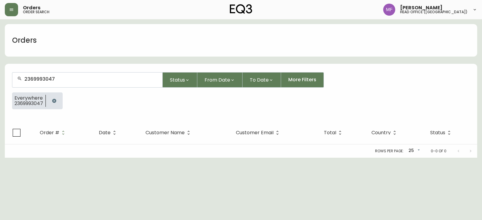
click at [59, 101] on button "button" at bounding box center [54, 101] width 12 height 12
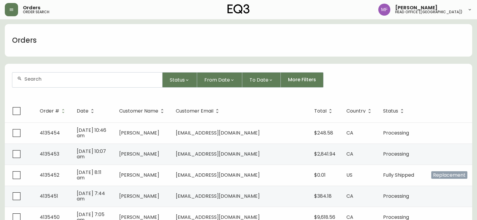
click at [51, 76] on div at bounding box center [87, 80] width 150 height 15
paste input "4133152"
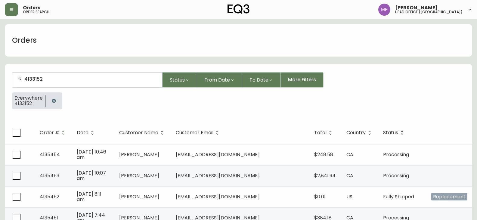
type input "4133152"
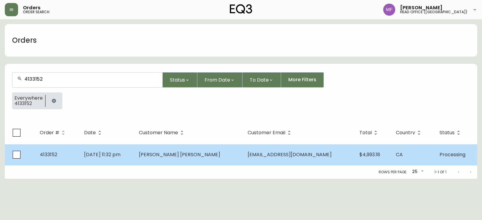
click at [120, 157] on span "May 20 2025, 11:32 pm" at bounding box center [102, 154] width 36 height 7
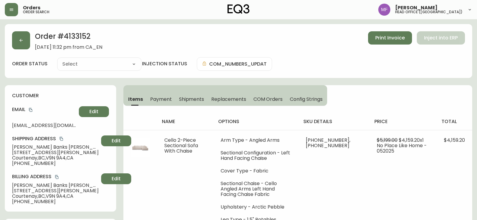
type input "Processing"
select select "PROCESSING"
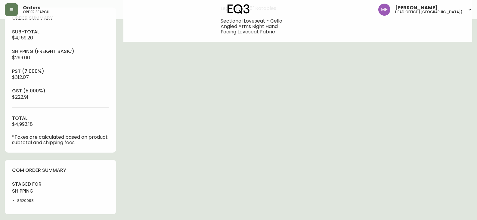
scroll to position [271, 0]
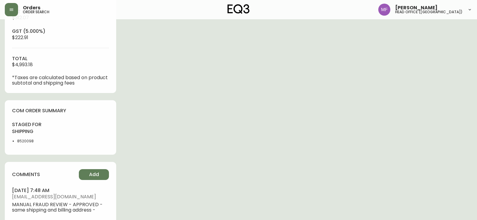
click at [386, 141] on div "Order # 4133152 May 20, 2025 at 11:32 pm from CA_EN Print Invoice Inject into E…" at bounding box center [239, 11] width 468 height 516
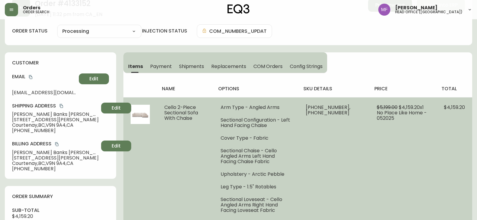
scroll to position [0, 0]
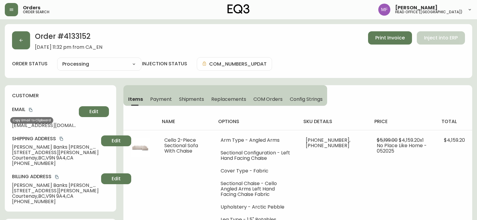
click at [31, 109] on icon "copy" at bounding box center [30, 110] width 3 height 4
click at [79, 39] on h2 "Order # 4133152" at bounding box center [68, 37] width 67 height 13
copy h2 "4133152"
drag, startPoint x: 73, startPoint y: 146, endPoint x: 9, endPoint y: 146, distance: 63.2
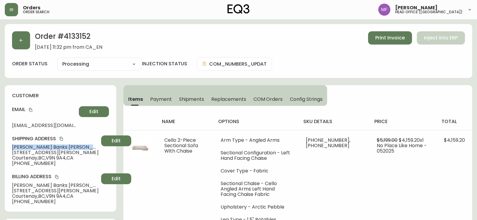
click at [9, 146] on div "customer Email lindsaybanksrmt@gmail.com Edit Shipping Address Lindsay Banks Mc…" at bounding box center [60, 148] width 111 height 126
copy span "Lindsay Banks McIntosh"
click at [85, 35] on h2 "Order # 4133152" at bounding box center [68, 37] width 67 height 13
copy h2 "4133152"
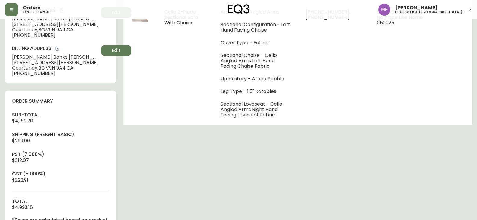
scroll to position [241, 0]
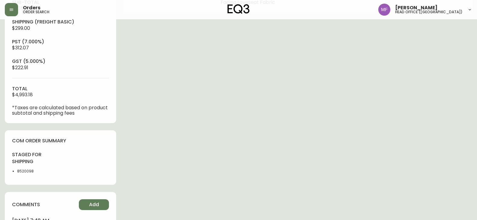
click at [23, 169] on li "8520098" at bounding box center [37, 171] width 40 height 5
copy li "8520098"
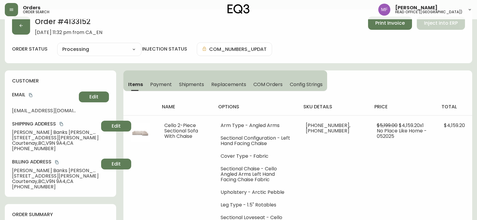
scroll to position [0, 0]
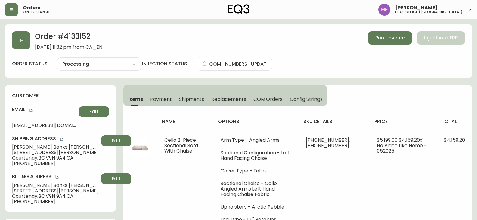
drag, startPoint x: 352, startPoint y: 99, endPoint x: 358, endPoint y: 99, distance: 5.7
click at [352, 99] on div "Items Payment Shipments Replacements COM Orders Config Strings name options sku…" at bounding box center [297, 169] width 349 height 168
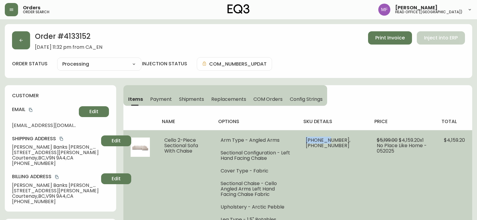
drag, startPoint x: 352, startPoint y: 139, endPoint x: 329, endPoint y: 139, distance: 22.9
click at [329, 139] on span "30336-08 x 1, 30336-16 x 1" at bounding box center [328, 143] width 45 height 12
copy span "30336-08"
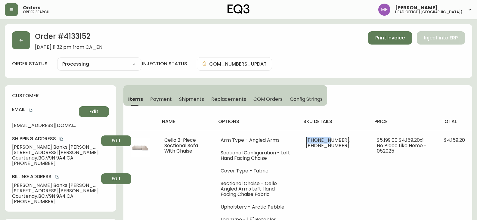
click at [31, 111] on icon "copy" at bounding box center [31, 110] width 4 height 4
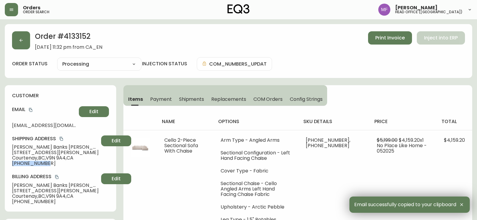
drag, startPoint x: 46, startPoint y: 164, endPoint x: 11, endPoint y: 164, distance: 35.8
click at [11, 164] on div "customer Email lindsaybanksrmt@gmail.com Edit Shipping Address Lindsay Banks Mc…" at bounding box center [60, 148] width 111 height 126
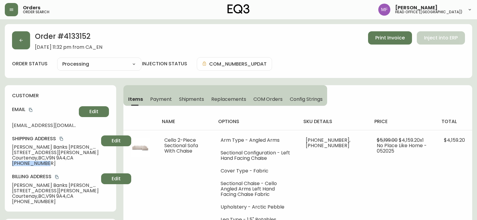
copy span "+16043680087"
click at [31, 109] on icon "copy" at bounding box center [30, 110] width 3 height 4
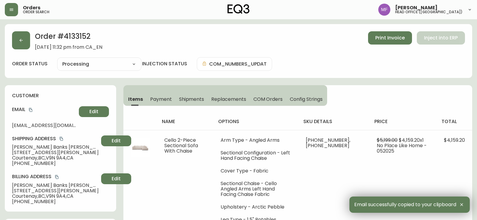
click at [85, 37] on h2 "Order # 4133152" at bounding box center [68, 37] width 67 height 13
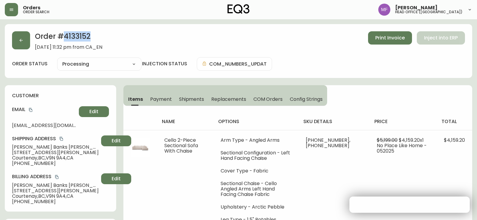
click at [85, 37] on h2 "Order # 4133152" at bounding box center [68, 37] width 67 height 13
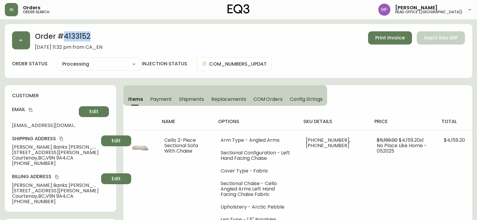
copy h2 "4133152"
click at [30, 109] on icon "copy" at bounding box center [30, 110] width 3 height 4
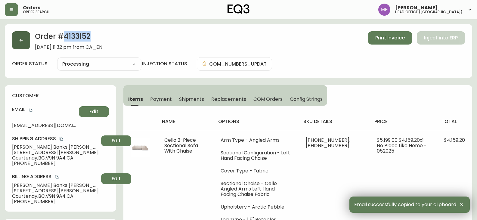
click at [27, 45] on button "button" at bounding box center [21, 40] width 18 height 18
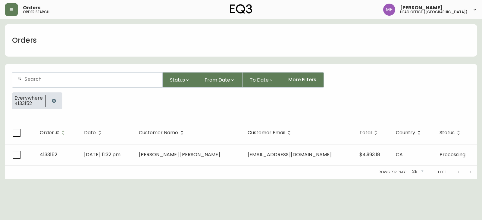
click at [51, 97] on button "button" at bounding box center [54, 101] width 12 height 12
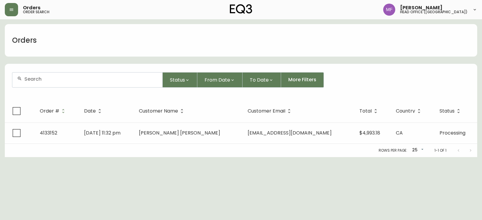
click at [49, 83] on div at bounding box center [87, 80] width 150 height 15
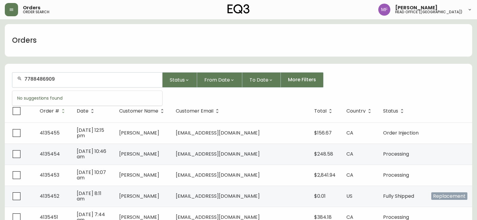
type input "7788486909"
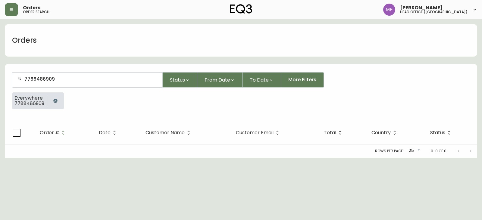
click at [58, 100] on button "button" at bounding box center [55, 101] width 12 height 12
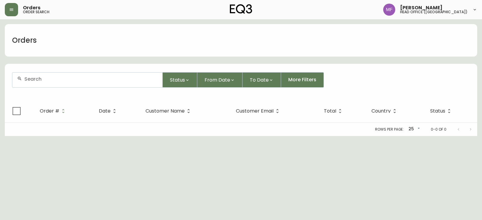
click at [55, 86] on div at bounding box center [87, 80] width 150 height 15
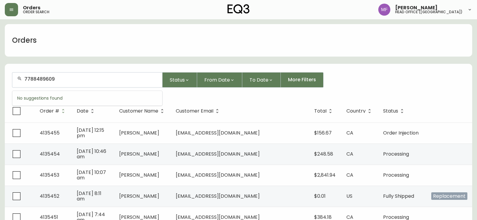
type input "7788489609"
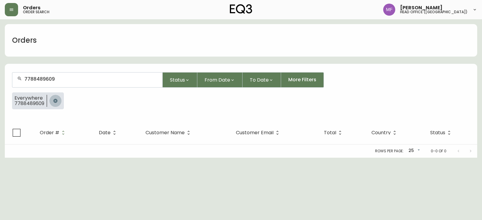
click at [57, 101] on icon "button" at bounding box center [55, 100] width 5 height 5
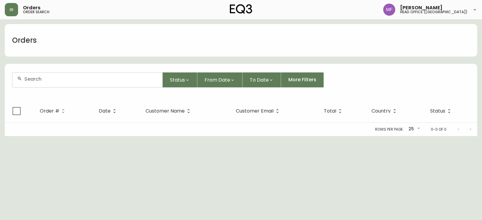
click at [52, 81] on input "text" at bounding box center [90, 79] width 133 height 6
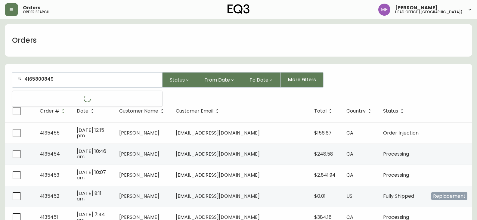
type input "4165800849"
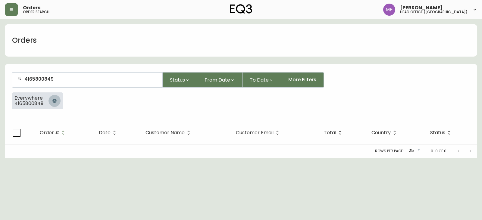
click at [60, 101] on button "button" at bounding box center [54, 101] width 12 height 12
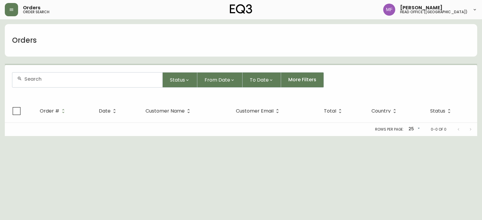
click at [46, 82] on div at bounding box center [87, 80] width 150 height 15
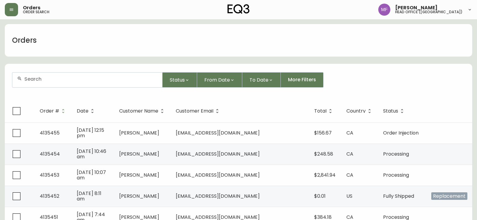
paste input "4133329"
type input "4133329"
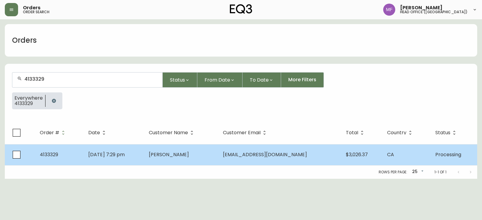
click at [144, 150] on td "May 26 2025, 7:29 pm" at bounding box center [113, 154] width 61 height 21
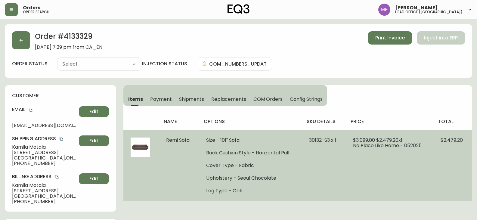
type input "Processing"
select select "PROCESSING"
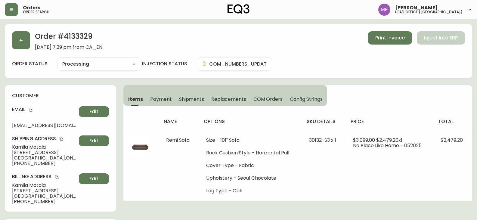
click at [70, 38] on h2 "Order # 4133329" at bounding box center [68, 37] width 67 height 13
copy h2 "4133329"
click at [183, 99] on span "Shipments" at bounding box center [191, 99] width 25 height 6
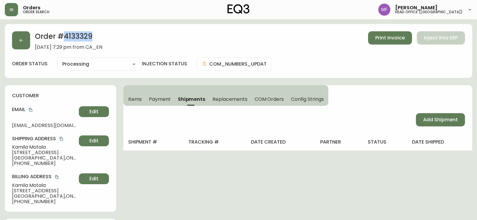
click at [146, 99] on button "Payment" at bounding box center [159, 98] width 29 height 13
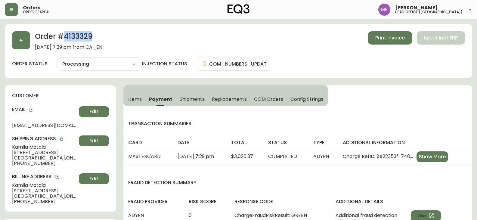
click at [85, 40] on h2 "Order # 4133329" at bounding box center [68, 37] width 67 height 13
click at [30, 43] on button "button" at bounding box center [21, 40] width 18 height 18
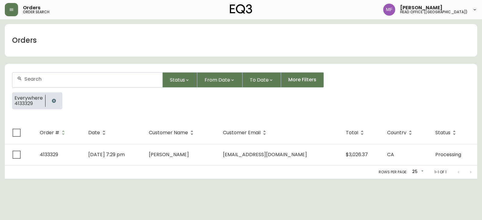
click at [53, 98] on icon "button" at bounding box center [53, 100] width 5 height 5
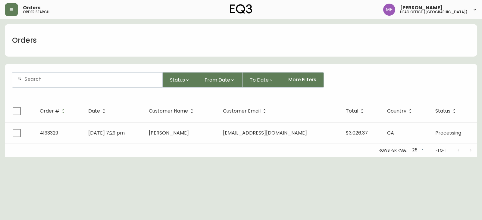
click at [51, 82] on input "text" at bounding box center [90, 79] width 133 height 6
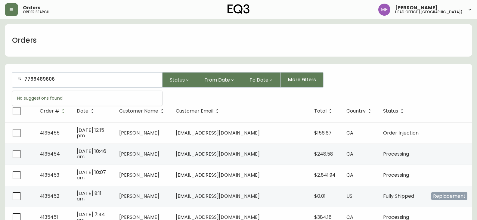
type input "7788489606"
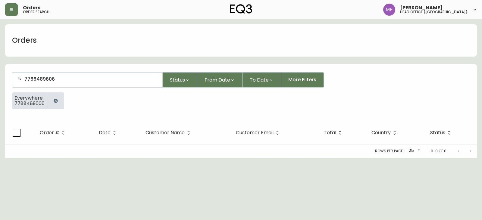
click at [53, 100] on icon "button" at bounding box center [55, 100] width 5 height 5
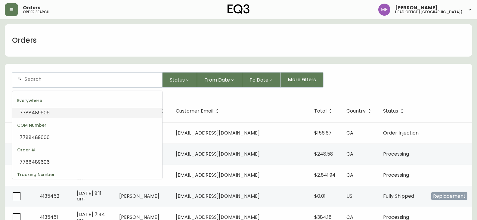
click at [56, 79] on input "text" at bounding box center [90, 79] width 133 height 6
click at [48, 76] on input "text" at bounding box center [90, 79] width 133 height 6
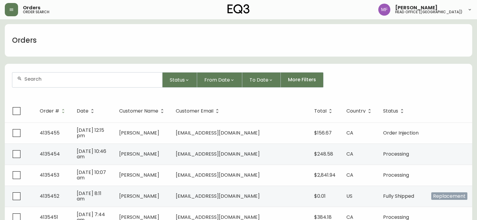
click at [26, 81] on input "text" at bounding box center [90, 79] width 133 height 6
type input "6473901033"
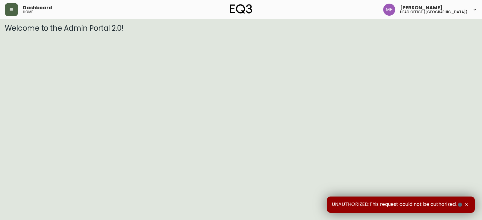
click at [13, 11] on icon "button" at bounding box center [12, 9] width 4 height 2
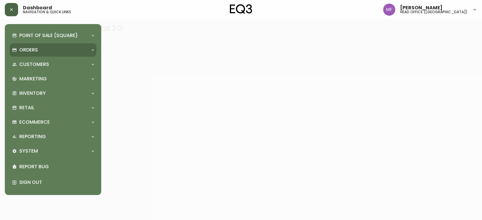
click at [27, 50] on p "Orders" at bounding box center [28, 50] width 19 height 7
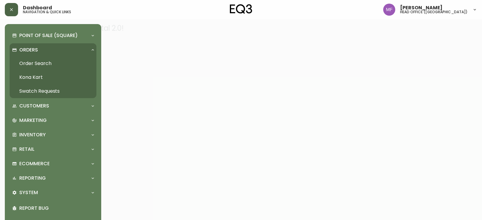
click at [39, 67] on link "Order Search" at bounding box center [53, 64] width 87 height 14
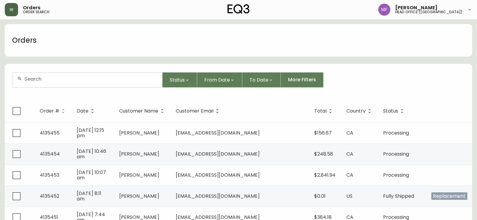
click at [54, 81] on input "text" at bounding box center [90, 79] width 133 height 6
type input "5145311514"
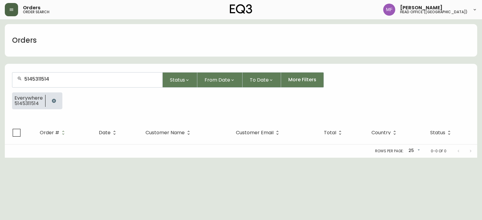
click at [49, 102] on button "button" at bounding box center [54, 101] width 12 height 12
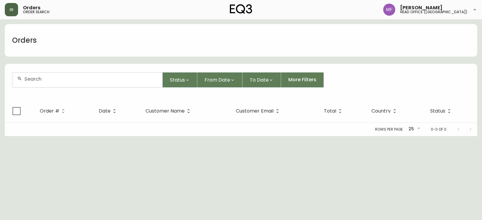
click at [57, 83] on div at bounding box center [87, 80] width 150 height 15
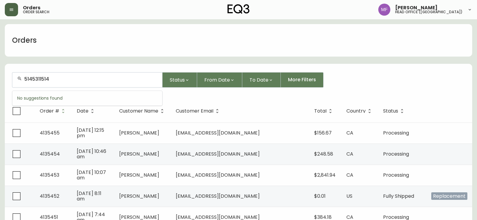
type input "5145311514"
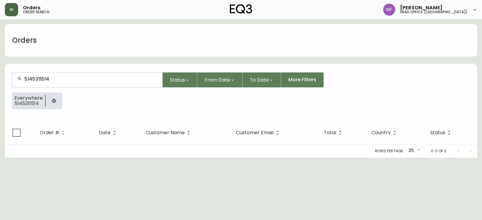
click at [49, 101] on button "button" at bounding box center [54, 101] width 12 height 12
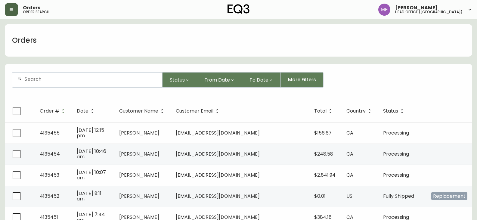
click at [46, 83] on div at bounding box center [87, 80] width 150 height 15
type input "4382305777"
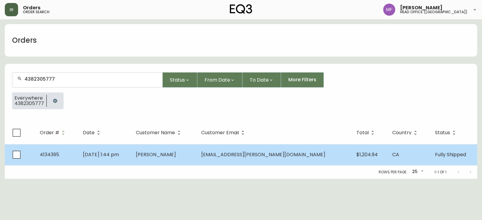
click at [176, 153] on span "HAKIM AROUL" at bounding box center [156, 154] width 40 height 7
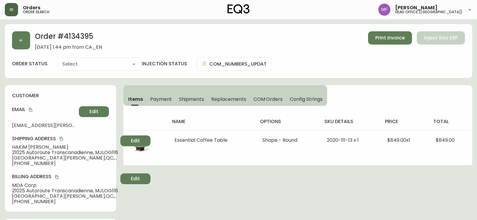
type input "Fully Shipped"
select select "FULLY_SHIPPED"
click at [28, 43] on button "button" at bounding box center [21, 40] width 18 height 18
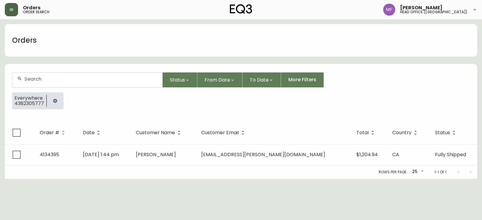
drag, startPoint x: 56, startPoint y: 98, endPoint x: 49, endPoint y: 91, distance: 9.6
click at [56, 98] on button "button" at bounding box center [55, 101] width 12 height 12
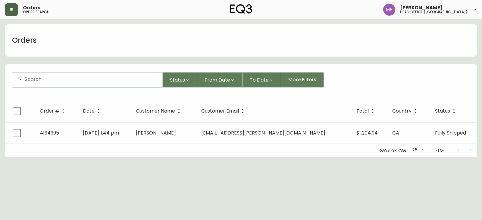
click at [45, 78] on input "text" at bounding box center [90, 79] width 133 height 6
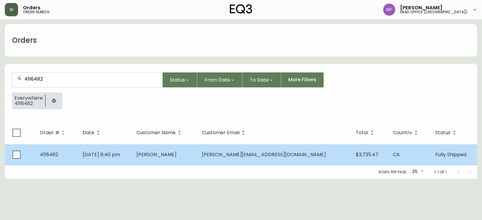
type input "4116482"
click at [176, 152] on span "Mickael Marchand" at bounding box center [156, 154] width 40 height 7
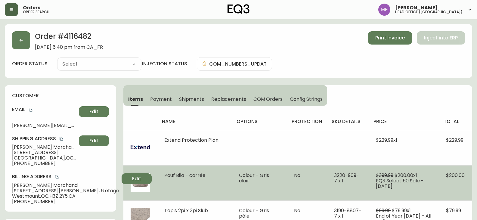
type input "Fully Shipped"
select select "FULLY_SHIPPED"
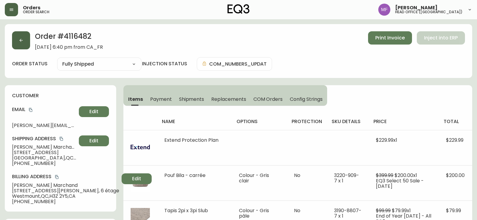
click at [26, 45] on button "button" at bounding box center [21, 40] width 18 height 18
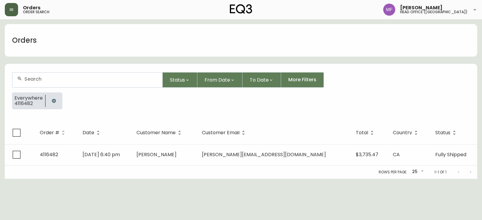
click at [53, 101] on icon "button" at bounding box center [53, 100] width 5 height 5
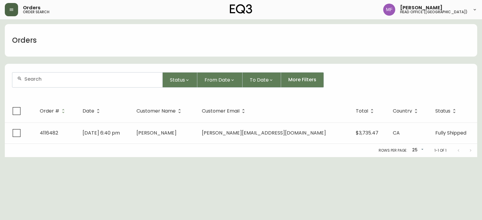
click at [48, 83] on div at bounding box center [87, 80] width 150 height 15
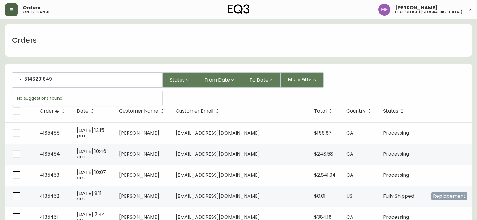
type input "5146291649"
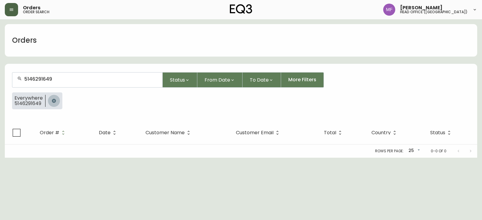
click at [54, 100] on icon "button" at bounding box center [54, 101] width 4 height 4
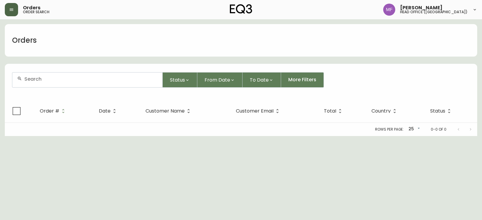
click at [55, 77] on input "text" at bounding box center [90, 79] width 133 height 6
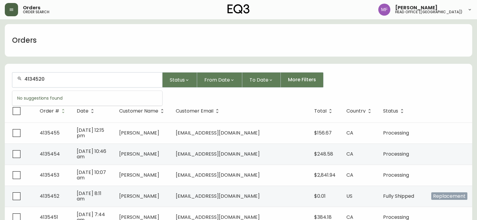
type input "4134520"
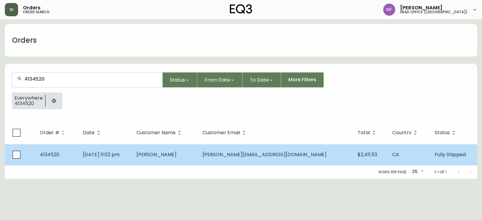
click at [176, 157] on span "Marissa Hoftiezer" at bounding box center [156, 154] width 40 height 7
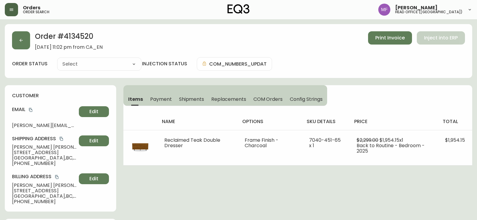
type input "Fully Shipped"
select select "FULLY_SHIPPED"
drag, startPoint x: 50, startPoint y: 163, endPoint x: 5, endPoint y: 161, distance: 44.9
click at [5, 161] on div "customer Email hoftiezer@gmail.com Edit Shipping Address Marissa Hoftiezer 2020…" at bounding box center [60, 148] width 111 height 126
copy span "+15144357657"
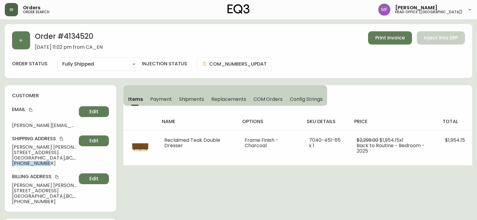
click at [47, 168] on div "customer Email hoftiezer@gmail.com Edit Shipping Address Marissa Hoftiezer 2020…" at bounding box center [60, 148] width 111 height 126
copy span "+15144357657"
click at [17, 44] on button "button" at bounding box center [21, 40] width 18 height 18
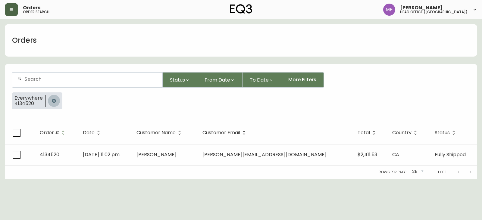
click at [55, 97] on button "button" at bounding box center [54, 101] width 12 height 12
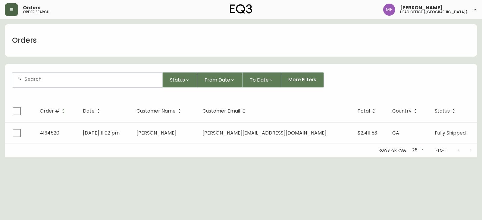
click at [50, 83] on div at bounding box center [87, 80] width 150 height 15
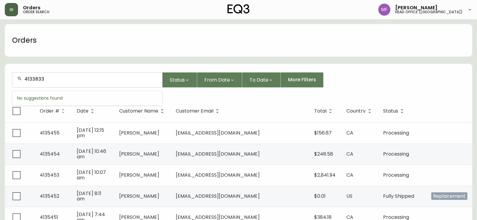
type input "4133833"
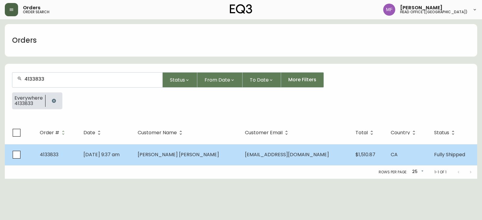
click at [211, 160] on td "[PERSON_NAME] [PERSON_NAME]" at bounding box center [186, 154] width 107 height 21
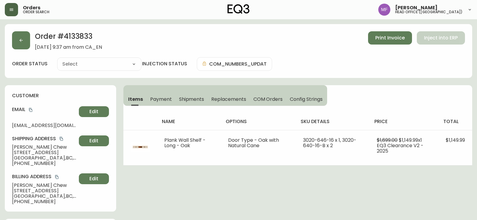
type input "Fully Shipped"
select select "FULLY_SHIPPED"
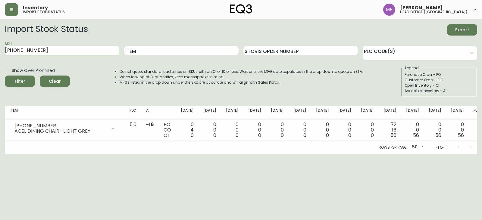
drag, startPoint x: 90, startPoint y: 51, endPoint x: 0, endPoint y: 51, distance: 89.7
click at [0, 51] on main "Import Stock Status Export SKU 3020-383-35 Item Storis Order Number PLC Code(s)…" at bounding box center [241, 86] width 482 height 135
type input "291-465-50"
click at [5, 76] on button "Filter" at bounding box center [20, 81] width 30 height 11
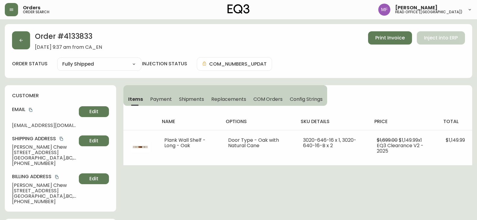
select select "FULLY_SHIPPED"
click at [20, 41] on icon "button" at bounding box center [21, 40] width 5 height 5
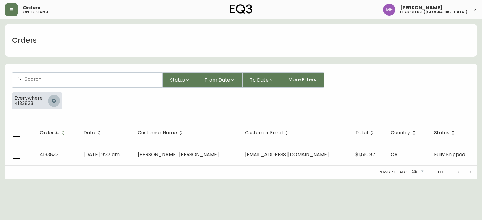
click at [55, 98] on icon "button" at bounding box center [53, 100] width 5 height 5
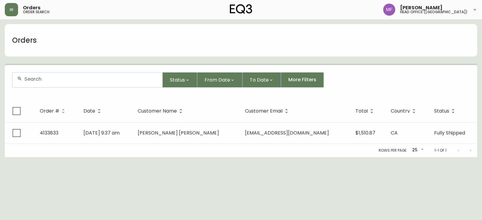
click at [55, 81] on input "text" at bounding box center [90, 79] width 133 height 6
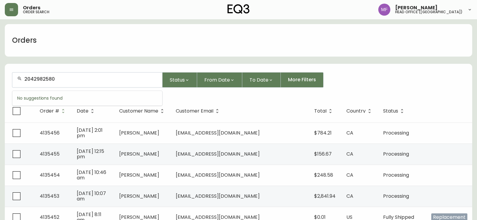
type input "2042982580"
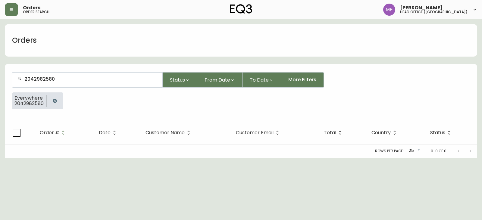
click at [56, 101] on icon "button" at bounding box center [55, 101] width 4 height 4
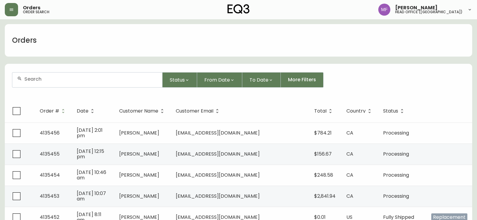
click at [63, 83] on div at bounding box center [87, 80] width 150 height 15
type input "2042982580"
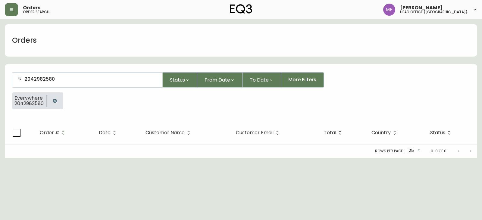
click at [228, 158] on html "Orders order search [PERSON_NAME] head office ([GEOGRAPHIC_DATA]) Orders 204298…" at bounding box center [241, 79] width 482 height 158
click at [56, 101] on icon "button" at bounding box center [55, 101] width 4 height 4
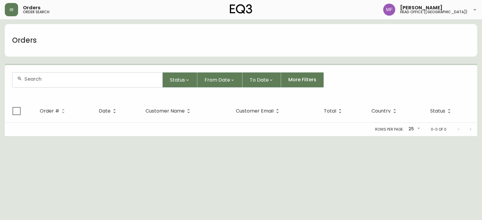
click at [61, 82] on div at bounding box center [87, 80] width 150 height 15
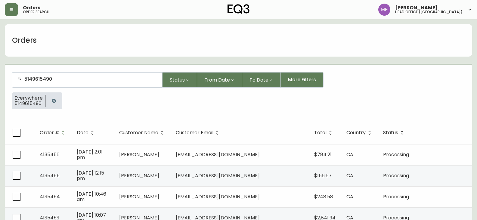
type input "5149615490"
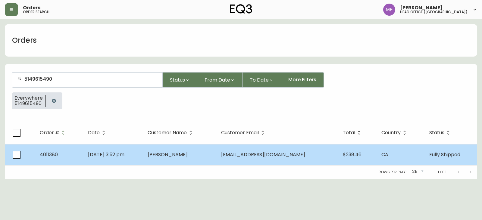
click at [143, 156] on td "[DATE] 3:52 pm" at bounding box center [113, 154] width 60 height 21
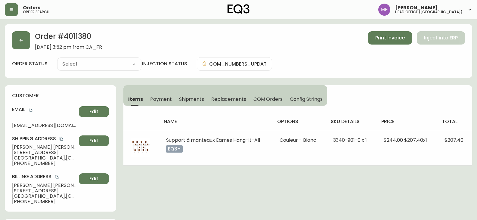
type input "Fully Shipped"
select select "FULLY_SHIPPED"
click at [15, 36] on button "button" at bounding box center [21, 40] width 18 height 18
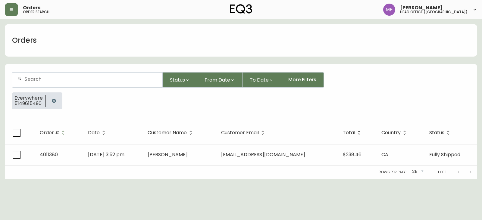
click at [54, 97] on button "button" at bounding box center [54, 101] width 12 height 12
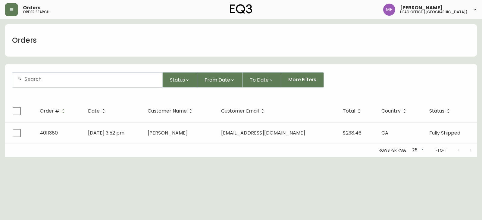
click at [51, 85] on div at bounding box center [87, 80] width 150 height 15
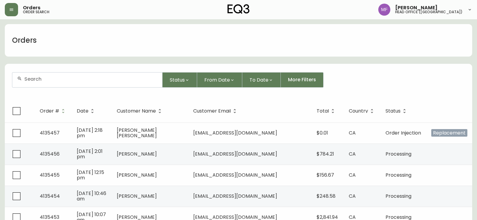
paste input "4135457"
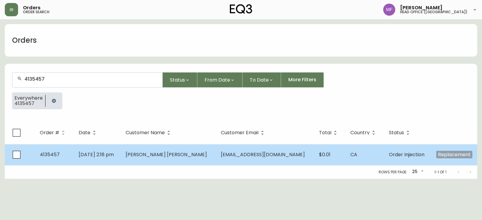
type input "4135457"
click at [211, 150] on td "[PERSON_NAME] [PERSON_NAME]" at bounding box center [168, 154] width 95 height 21
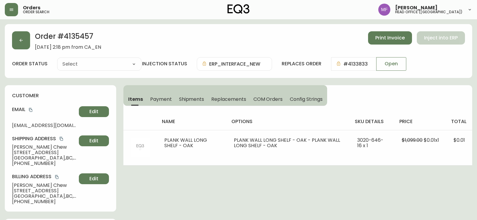
type input "Order Injection"
select select "ORDER_INJECTION"
click at [73, 36] on h2 "Order # 4135457" at bounding box center [68, 37] width 66 height 13
copy h2 "4135457"
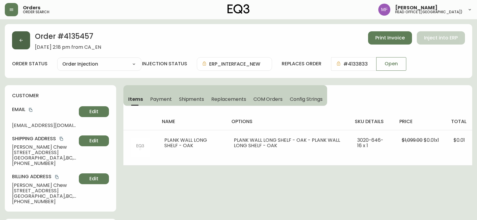
drag, startPoint x: 11, startPoint y: 41, endPoint x: 14, endPoint y: 43, distance: 4.3
click at [11, 41] on div "Order # 4135457 [DATE] 2:18 pm from CA_EN Print Invoice Inject into ERP order s…" at bounding box center [239, 51] width 468 height 54
click at [19, 49] on div "Order # 4135457 [DATE] 2:18 pm from CA_EN Print Invoice Inject into ERP" at bounding box center [238, 40] width 453 height 19
click at [25, 44] on button "button" at bounding box center [21, 40] width 18 height 18
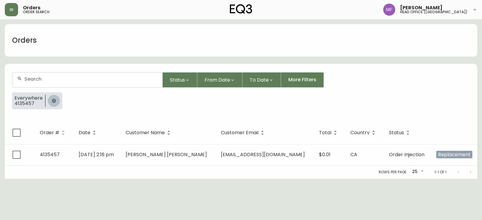
click at [52, 101] on icon "button" at bounding box center [53, 100] width 5 height 5
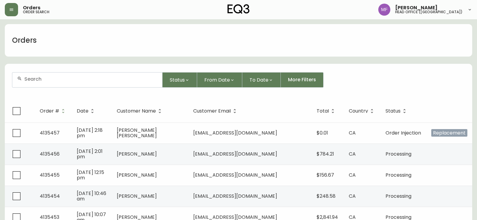
click at [46, 83] on div at bounding box center [87, 80] width 150 height 15
paste input "4135457"
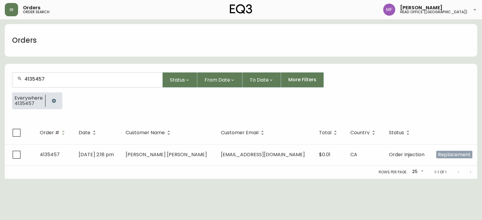
type input "4135457"
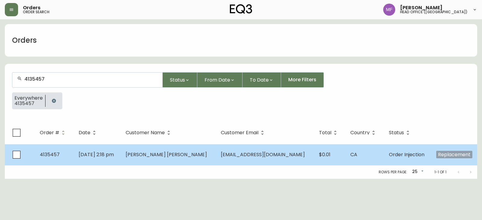
click at [233, 159] on td "[EMAIL_ADDRESS][DOMAIN_NAME]" at bounding box center [265, 154] width 98 height 21
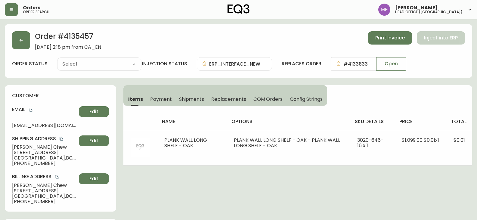
type input "Processing"
select select "PROCESSING"
type input "COM_NUMBERS_UPDATED"
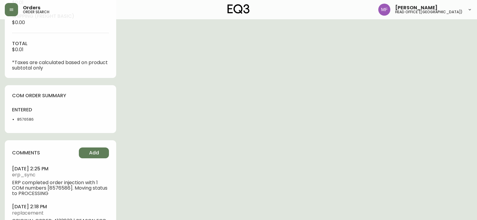
scroll to position [285, 0]
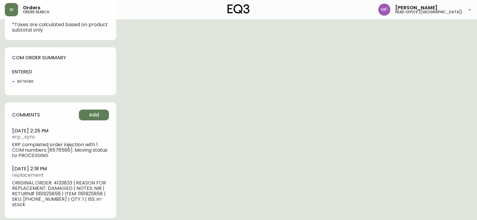
click at [24, 80] on li "8576586" at bounding box center [37, 81] width 40 height 5
copy li "8576586"
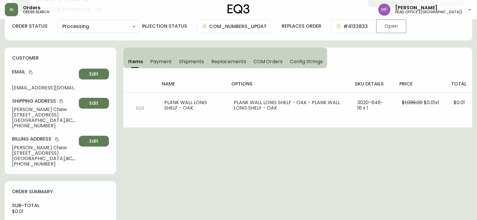
scroll to position [0, 0]
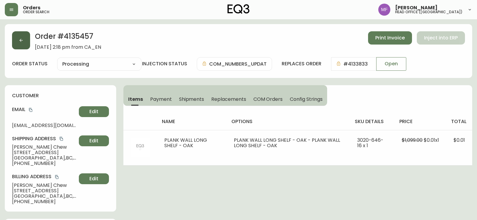
click at [25, 44] on button "button" at bounding box center [21, 40] width 18 height 18
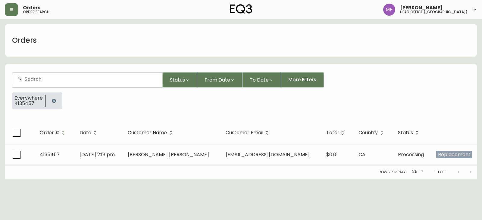
click at [52, 98] on button "button" at bounding box center [54, 101] width 12 height 12
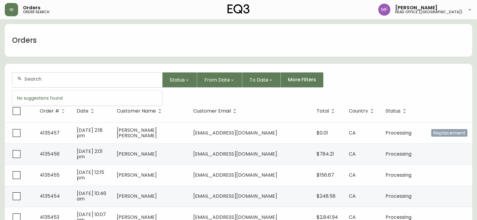
click at [52, 80] on input "text" at bounding box center [90, 79] width 133 height 6
type input "7788688778"
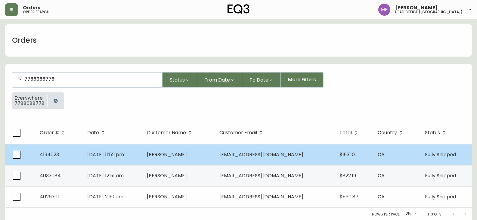
click at [171, 154] on span "[PERSON_NAME]" at bounding box center [167, 154] width 40 height 7
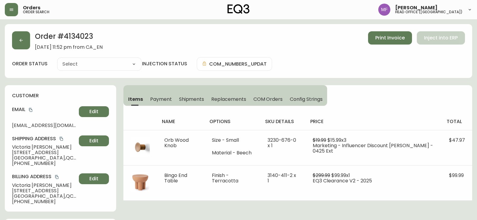
type input "Fully Shipped"
select select "FULLY_SHIPPED"
click at [25, 43] on button "button" at bounding box center [21, 40] width 18 height 18
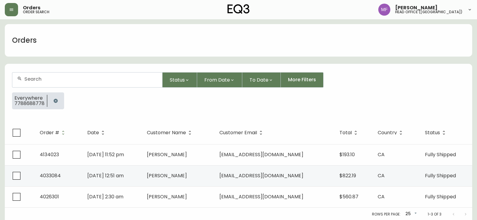
click at [55, 97] on button "button" at bounding box center [56, 101] width 12 height 12
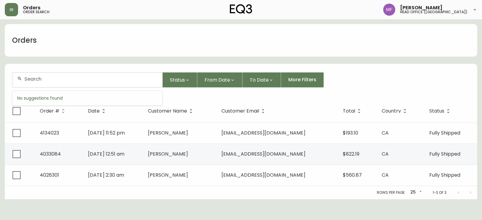
click at [57, 81] on input "text" at bounding box center [90, 79] width 133 height 6
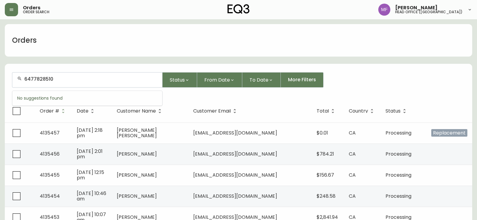
type input "6477828510"
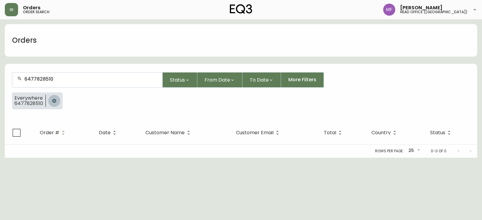
click at [54, 100] on icon "button" at bounding box center [54, 101] width 4 height 4
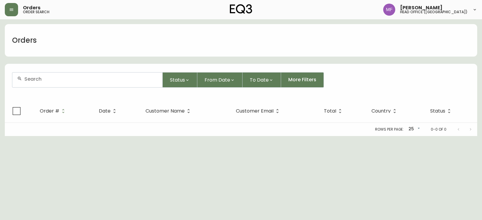
click at [43, 76] on input "text" at bounding box center [90, 79] width 133 height 6
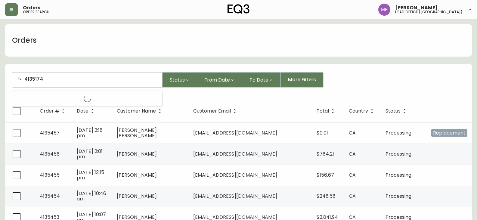
type input "4135174"
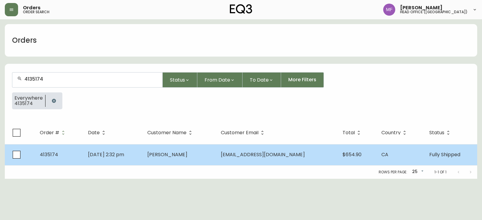
click at [188, 161] on td "[PERSON_NAME]" at bounding box center [178, 154] width 73 height 21
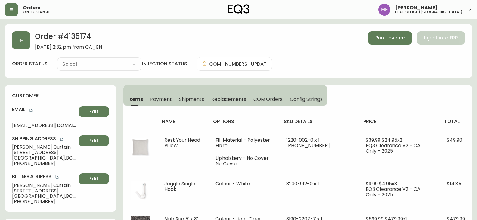
type input "Fully Shipped"
select select "FULLY_SHIPPED"
click at [185, 91] on div "Items Payment Shipments Replacements COM Orders Config Strings" at bounding box center [225, 95] width 204 height 21
click at [190, 97] on span "Shipments" at bounding box center [191, 99] width 25 height 6
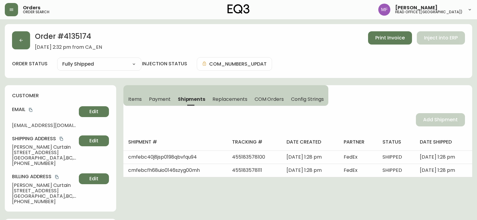
click at [139, 99] on span "Items" at bounding box center [135, 99] width 14 height 6
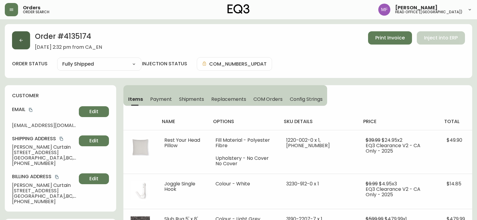
click at [30, 45] on button "button" at bounding box center [21, 40] width 18 height 18
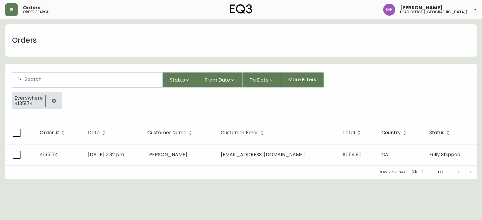
click at [49, 99] on button "button" at bounding box center [54, 101] width 12 height 12
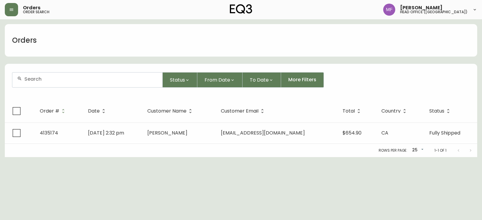
click at [52, 86] on div at bounding box center [87, 80] width 150 height 15
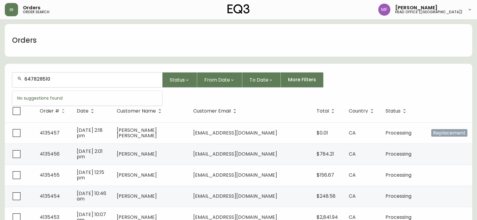
type input "647828510"
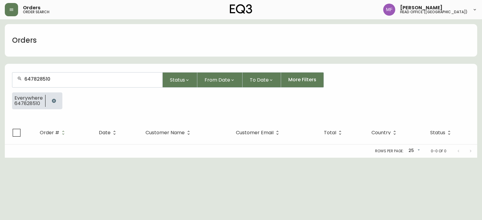
drag, startPoint x: 52, startPoint y: 98, endPoint x: 55, endPoint y: 91, distance: 8.4
click at [53, 98] on button "button" at bounding box center [54, 101] width 12 height 12
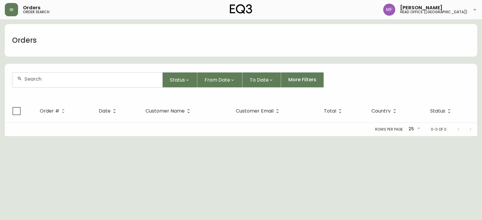
click at [55, 80] on input "text" at bounding box center [90, 79] width 133 height 6
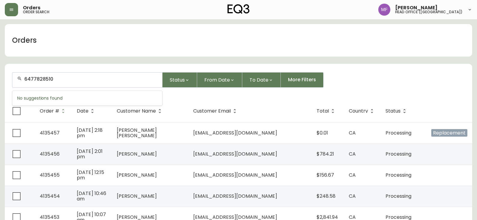
type input "6477828510"
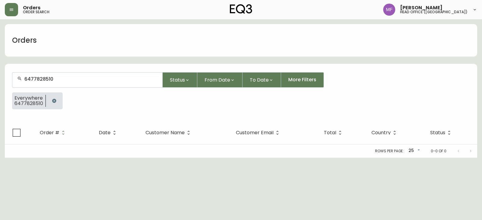
click at [48, 102] on button "button" at bounding box center [54, 101] width 12 height 12
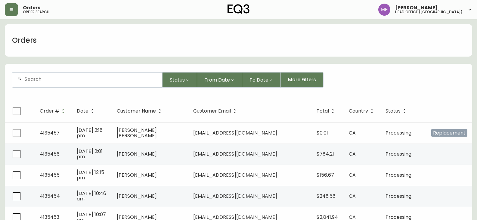
click at [52, 81] on input "text" at bounding box center [90, 79] width 133 height 6
type input "4134794"
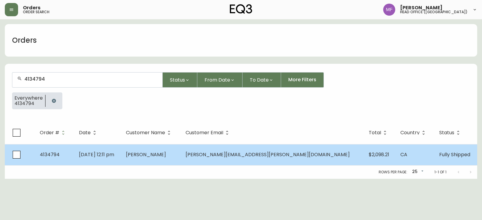
click at [276, 153] on span "[PERSON_NAME][EMAIL_ADDRESS][PERSON_NAME][DOMAIN_NAME]" at bounding box center [267, 154] width 164 height 7
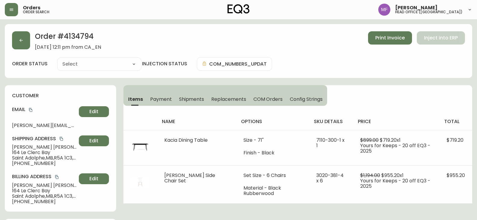
type input "Fully Shipped"
select select "FULLY_SHIPPED"
click at [20, 46] on button "button" at bounding box center [21, 40] width 18 height 18
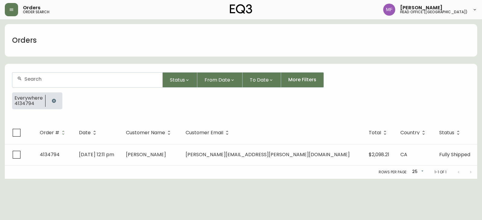
click at [52, 100] on icon "button" at bounding box center [54, 101] width 4 height 4
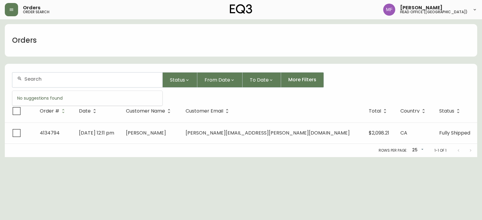
click at [48, 78] on input "text" at bounding box center [90, 79] width 133 height 6
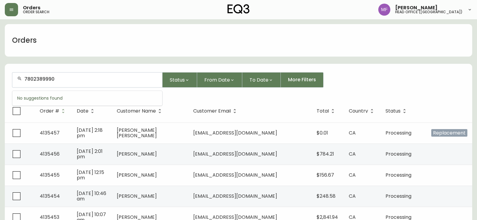
type input "7802389990"
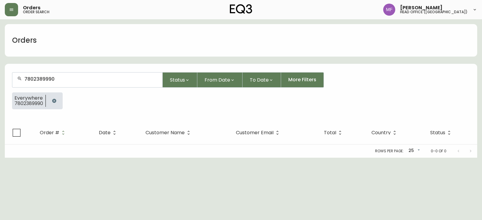
drag, startPoint x: 53, startPoint y: 101, endPoint x: 51, endPoint y: 94, distance: 7.1
click at [53, 101] on icon "button" at bounding box center [54, 100] width 5 height 5
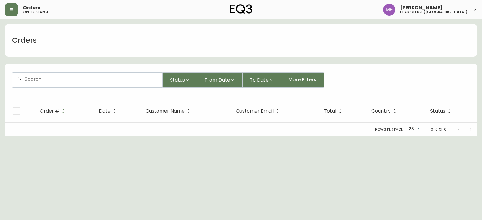
click at [48, 84] on div at bounding box center [87, 80] width 150 height 15
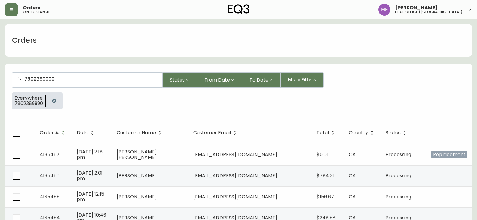
type input "7802389990"
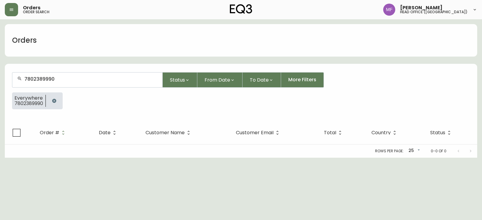
click at [60, 99] on button "button" at bounding box center [54, 101] width 12 height 12
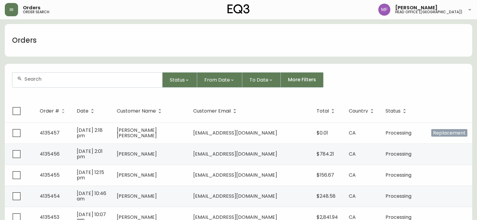
click at [48, 76] on input "text" at bounding box center [90, 79] width 133 height 6
click at [30, 79] on input "647" at bounding box center [90, 79] width 133 height 6
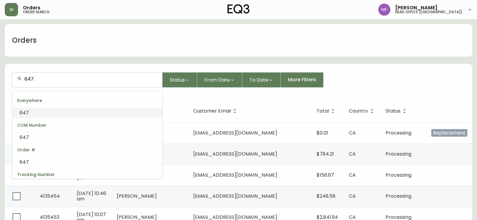
click at [30, 79] on input "647" at bounding box center [90, 79] width 133 height 6
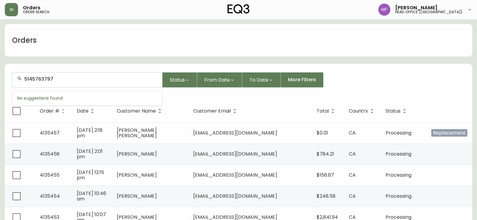
type input "5145763797"
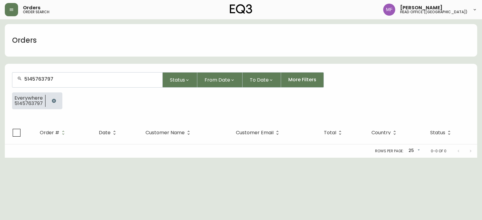
click at [55, 99] on icon "button" at bounding box center [53, 100] width 5 height 5
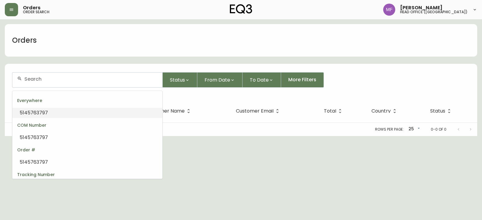
click at [55, 77] on input "text" at bounding box center [90, 79] width 133 height 6
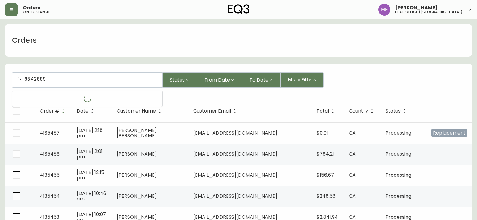
type input "8542689"
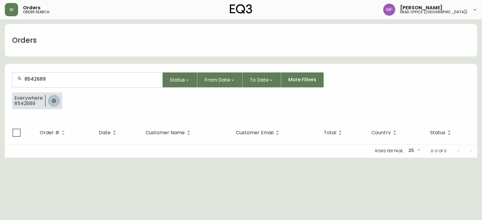
click at [58, 102] on button "button" at bounding box center [54, 101] width 12 height 12
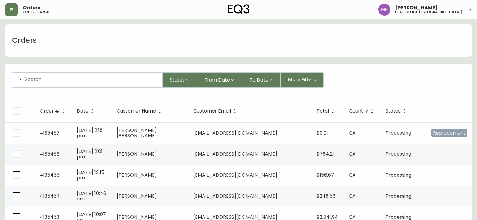
click at [58, 83] on div at bounding box center [87, 80] width 150 height 15
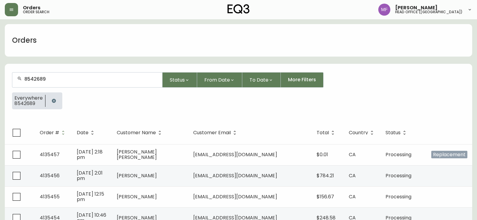
type input "8542689"
